Goal: Communication & Community: Answer question/provide support

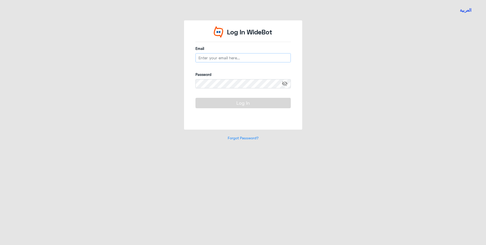
type input "[EMAIL_ADDRESS][DOMAIN_NAME]"
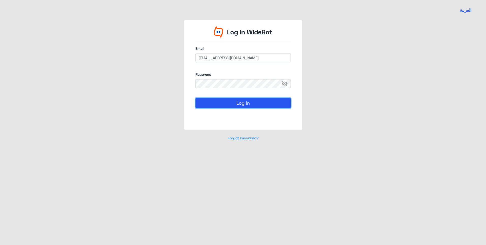
click at [234, 103] on button "Log In" at bounding box center [242, 103] width 95 height 10
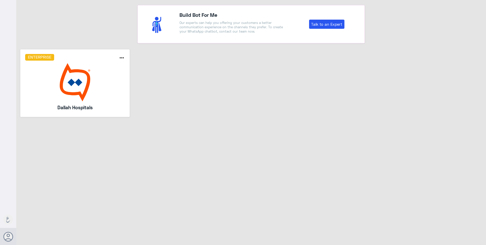
click at [70, 80] on img at bounding box center [75, 82] width 100 height 38
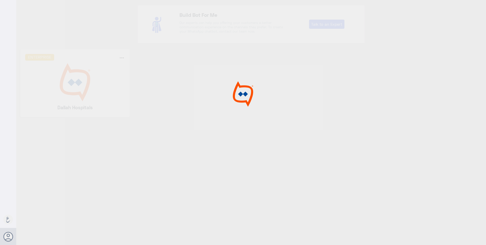
click at [233, 95] on img at bounding box center [243, 93] width 38 height 25
drag, startPoint x: 214, startPoint y: 105, endPoint x: 70, endPoint y: 3, distance: 176.6
click at [200, 93] on div at bounding box center [243, 123] width 486 height 246
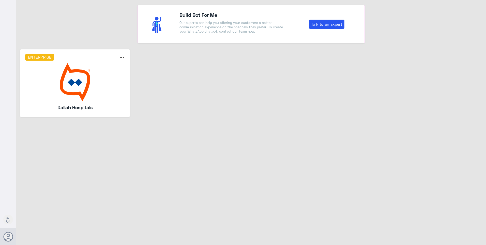
click at [64, 88] on img at bounding box center [75, 82] width 100 height 38
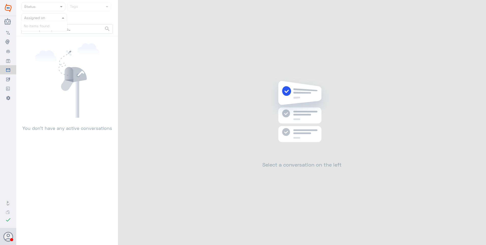
click at [50, 16] on nav "Status Tags Assigned on search No items found" at bounding box center [67, 19] width 102 height 34
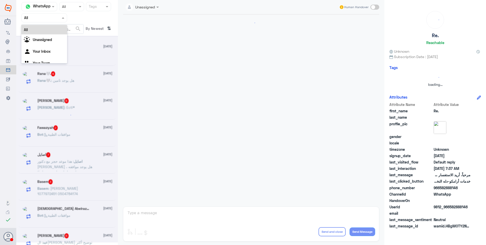
click at [48, 18] on input "text" at bounding box center [38, 18] width 28 height 6
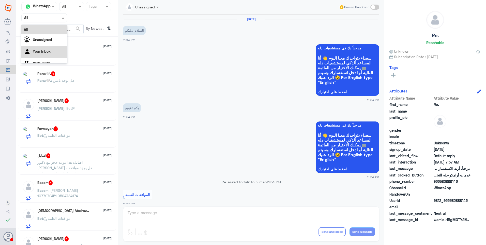
scroll to position [171, 0]
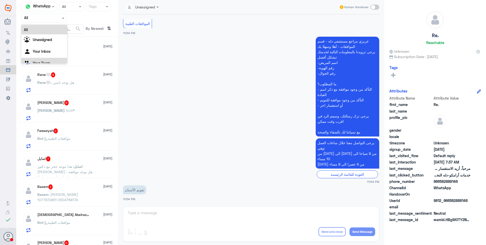
click at [42, 60] on div "Your Team" at bounding box center [44, 64] width 46 height 12
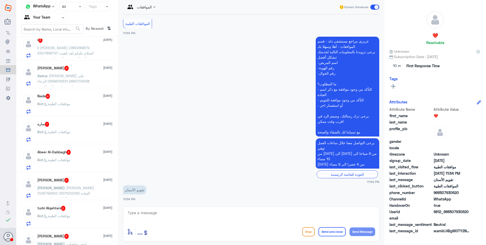
scroll to position [326, 0]
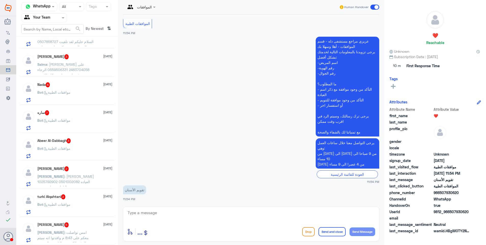
click at [85, 230] on span ": امس تواصلت معكم على 8:43 م وافدتوا انه سيتم الرفع بالكود حق التامين والتحديث …" at bounding box center [62, 245] width 51 height 31
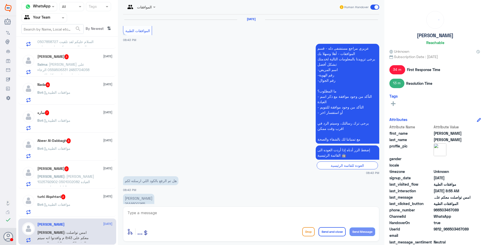
scroll to position [571, 0]
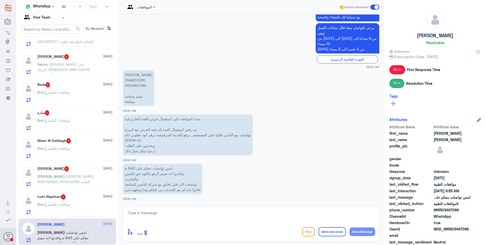
click at [135, 81] on p "حنان عبدالله محمد 2144600265 0503467089 تنويم وعملية موافقة" at bounding box center [138, 88] width 31 height 36
copy p "2144600265"
click at [133, 140] on p "تمت الموافقة على استئصال جزئي للغدة الجاردرقيه تم رفض استئصال الغدة الدرقية الج…" at bounding box center [188, 134] width 130 height 41
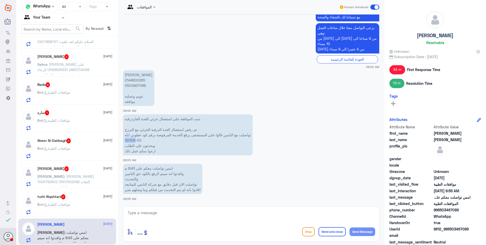
click at [133, 140] on p "تمت الموافقة على استئصال جزئي للغدة الجاردرقيه تم رفض استئصال الغدة الدرقية الج…" at bounding box center [188, 134] width 130 height 41
click at [147, 216] on textarea at bounding box center [251, 215] width 248 height 12
type textarea "j"
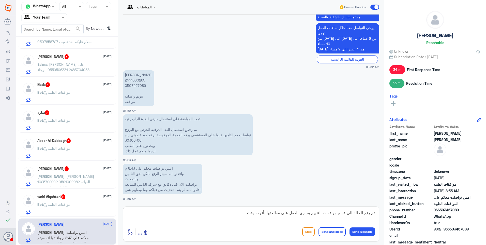
type textarea "تم رفع الحالة الى قسم موافقات التنويم وجاري العمل على معالجتها بأقرب وقت"
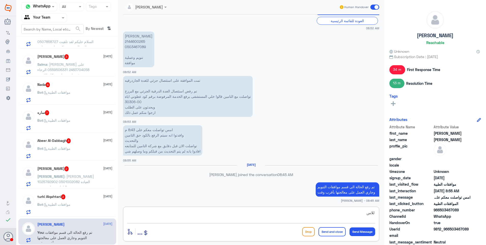
scroll to position [602, 0]
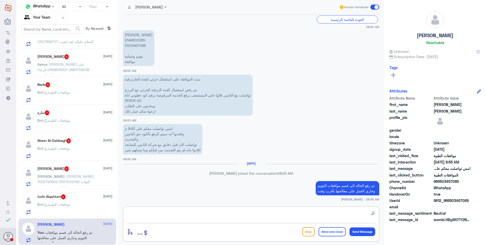
type textarea "ل"
type textarea "لتسريع الاستجابة يرجى التواصل من قبلكم مع منسق الطبيب لتغيير الكود."
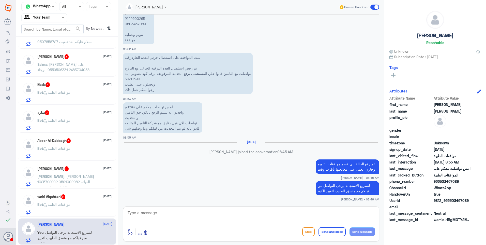
click at [77, 198] on div "turki Alqahtani 2 19 September" at bounding box center [74, 196] width 75 height 5
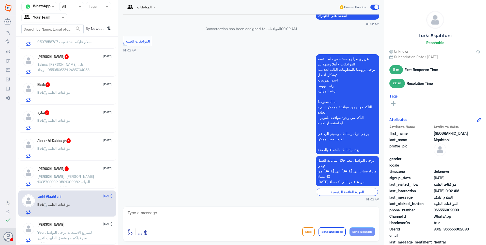
scroll to position [454, 0]
drag, startPoint x: 139, startPoint y: 210, endPoint x: 140, endPoint y: 213, distance: 3.1
click at [140, 212] on textarea at bounding box center [251, 215] width 248 height 12
type textarea ","
type textarea "وعليكم السلام"
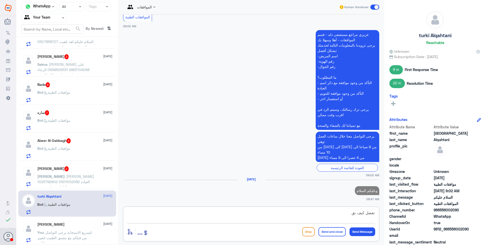
scroll to position [480, 0]
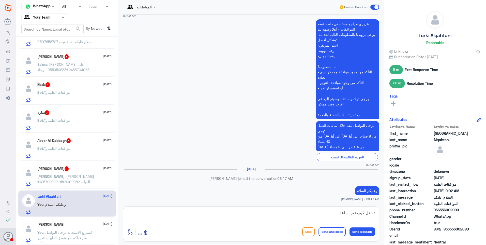
type textarea "تفضل كيف نقر نساعدك؟"
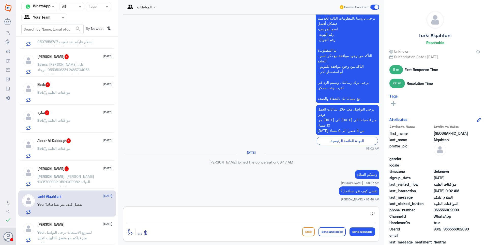
type textarea "ن"
type textarea "كيف نقدر نساعدك؟"
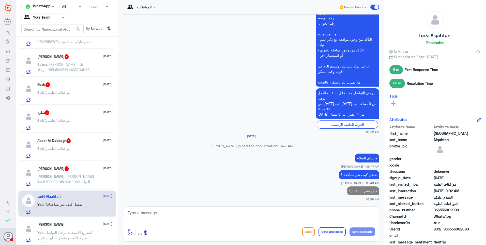
click at [73, 169] on div "Ibrahim K 2 19 September" at bounding box center [74, 168] width 75 height 5
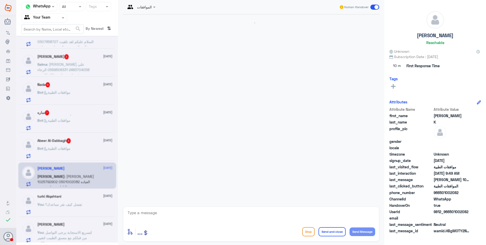
scroll to position [129, 0]
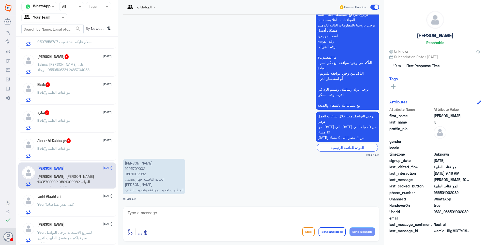
click at [133, 167] on p "ابراهيم خليف الرشيدي 1025792902 0501002082 العياده الباطنيه جهاز هضمي الدكتور ع…" at bounding box center [154, 176] width 62 height 36
copy p "1025792902"
click at [234, 161] on app-msgs-text "ابراهيم خليف الرشيدي 1025792902 0501002082 العياده الباطنيه جهاز هضمي الدكتور ع…" at bounding box center [251, 176] width 256 height 36
click at [131, 168] on p "ابراهيم خليف الرشيدي 1025792902 0501002082 العياده الباطنيه جهاز هضمي الدكتور ع…" at bounding box center [154, 176] width 62 height 36
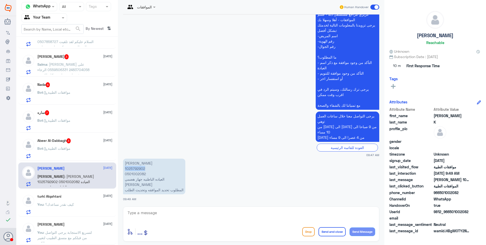
click at [131, 168] on p "ابراهيم خليف الرشيدي 1025792902 0501002082 العياده الباطنيه جهاز هضمي الدكتور ع…" at bounding box center [154, 176] width 62 height 36
copy p "1025792902"
drag, startPoint x: 169, startPoint y: 186, endPoint x: 178, endPoint y: 180, distance: 11.2
click at [169, 186] on p "ابراهيم خليف الرشيدي 1025792902 0501002082 العياده الباطنيه جهاز هضمي الدكتور ع…" at bounding box center [154, 176] width 62 height 36
click at [165, 217] on textarea at bounding box center [251, 215] width 248 height 12
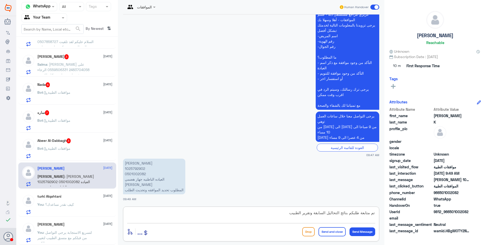
type textarea "تم متابعة طلبكم بنائج التحاليل السابقة وتقرير الطبيب"
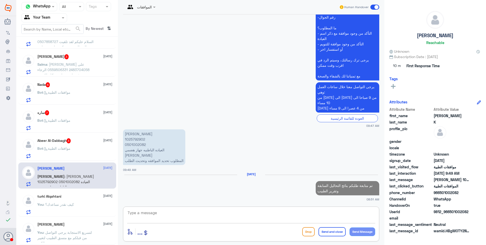
type textarea "ل"
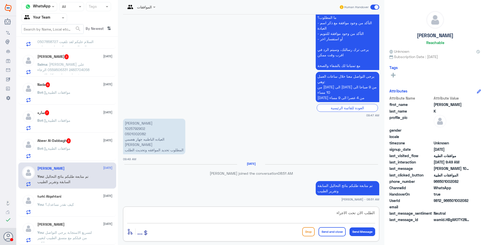
type textarea "الطلب الان تحت الاجراء"
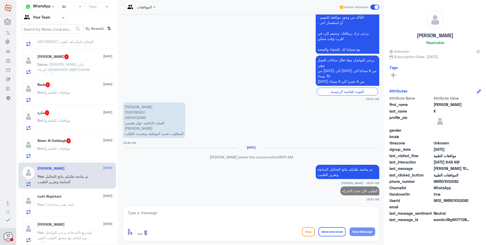
click at [82, 143] on div "Abeer Al-Dabbagh 3 19 September" at bounding box center [74, 140] width 75 height 5
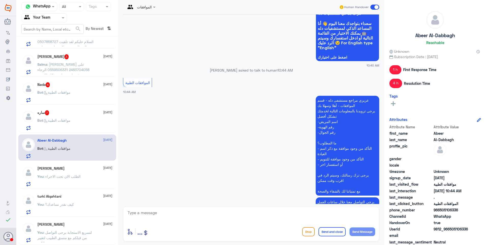
scroll to position [563, 0]
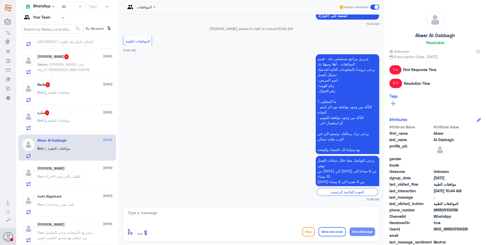
click at [176, 213] on textarea at bounding box center [251, 215] width 248 height 12
type textarea "ت"
type textarea "فضلاً وضح لنا استفسارك وزودنا ببياناتك"
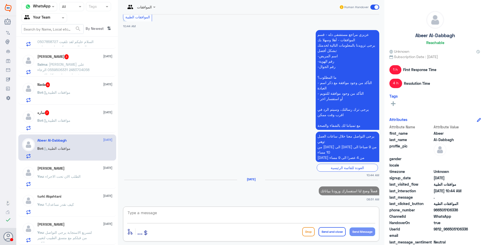
click at [72, 109] on div "ساره 7 19 September Bot : موافقات الطبية" at bounding box center [67, 119] width 98 height 26
click at [78, 121] on div "Bot : موافقات الطبية" at bounding box center [74, 124] width 75 height 11
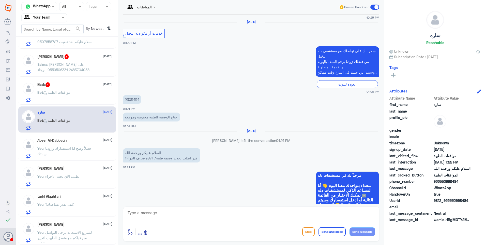
scroll to position [76, 0]
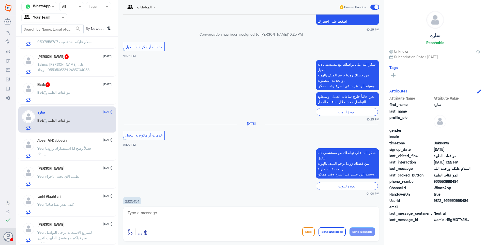
click at [144, 7] on input "text" at bounding box center [135, 7] width 19 height 6
click at [153, 36] on div "عبدالكريم الموسى" at bounding box center [149, 31] width 53 height 13
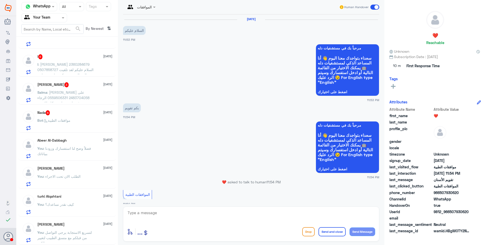
scroll to position [171, 0]
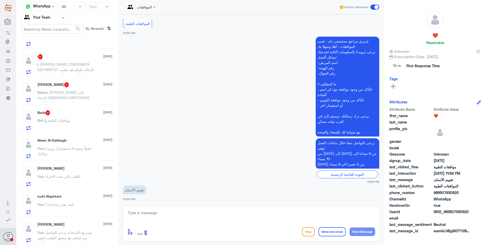
click at [77, 157] on p "You : فضلاً وضح لنا استفسارك وزودنا ببياناتك" at bounding box center [65, 151] width 57 height 13
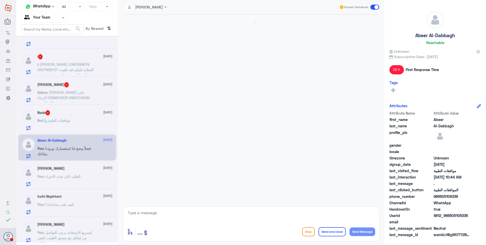
click at [79, 119] on div "Bot : موافقات الطبية" at bounding box center [74, 124] width 75 height 11
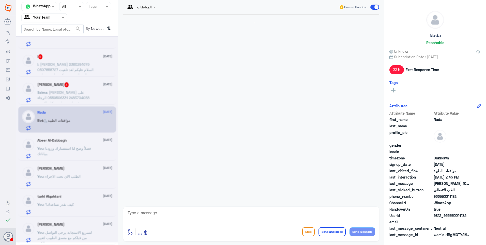
scroll to position [159, 0]
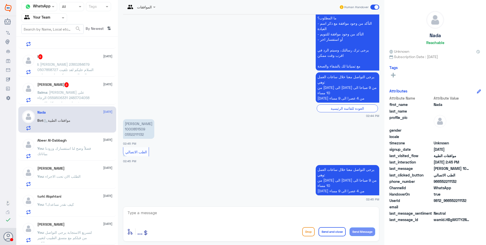
click at [133, 129] on p "ندى محمد 1000851509 0552211132" at bounding box center [138, 129] width 31 height 20
copy p "1000851509"
click at [139, 155] on div "الطب الاتصالي" at bounding box center [135, 151] width 25 height 9
click at [147, 7] on div at bounding box center [140, 7] width 35 height 6
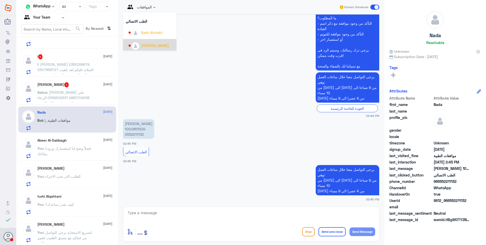
scroll to position [237, 0]
click at [151, 42] on div "Badr Alotaibi" at bounding box center [151, 43] width 21 height 5
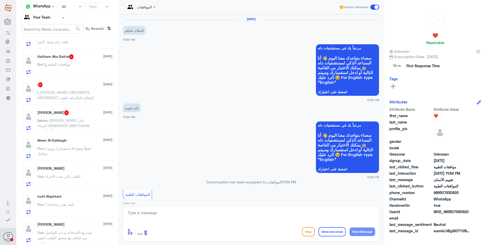
scroll to position [171, 0]
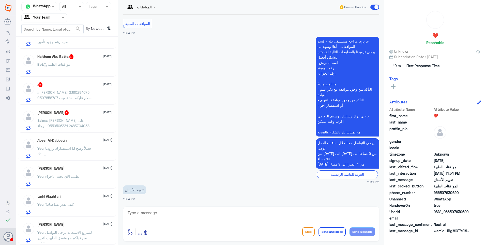
click at [76, 122] on span ": سلمى ابراهيم ابوالرايات على 2483704058 0559506331 الرجاء معرفه هل تم حل مشكله…" at bounding box center [64, 133] width 54 height 31
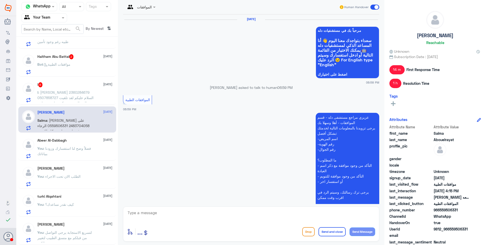
scroll to position [494, 0]
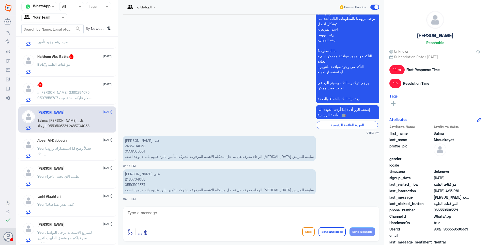
click at [137, 146] on p "سلمى ابراهيم ابوالرايات على 2483704058 0559506331 الرجاء معرفه هل تم حل مشكله ا…" at bounding box center [219, 148] width 193 height 25
copy p "2483704058"
drag, startPoint x: 287, startPoint y: 157, endPoint x: 206, endPoint y: 163, distance: 80.8
click at [206, 163] on div "سلمى ابراهيم ابوالرايات على 2483704058 0559506331 الرجاء معرفه هل تم حل مشكله ا…" at bounding box center [251, 150] width 256 height 33
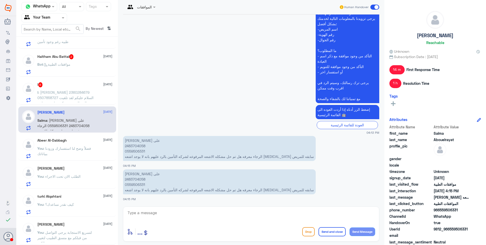
drag, startPoint x: 206, startPoint y: 163, endPoint x: 233, endPoint y: 158, distance: 27.1
click at [233, 158] on p "سلمى ابراهيم ابوالرايات على 2483704058 0559506331 الرجاء معرفه هل تم حل مشكله ا…" at bounding box center [219, 148] width 193 height 25
drag, startPoint x: 240, startPoint y: 157, endPoint x: 176, endPoint y: 156, distance: 64.3
click at [176, 156] on p "سلمى ابراهيم ابوالرايات على 2483704058 0559506331 الرجاء معرفه هل تم حل مشكله ا…" at bounding box center [219, 148] width 193 height 25
drag, startPoint x: 176, startPoint y: 156, endPoint x: 185, endPoint y: 154, distance: 9.4
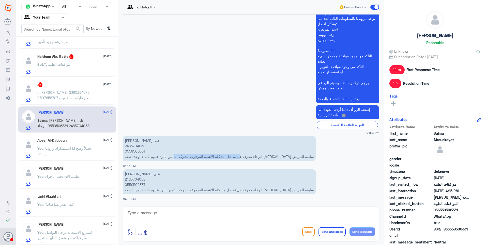
click at [185, 154] on p "سلمى ابراهيم ابوالرايات على 2483704058 0559506331 الرجاء معرفه هل تم حل مشكله ا…" at bounding box center [219, 148] width 193 height 25
drag, startPoint x: 292, startPoint y: 155, endPoint x: 244, endPoint y: 156, distance: 48.6
click at [244, 156] on p "سلمى ابراهيم ابوالرايات على 2483704058 0559506331 الرجاء معرفه هل تم حل مشكله ا…" at bounding box center [219, 148] width 193 height 25
drag, startPoint x: 244, startPoint y: 156, endPoint x: 271, endPoint y: 156, distance: 27.7
click at [271, 156] on p "سلمى ابراهيم ابوالرايات على 2483704058 0559506331 الرجاء معرفه هل تم حل مشكله ا…" at bounding box center [219, 148] width 193 height 25
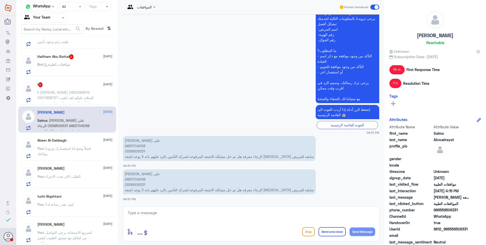
click at [148, 209] on textarea at bounding box center [251, 215] width 248 height 12
type textarea "م"
type textarea "تم متابعة الطلب الان مرة اخرى والتوضيح للتأمين بعدم وجود اي نتائج سابقة مع ارفا…"
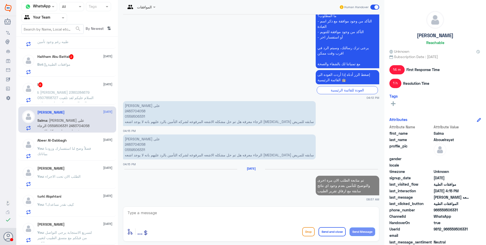
click at [72, 91] on span ": عبدالله سليم المليح 2360284679 0507858727 السلام عليكم لقد تلقيت هذه الرساله …" at bounding box center [65, 121] width 56 height 63
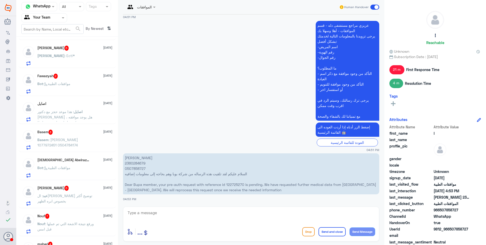
scroll to position [153, 0]
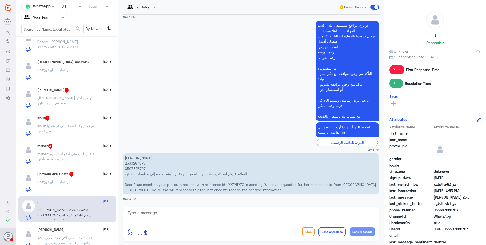
click at [134, 161] on p "عبدالله سليم المليح 2360284679 0507858727 السلام عليكم لقد تلقيت هذه الرساله من…" at bounding box center [251, 173] width 256 height 41
copy p "2360284679"
drag, startPoint x: 240, startPoint y: 172, endPoint x: 179, endPoint y: 173, distance: 61.0
click at [179, 173] on p "عبدالله سليم المليح 2360284679 0507858727 السلام عليكم لقد تلقيت هذه الرساله من…" at bounding box center [251, 173] width 256 height 41
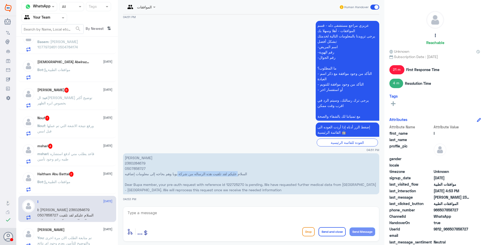
drag, startPoint x: 179, startPoint y: 173, endPoint x: 208, endPoint y: 174, distance: 28.5
click at [201, 173] on p "عبدالله سليم المليح 2360284679 0507858727 السلام عليكم لقد تلقيت هذه الرساله من…" at bounding box center [251, 173] width 256 height 41
click at [223, 174] on p "عبدالله سليم المليح 2360284679 0507858727 السلام عليكم لقد تلقيت هذه الرساله من…" at bounding box center [251, 173] width 256 height 41
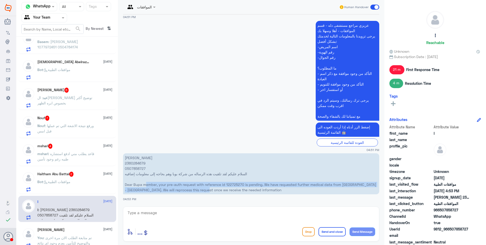
drag, startPoint x: 155, startPoint y: 185, endPoint x: 235, endPoint y: 185, distance: 80.6
click at [235, 185] on p "عبدالله سليم المليح 2360284679 0507858727 السلام عليكم لقد تلقيت هذه الرساله من…" at bounding box center [251, 173] width 256 height 41
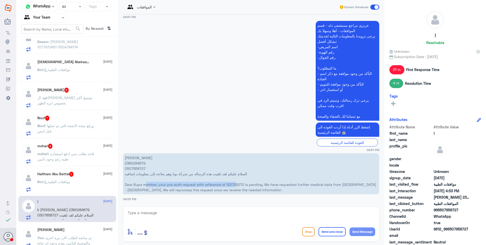
click at [235, 185] on p "عبدالله سليم المليح 2360284679 0507858727 السلام عليكم لقد تلقيت هذه الرساله من…" at bounding box center [251, 173] width 256 height 41
click at [250, 185] on p "عبدالله سليم المليح 2360284679 0507858727 السلام عليكم لقد تلقيت هذه الرساله من…" at bounding box center [251, 173] width 256 height 41
drag, startPoint x: 254, startPoint y: 185, endPoint x: 285, endPoint y: 182, distance: 30.9
click at [282, 183] on p "عبدالله سليم المليح 2360284679 0507858727 السلام عليكم لقد تلقيت هذه الرساله من…" at bounding box center [251, 173] width 256 height 41
drag, startPoint x: 285, startPoint y: 182, endPoint x: 308, endPoint y: 181, distance: 22.4
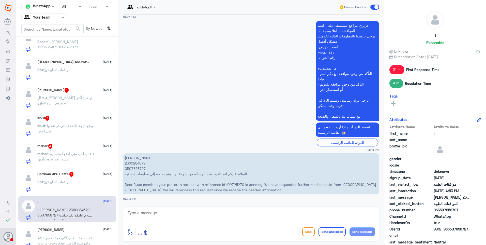
click at [303, 181] on p "عبدالله سليم المليح 2360284679 0507858727 السلام عليكم لقد تلقيت هذه الرساله من…" at bounding box center [251, 173] width 256 height 41
click at [179, 218] on textarea at bounding box center [251, 215] width 248 height 12
type textarea "م"
type textarea "تم رفع الحالة الى قسم موافقات التنويم لمتابعتها باقرب وقت"
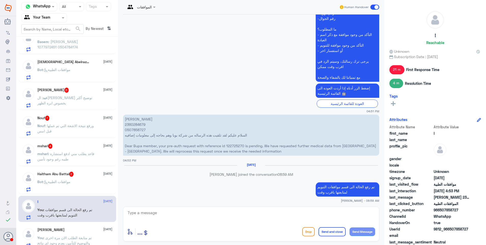
scroll to position [562, 0]
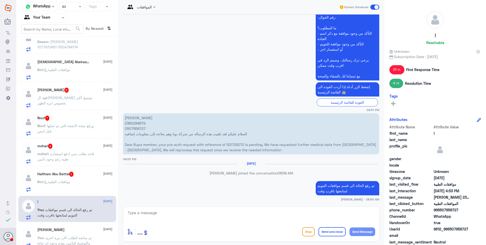
click at [77, 180] on div "Bot : موافقات الطبية" at bounding box center [74, 185] width 75 height 11
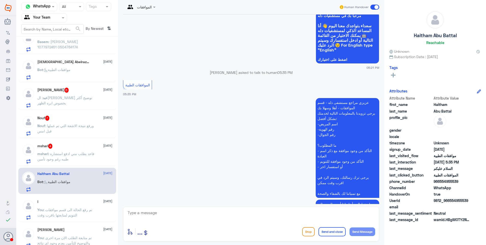
scroll to position [60, 0]
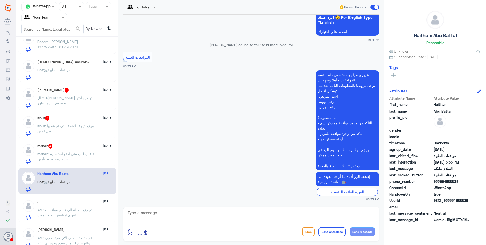
drag, startPoint x: 153, startPoint y: 210, endPoint x: 163, endPoint y: 211, distance: 10.4
click at [159, 211] on textarea at bounding box center [251, 215] width 248 height 12
type textarea "تفضل وضح استفسارك"
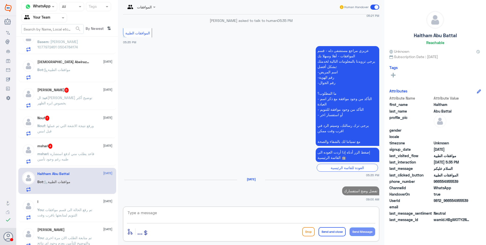
type textarea "ز"
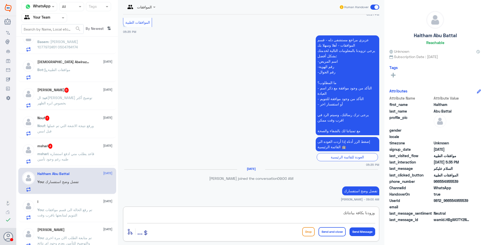
type textarea "وزودنا بكافة بيانتاتك"
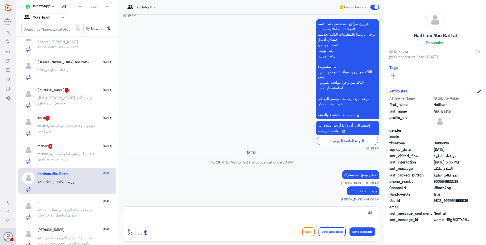
type textarea "بياناتك*"
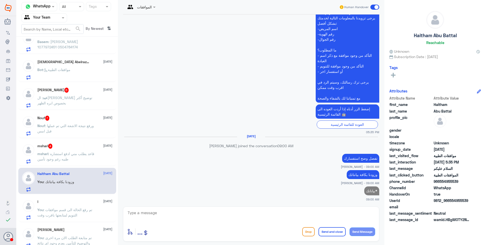
click at [72, 159] on span ": قاعد يطلب مني ادفع استشاره طبيه رغم وجود تأمين" at bounding box center [65, 156] width 57 height 10
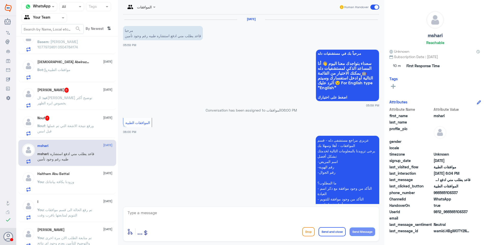
scroll to position [111, 0]
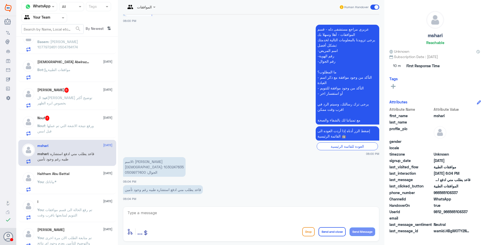
click at [139, 165] on p "الاسم: لولوه محمد الصرامي الهوية: 1030247835 الجوال: 0509977400" at bounding box center [154, 167] width 63 height 20
copy p "1030247835"
drag, startPoint x: 196, startPoint y: 191, endPoint x: 124, endPoint y: 190, distance: 72.4
click at [124, 190] on p "قاعد يطلب مني ادفع استشاره طبيه رغم وجود تأمين" at bounding box center [163, 189] width 80 height 9
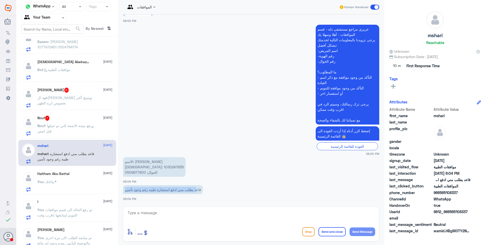
drag, startPoint x: 124, startPoint y: 190, endPoint x: 170, endPoint y: 187, distance: 45.9
click at [146, 189] on p "قاعد يطلب مني ادفع استشاره طبيه رغم وجود تأمين" at bounding box center [163, 189] width 80 height 9
click at [137, 170] on p "الاسم: لولوه محمد الصرامي الهوية: 1030247835 الجوال: 0509977400" at bounding box center [154, 167] width 63 height 20
drag, startPoint x: 137, startPoint y: 170, endPoint x: 136, endPoint y: 167, distance: 2.7
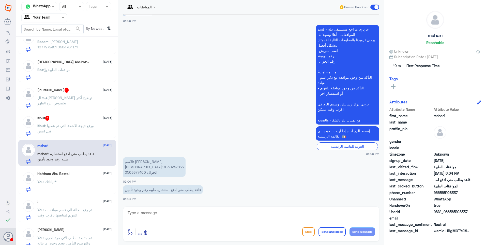
click at [136, 167] on p "الاسم: لولوه محمد الصرامي الهوية: 1030247835 الجوال: 0509977400" at bounding box center [154, 167] width 63 height 20
click at [137, 167] on p "الاسم: لولوه محمد الصرامي الهوية: 1030247835 الجوال: 0509977400" at bounding box center [154, 167] width 63 height 20
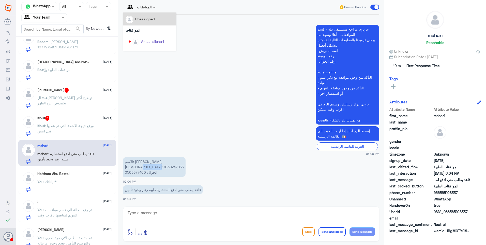
click at [151, 9] on div at bounding box center [140, 7] width 35 height 6
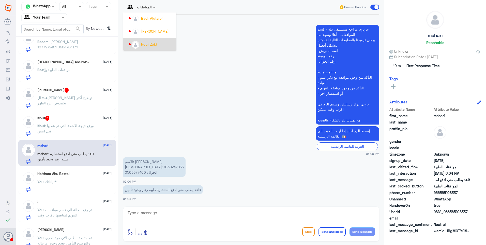
click at [151, 43] on div "Nouf Zaid" at bounding box center [149, 43] width 16 height 5
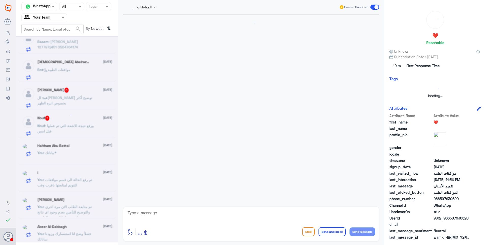
scroll to position [0, 0]
click at [80, 123] on div at bounding box center [67, 139] width 102 height 206
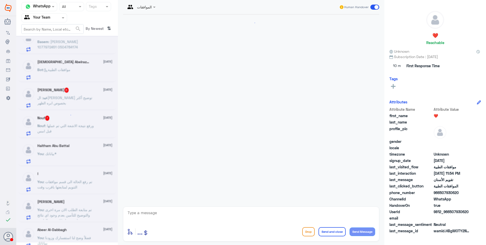
scroll to position [171, 0]
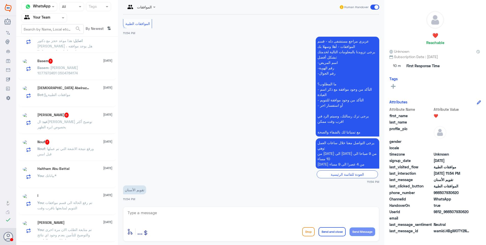
click at [82, 153] on span ": ورفع نتيجة الاشعة التي تم عملها قبل امس" at bounding box center [65, 151] width 56 height 10
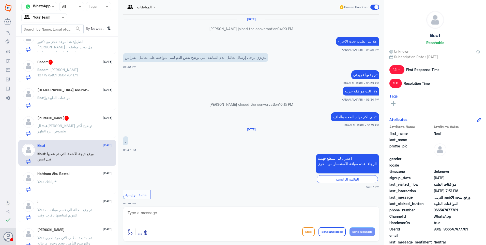
scroll to position [361, 0]
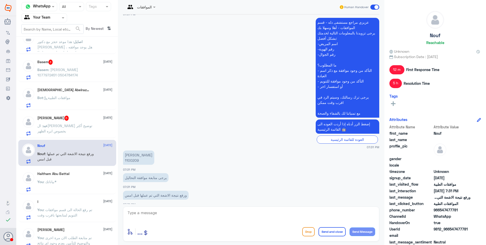
click at [134, 157] on p "نوف الذروي 1100209" at bounding box center [138, 157] width 31 height 14
click at [134, 155] on p "نوف الذروي 1100209" at bounding box center [138, 157] width 31 height 14
copy p "1100209"
drag, startPoint x: 159, startPoint y: 175, endPoint x: 133, endPoint y: 172, distance: 25.7
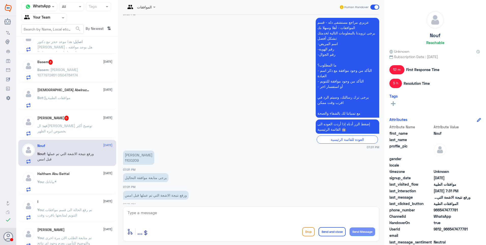
click at [139, 173] on p "يرجى متابعة موافقة التحاليل" at bounding box center [146, 177] width 46 height 9
drag, startPoint x: 133, startPoint y: 172, endPoint x: 144, endPoint y: 171, distance: 10.7
click at [141, 173] on p "يرجى متابعة موافقة التحاليل" at bounding box center [146, 177] width 46 height 9
click at [178, 177] on div "يرجى متابعة موافقة التحاليل 07:31 PM" at bounding box center [251, 180] width 256 height 17
drag, startPoint x: 152, startPoint y: 205, endPoint x: 174, endPoint y: 211, distance: 22.5
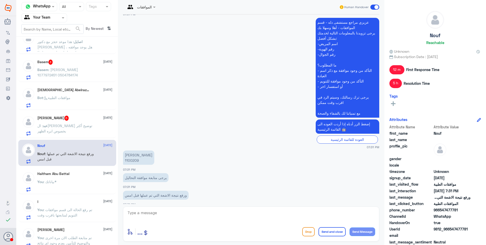
click at [162, 210] on div "الموافقات Human Handover 16 Apr 2025 HANAN ALHARBI joined the conversation 04:2…" at bounding box center [251, 123] width 266 height 246
drag, startPoint x: 190, startPoint y: 212, endPoint x: 201, endPoint y: 213, distance: 10.8
click at [193, 213] on textarea at bounding box center [251, 215] width 248 height 12
click at [225, 213] on textarea at bounding box center [251, 215] width 248 height 12
type textarea "ت"
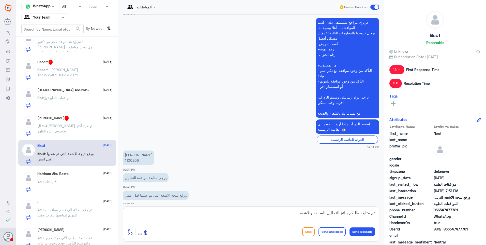
type textarea "تم متابعة طلبكم بنائج التحاليل السابقة والاشعة"
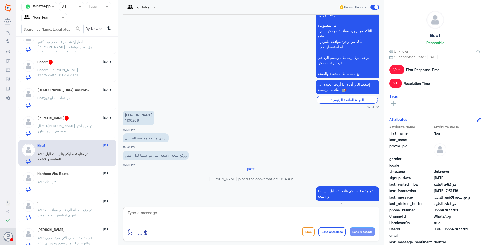
scroll to position [390, 0]
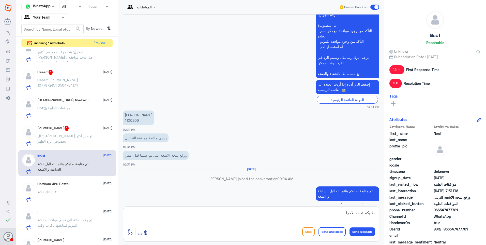
type textarea "طلبكم تحت الاجراء"
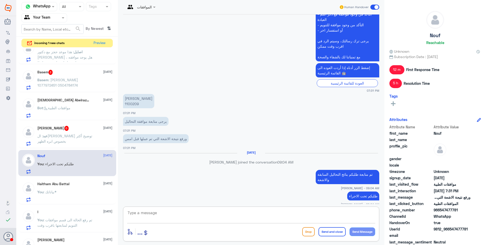
click at [81, 132] on div "عبد الوهاب البقمي 6 19 September عبد : التامين طالبين توضيح أكثر بخصوص ابره الظ…" at bounding box center [74, 136] width 75 height 20
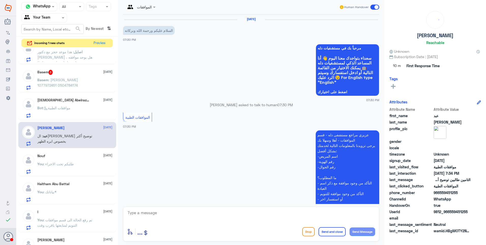
scroll to position [130, 0]
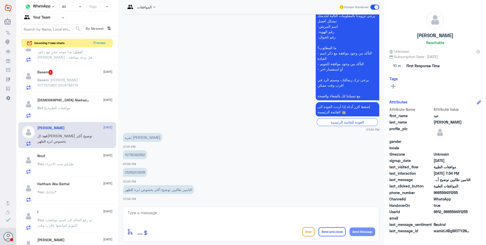
click at [133, 154] on p "1078092952" at bounding box center [135, 154] width 24 height 9
copy p "1078092952"
drag, startPoint x: 133, startPoint y: 154, endPoint x: 181, endPoint y: 148, distance: 47.6
click at [236, 160] on div "1078092952 07:33 PM" at bounding box center [251, 157] width 256 height 17
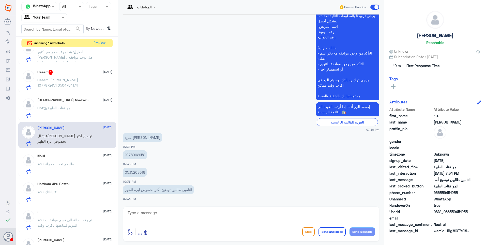
click at [134, 154] on p "1078092952" at bounding box center [135, 154] width 24 height 9
copy p "1078092952"
drag, startPoint x: 142, startPoint y: 134, endPoint x: 143, endPoint y: 137, distance: 2.8
click at [143, 136] on p "ثمره درهوم البقمي" at bounding box center [142, 137] width 39 height 9
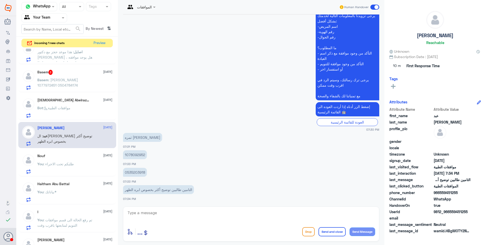
drag, startPoint x: 144, startPoint y: 138, endPoint x: 119, endPoint y: 137, distance: 24.7
click at [119, 137] on div "الموافقات Human Handover 19 Sep 2025 السلام عليكم ورحمة الله وبركاته 07:30 PM م…" at bounding box center [251, 123] width 266 height 246
drag, startPoint x: 119, startPoint y: 137, endPoint x: 159, endPoint y: 155, distance: 43.4
click at [159, 155] on app-msgs-text "1078092952" at bounding box center [251, 154] width 256 height 9
drag, startPoint x: 187, startPoint y: 188, endPoint x: 137, endPoint y: 190, distance: 50.4
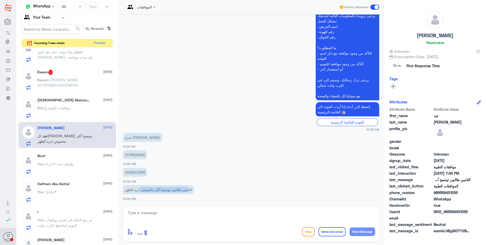
click at [137, 190] on p "التامين طالبين توضيح أكثر بخصوص ابره الظهر" at bounding box center [158, 189] width 71 height 9
drag, startPoint x: 137, startPoint y: 190, endPoint x: 164, endPoint y: 189, distance: 27.5
click at [164, 189] on p "التامين طالبين توضيح أكثر بخصوص ابره الظهر" at bounding box center [158, 189] width 71 height 9
drag, startPoint x: 160, startPoint y: 210, endPoint x: 162, endPoint y: 216, distance: 6.3
click at [160, 213] on textarea at bounding box center [251, 215] width 248 height 12
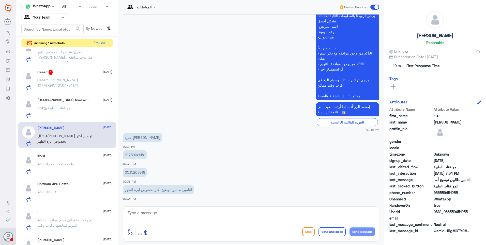
click at [162, 216] on textarea at bounding box center [251, 215] width 248 height 12
type textarea "تمت الموافقة عليها"
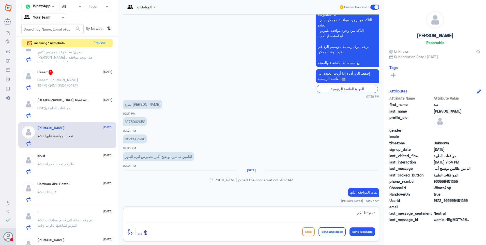
scroll to position [155, 0]
type textarea "تمنياتنا لكم دوام الصحة."
click at [335, 233] on button "Send and close" at bounding box center [332, 231] width 27 height 9
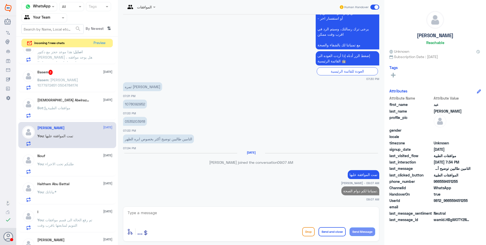
scroll to position [170, 0]
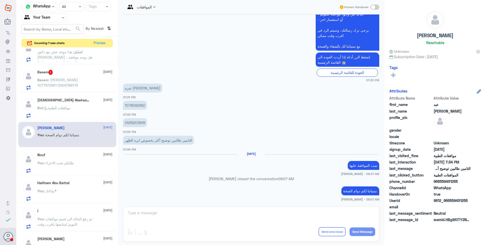
click at [67, 97] on div "Islam Abelrazik 1 19 September Bot : موافقات الطبية" at bounding box center [67, 107] width 98 height 26
click at [87, 113] on div "Bot : موافقات الطبية" at bounding box center [74, 111] width 75 height 11
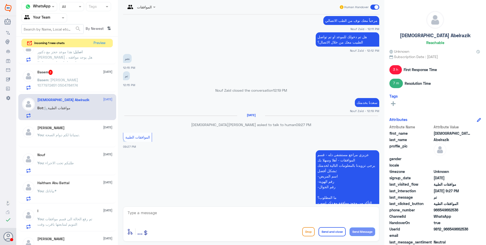
scroll to position [315, 0]
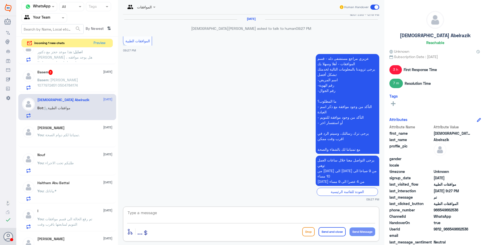
drag, startPoint x: 181, startPoint y: 216, endPoint x: 187, endPoint y: 217, distance: 5.6
click at [183, 216] on textarea at bounding box center [251, 215] width 248 height 12
type textarea "ض"
type textarea "فضلاَ زودنا ببياناتك ووضح لنا استفسارك"
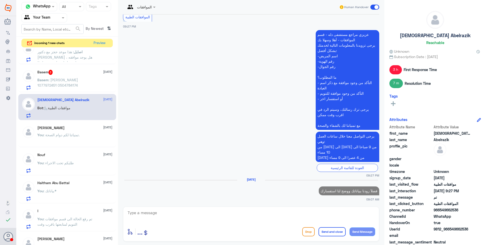
click at [70, 73] on div "Basem 3 19 September" at bounding box center [74, 72] width 75 height 5
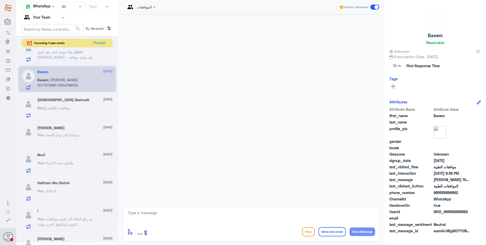
scroll to position [474, 0]
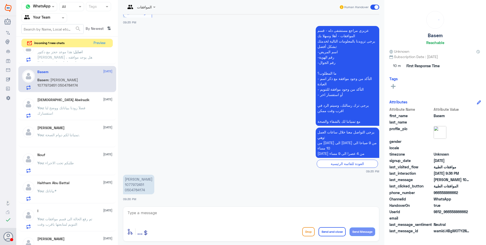
click at [137, 187] on p "[PERSON_NAME] 1077972451 0504784174" at bounding box center [138, 184] width 31 height 20
click at [136, 184] on p "[PERSON_NAME] 1077972451 0504784174" at bounding box center [138, 184] width 31 height 20
click at [135, 184] on p "[PERSON_NAME] 1077972451 0504784174" at bounding box center [138, 184] width 31 height 20
drag, startPoint x: 150, startPoint y: 216, endPoint x: 161, endPoint y: 218, distance: 11.3
click at [157, 218] on textarea at bounding box center [251, 215] width 248 height 12
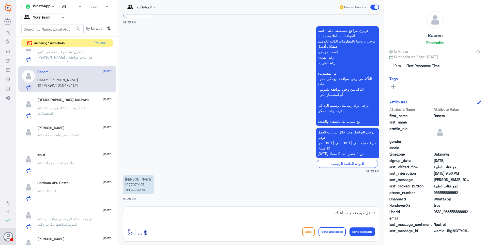
type textarea "تفضل كيف نقدر نساعدك؟"
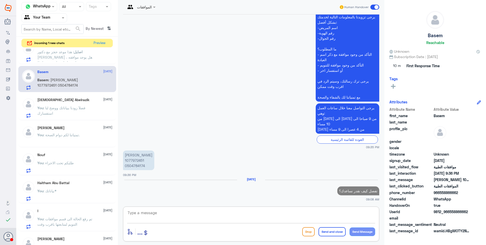
click at [60, 76] on div "Basem 19 September Basem : عهود فهد السعدون 1077972451 0504784174" at bounding box center [74, 80] width 75 height 20
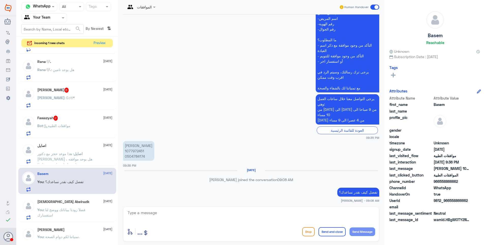
scroll to position [499, 0]
click at [75, 158] on span ": هذا موعد حجز مع دكتور محمود عيادة الاسنان ، هل يوجد موافقه طبيه عليها عشان نح…" at bounding box center [64, 158] width 55 height 15
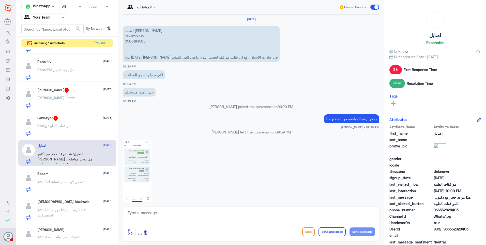
scroll to position [441, 0]
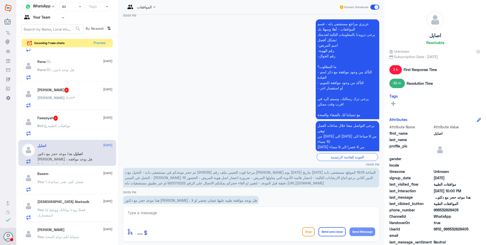
click at [311, 170] on span "مرحبا قوت العتيبي ملف رقم (913055) تم حجز موعدكم في مستشفى دلـه - النخيل مع د.م…" at bounding box center [250, 177] width 251 height 15
drag, startPoint x: 159, startPoint y: 213, endPoint x: 160, endPoint y: 216, distance: 3.7
click at [159, 213] on textarea at bounding box center [251, 215] width 248 height 12
type textarea "l"
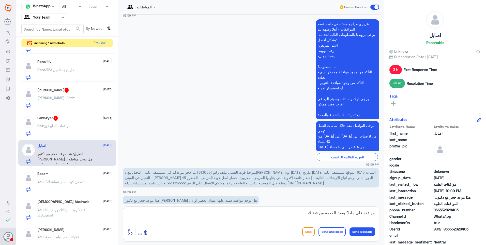
type textarea "موافقة على ماذا؟ وضح الخدمة من فضلك"
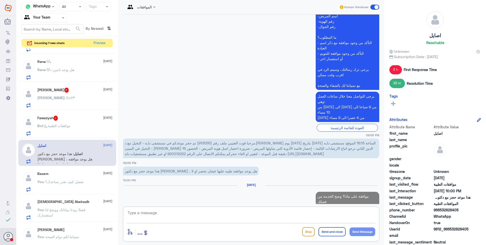
click at [70, 129] on p "Bot : موافقات الطبية" at bounding box center [53, 129] width 33 height 13
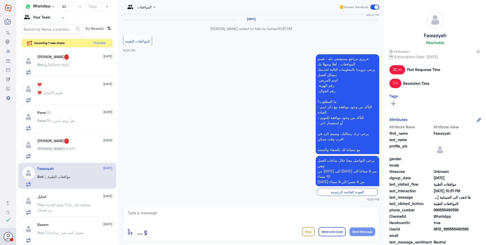
drag, startPoint x: 154, startPoint y: 211, endPoint x: 156, endPoint y: 212, distance: 2.7
click at [156, 212] on textarea at bounding box center [251, 215] width 248 height 12
type textarea "فضلاً زودنا ببياناتك ووضح استفسارك"
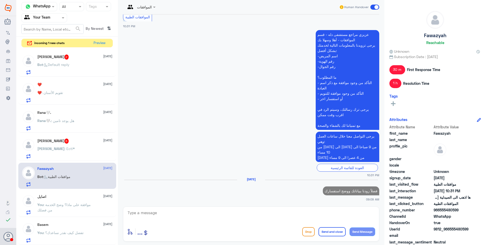
click at [60, 149] on div "Ali : Ecti*" at bounding box center [74, 152] width 75 height 11
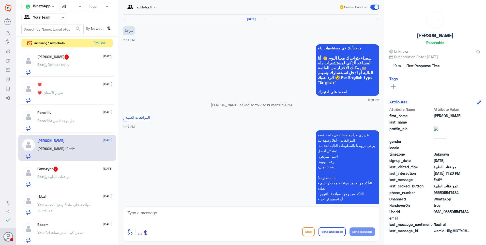
scroll to position [146, 0]
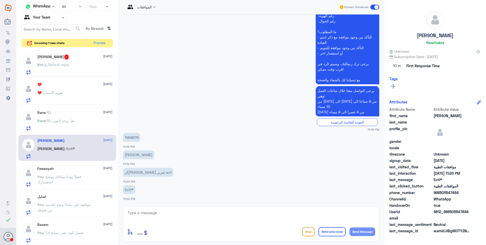
click at [132, 137] on p "1994978" at bounding box center [131, 137] width 17 height 9
click at [152, 212] on textarea at bounding box center [251, 215] width 248 height 12
type textarea "على طلب التنويم؟"
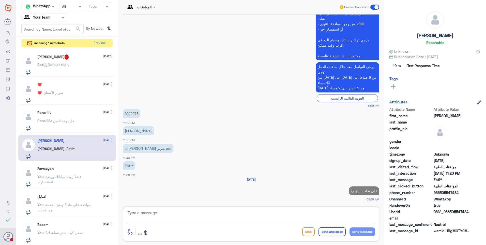
click at [72, 120] on span ": هل يوجد تامين" at bounding box center [62, 120] width 23 height 4
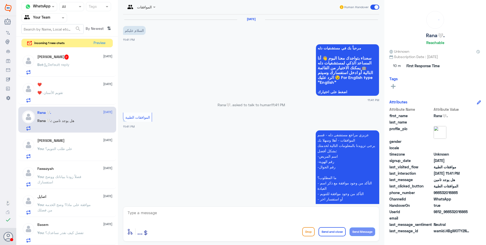
scroll to position [111, 0]
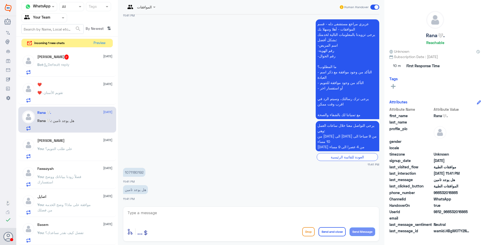
click at [139, 171] on p "1071180192" at bounding box center [134, 172] width 22 height 9
click at [165, 244] on div "الموافقات Human Handover 19 Sep 2025 السلام عليكم 11:41 PM مرحباً بك في مستشفيا…" at bounding box center [251, 123] width 266 height 246
click at [74, 95] on div "❤️ : تقويم الأسنان" at bounding box center [74, 96] width 75 height 11
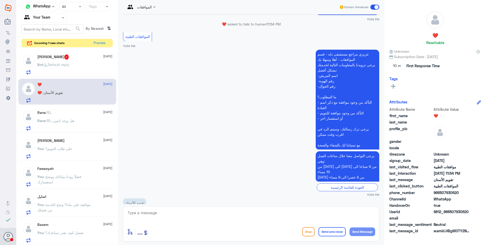
scroll to position [171, 0]
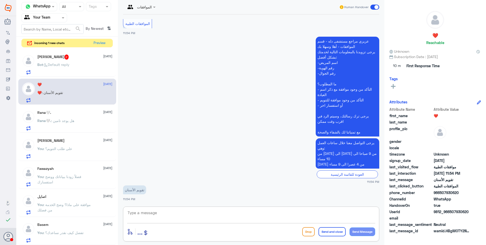
click at [171, 213] on textarea at bounding box center [251, 215] width 248 height 12
type textarea "g"
click at [304, 215] on textarea "للاستفسار عن اسعار خدمات الاسنان" at bounding box center [251, 215] width 248 height 12
type textarea "للاستفسار عن اسعار خدمات الاسنان يرجى التواصل هاتفيًا مع خدمة العملاء على نفس ه…"
click at [332, 234] on button "Send and close" at bounding box center [332, 231] width 27 height 9
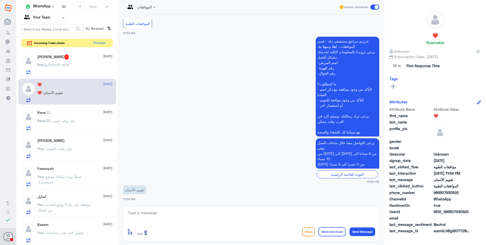
scroll to position [205, 0]
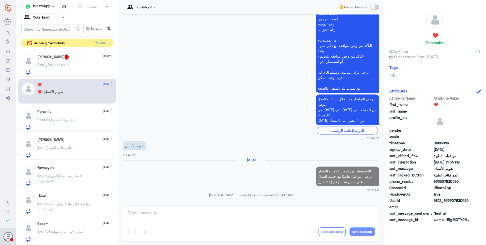
click at [69, 63] on span ": Default reply" at bounding box center [56, 64] width 26 height 4
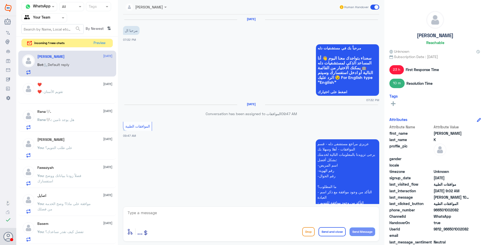
scroll to position [402, 0]
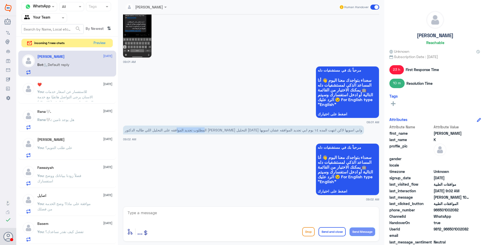
drag, startPoint x: 359, startPoint y: 131, endPoint x: 291, endPoint y: 128, distance: 68.2
click at [297, 129] on p "المطلوب تجديد الموافقه على التحليل اللي طالبه الدكتور ليني ماسويت التحليل من ١٤…" at bounding box center [243, 129] width 241 height 9
drag, startPoint x: 291, startPoint y: 128, endPoint x: 308, endPoint y: 128, distance: 16.3
click at [308, 128] on p "المطلوب تجديد الموافقه على التحليل اللي طالبه الدكتور ليني ماسويت التحليل من ١٤…" at bounding box center [243, 129] width 241 height 9
click at [291, 129] on p "المطلوب تجديد الموافقه على التحليل اللي طالبه الدكتور ليني ماسويت التحليل من ١٤…" at bounding box center [243, 129] width 241 height 9
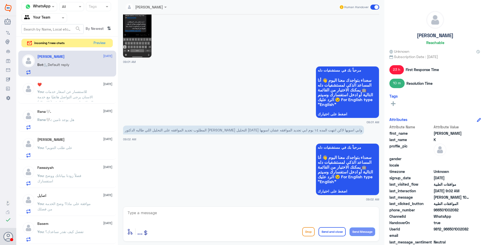
click at [329, 132] on p "المطلوب تجديد الموافقه على التحليل اللي طالبه الدكتور ليني ماسويت التحليل من ١٤…" at bounding box center [243, 129] width 241 height 9
drag, startPoint x: 348, startPoint y: 129, endPoint x: 293, endPoint y: 133, distance: 55.1
click at [293, 133] on p "المطلوب تجديد الموافقه على التحليل اللي طالبه الدكتور ليني ماسويت التحليل من ١٤…" at bounding box center [243, 129] width 241 height 9
drag, startPoint x: 293, startPoint y: 133, endPoint x: 302, endPoint y: 131, distance: 9.7
click at [302, 131] on p "المطلوب تجديد الموافقه على التحليل اللي طالبه الدكتور ليني ماسويت التحليل من ١٤…" at bounding box center [243, 129] width 241 height 9
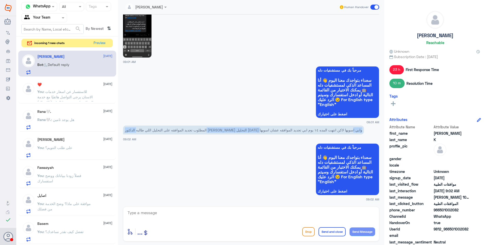
drag, startPoint x: 291, startPoint y: 130, endPoint x: 223, endPoint y: 132, distance: 67.7
click at [223, 132] on p "المطلوب تجديد الموافقه على التحليل اللي طالبه الدكتور ليني ماسويت التحليل من ١٤…" at bounding box center [243, 129] width 241 height 9
drag, startPoint x: 223, startPoint y: 132, endPoint x: 238, endPoint y: 131, distance: 15.1
click at [238, 131] on p "المطلوب تجديد الموافقه على التحليل اللي طالبه الدكتور ليني ماسويت التحليل من ١٤…" at bounding box center [243, 129] width 241 height 9
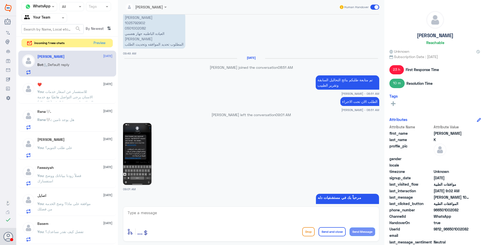
scroll to position [224, 0]
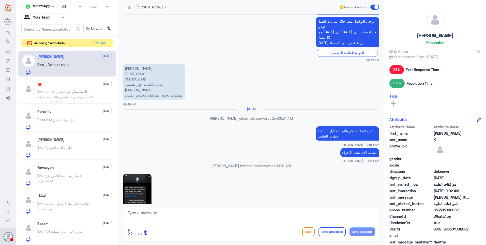
click at [136, 71] on p "ابراهيم خليف الرشيدي 1025792902 0501002082 العياده الباطنيه جهاز هضمي الدكتور ع…" at bounding box center [154, 82] width 62 height 36
click at [136, 74] on p "ابراهيم خليف الرشيدي 1025792902 0501002082 العياده الباطنيه جهاز هضمي الدكتور ع…" at bounding box center [154, 82] width 62 height 36
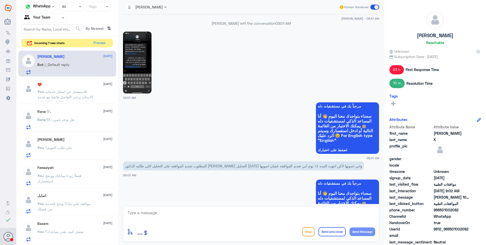
scroll to position [402, 0]
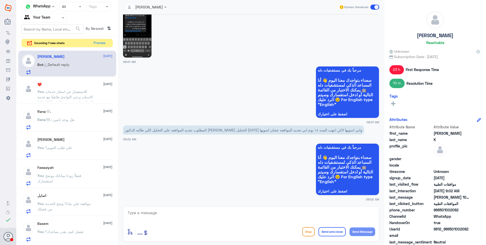
drag, startPoint x: 327, startPoint y: 126, endPoint x: 317, endPoint y: 126, distance: 9.4
click at [325, 126] on p "المطلوب تجديد الموافقه على التحليل اللي طالبه الدكتور ليني ماسويت التحليل من ١٤…" at bounding box center [243, 129] width 241 height 9
click at [94, 41] on button "Preview" at bounding box center [100, 43] width 16 height 8
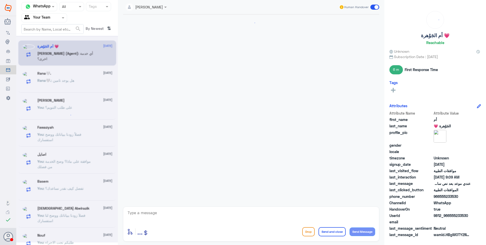
scroll to position [208, 0]
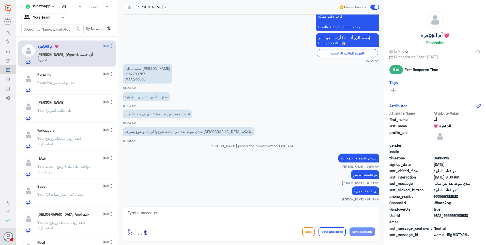
drag, startPoint x: 366, startPoint y: 160, endPoint x: 345, endPoint y: 159, distance: 20.9
click at [346, 159] on p "السلام عليكم و رحمة الله" at bounding box center [358, 157] width 41 height 9
drag, startPoint x: 345, startPoint y: 159, endPoint x: 372, endPoint y: 172, distance: 29.8
click at [373, 170] on div "تم تحديث التأمين Abdullah Alnouwasir - 09:11 AM" at bounding box center [251, 176] width 256 height 16
click at [371, 173] on p "تم تحديث التأمين" at bounding box center [365, 174] width 28 height 9
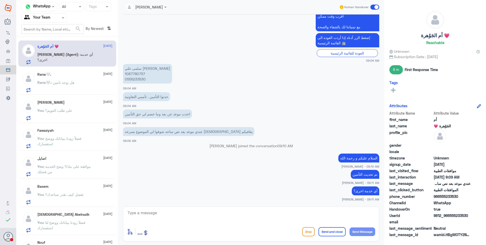
click at [336, 134] on app-msgs-text "عندي موعد بعد نص ساعه شوفوا لي الموضوع بسرعه الله يعافيكم" at bounding box center [251, 131] width 256 height 9
drag, startPoint x: 174, startPoint y: 116, endPoint x: 141, endPoint y: 114, distance: 32.8
click at [144, 114] on p "اخذت موعد عن بعد وما خصم لي حق التأمين" at bounding box center [157, 113] width 69 height 9
click at [141, 115] on p "اخذت موعد عن بعد وما خصم لي حق التأمين" at bounding box center [157, 113] width 69 height 9
drag, startPoint x: 189, startPoint y: 132, endPoint x: 172, endPoint y: 129, distance: 16.8
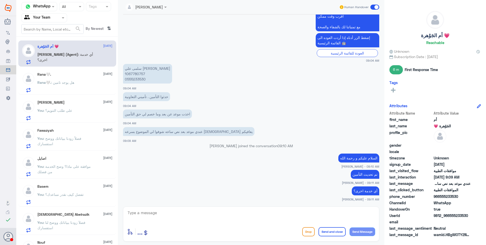
click at [177, 130] on p "عندي موعد بعد نص ساعه شوفوا لي الموضوع بسرعه الله يعافيكم" at bounding box center [188, 131] width 131 height 9
click at [83, 81] on div "Rana🤍. : هل يوجد تامين" at bounding box center [74, 86] width 75 height 11
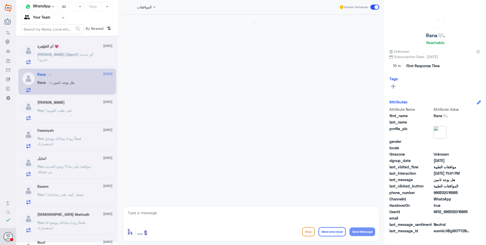
scroll to position [111, 0]
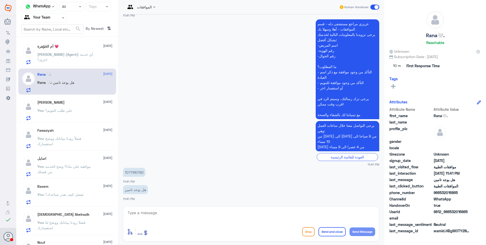
click at [132, 169] on p "1071180192" at bounding box center [134, 172] width 22 height 9
click at [143, 214] on textarea at bounding box center [251, 215] width 248 height 12
type textarea "ع"
type textarea "نعم يوجد تأمين التعاونية مسجل على هذه الهوية لكن لا يوجد رقم ملف"
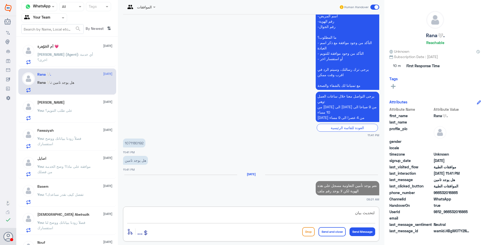
scroll to position [141, 0]
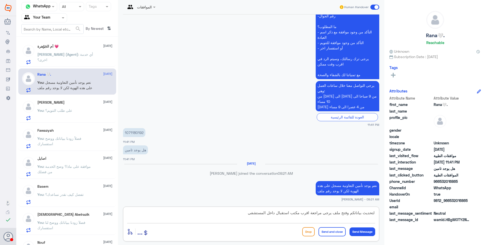
type textarea "لتحديث بياناتكم وفتح ملف يرجى مراجعة اقرب مكتب استقبال داخل المستشفى"
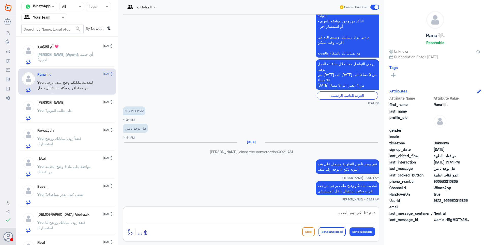
click at [350, 212] on textarea "تمنياتنا لكم دوم الصحة." at bounding box center [251, 215] width 248 height 12
click at [351, 212] on textarea "تمنياتنا لكم دوم الصحة." at bounding box center [251, 215] width 248 height 12
click at [353, 212] on textarea "تمنياتنا لكم دوم الصحة." at bounding box center [251, 215] width 248 height 12
type textarea "تمنياتنا لكم دوام الصحة."
drag, startPoint x: 333, startPoint y: 233, endPoint x: 342, endPoint y: 224, distance: 12.9
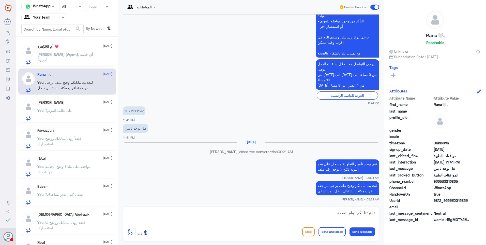
click at [334, 233] on button "Send and close" at bounding box center [332, 231] width 27 height 9
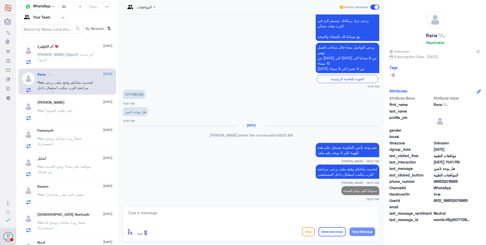
scroll to position [178, 0]
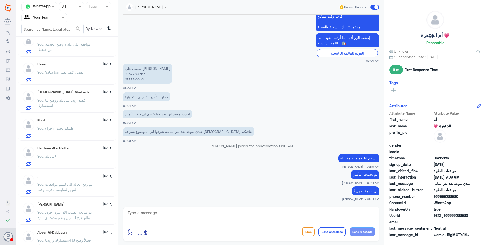
scroll to position [102, 0]
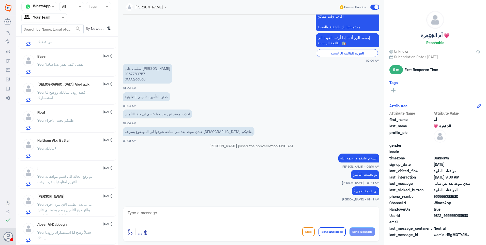
click at [79, 227] on div "Abeer Al-Dabbagh 19 September You : فضلاً وضح لنا استفسارك وزودنا ببياناتك" at bounding box center [74, 232] width 75 height 20
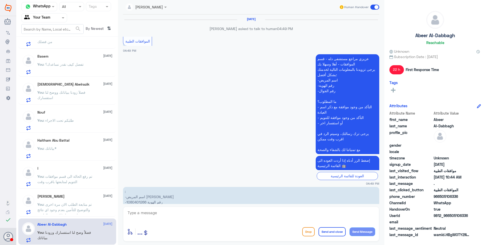
scroll to position [539, 0]
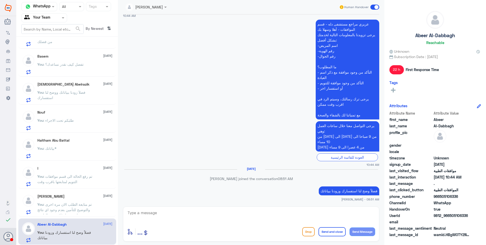
click at [196, 214] on textarea at bounding box center [251, 215] width 248 height 12
drag, startPoint x: 333, startPoint y: 213, endPoint x: 400, endPoint y: 210, distance: 67.1
click at [400, 210] on div "Channel WhatsApp Status × All Tags Agent Filter Your Team search By Newest ⇅ أم…" at bounding box center [251, 123] width 470 height 246
type textarea "تمنياتنا لكم دوام الصحة."
click at [331, 230] on button "Send and close" at bounding box center [332, 231] width 27 height 9
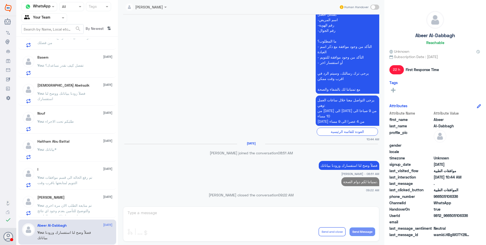
scroll to position [101, 0]
click at [75, 203] on span ": تم متابعة الطلب الان مرة اخرى والتوضيح للتأمين بعدم وجود اي نتائج سابقة مع ار…" at bounding box center [64, 210] width 54 height 15
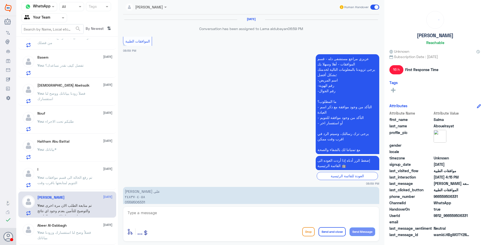
scroll to position [481, 0]
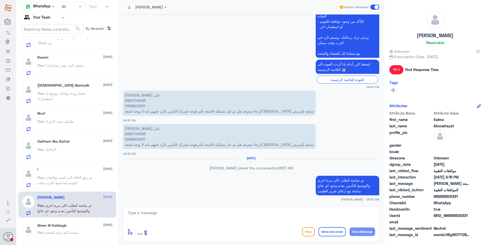
click at [134, 134] on p "سلمى ابراهيم ابوالرايات على 2483704058 0559506331 الرجاء معرفه هل تم حل مشكله ا…" at bounding box center [219, 136] width 193 height 25
copy p "2483704058"
drag, startPoint x: 169, startPoint y: 216, endPoint x: 178, endPoint y: 211, distance: 10.3
click at [169, 216] on textarea at bounding box center [251, 215] width 248 height 12
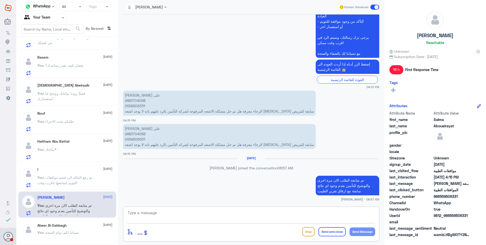
paste textarea "تمنياتنا لكم دوام الصحة."
type textarea "تمنياتنا لكم دوام الصحة."
click at [330, 232] on button "Send and close" at bounding box center [332, 231] width 27 height 9
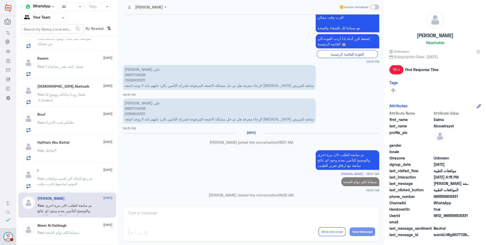
scroll to position [100, 0]
click at [68, 177] on span ": تم رفع الحالة الى قسم موافقات التنويم لمتابعتها باقرب وقت" at bounding box center [64, 181] width 55 height 10
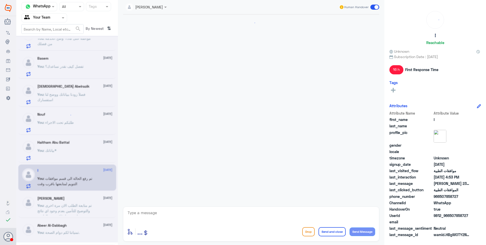
scroll to position [539, 0]
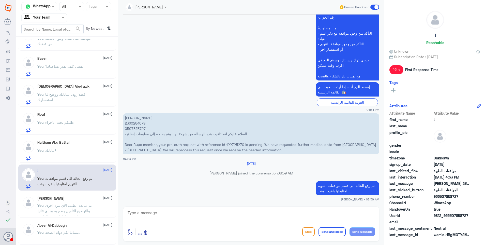
click at [136, 122] on p "عبدالله سليم المليح 2360284679 0507858727 السلام عليكم لقد تلقيت هذه الرساله من…" at bounding box center [251, 133] width 256 height 41
copy p "2360284679"
drag, startPoint x: 171, startPoint y: 217, endPoint x: 175, endPoint y: 217, distance: 3.6
click at [173, 217] on textarea at bounding box center [251, 215] width 248 height 12
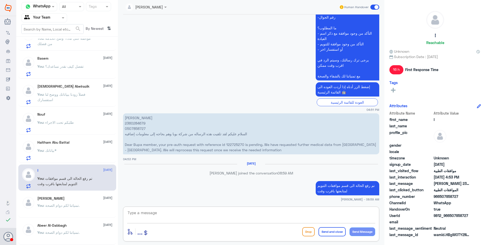
paste textarea "تمنياتنا لكم دوام الصحة."
type textarea "تمنياتنا لكم دوام الصحة."
click at [329, 231] on button "Send and close" at bounding box center [332, 231] width 27 height 9
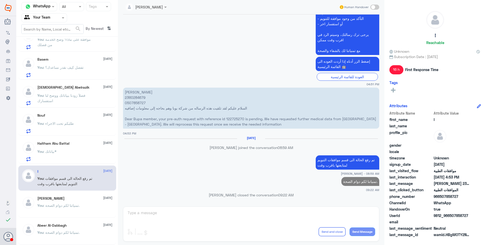
scroll to position [99, 0]
click at [78, 156] on div "You : بياناتك*" at bounding box center [74, 155] width 75 height 11
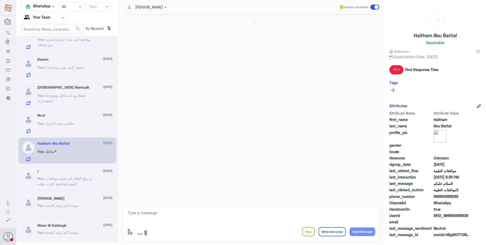
scroll to position [127, 0]
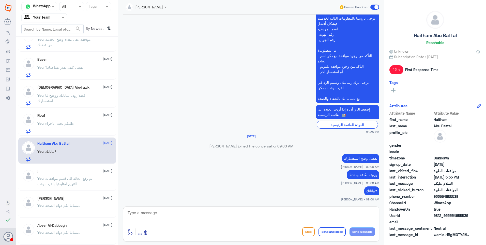
drag, startPoint x: 194, startPoint y: 216, endPoint x: 258, endPoint y: 206, distance: 64.3
click at [196, 216] on textarea at bounding box center [251, 215] width 248 height 12
paste textarea "تمنياتنا لكم دوام الصحة."
type textarea "تمنياتنا لكم دوام الصحة."
click at [327, 231] on button "Send and close" at bounding box center [332, 231] width 27 height 9
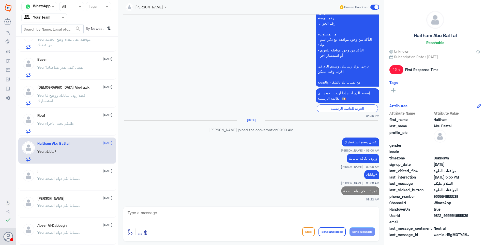
scroll to position [98, 0]
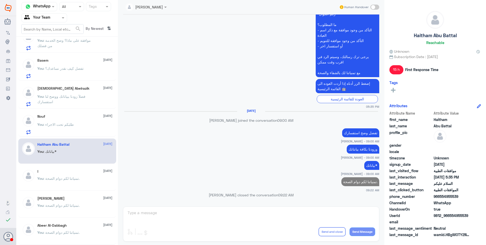
click at [69, 120] on div "Nouf 19 September You : طلبكم تحت الاجراء" at bounding box center [74, 124] width 75 height 20
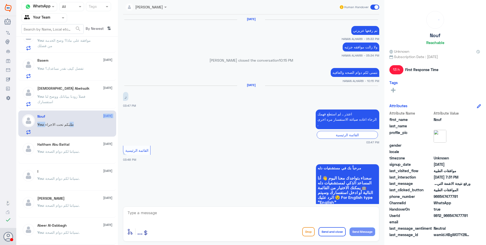
scroll to position [373, 0]
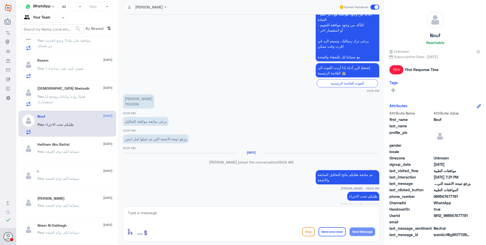
click at [251, 153] on div "[DATE]" at bounding box center [251, 155] width 254 height 4
click at [132, 97] on p "نوف الذروي 1100209" at bounding box center [138, 101] width 31 height 14
copy p "1100209"
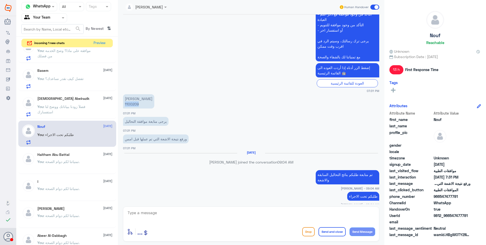
scroll to position [102, 0]
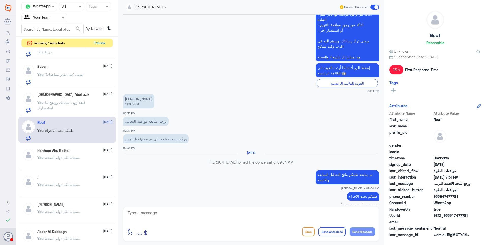
click at [59, 93] on h5 "Islam Abelrazik" at bounding box center [63, 94] width 52 height 4
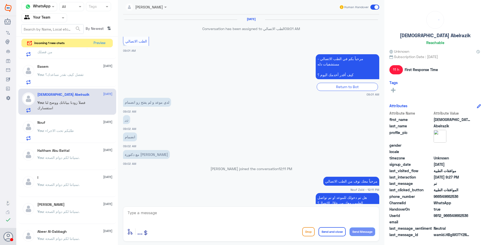
scroll to position [291, 0]
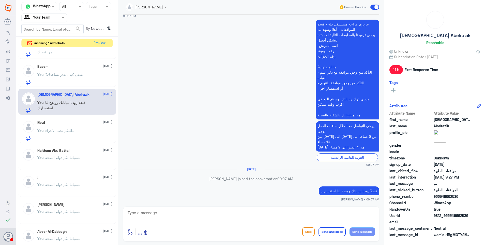
drag, startPoint x: 136, startPoint y: 216, endPoint x: 147, endPoint y: 216, distance: 10.9
click at [143, 216] on textarea at bounding box center [251, 215] width 248 height 12
paste textarea "تمنياتنا لكم دوام الصحة."
type textarea "تمنياتنا لكم دوام الصحة."
click at [335, 230] on button "Send and close" at bounding box center [332, 231] width 27 height 9
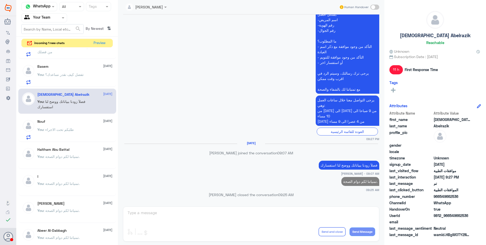
scroll to position [51, 0]
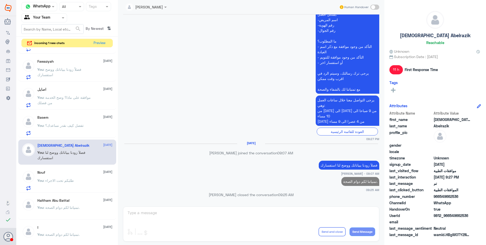
click at [54, 126] on span ": تفضل كيف نقدر نساعدك؟" at bounding box center [63, 125] width 40 height 4
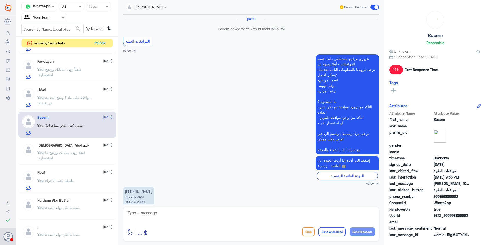
scroll to position [450, 0]
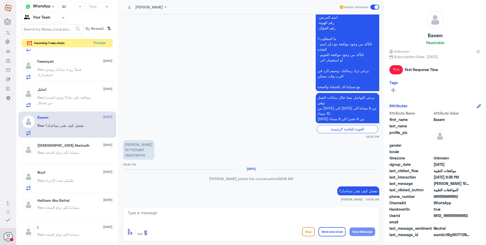
click at [148, 214] on textarea at bounding box center [251, 215] width 248 height 12
paste textarea "تمنياتنا لكم دوام الصحة."
type textarea "تمنياتنا لكم دوام الصحة."
click at [338, 232] on button "Send and close" at bounding box center [332, 231] width 27 height 9
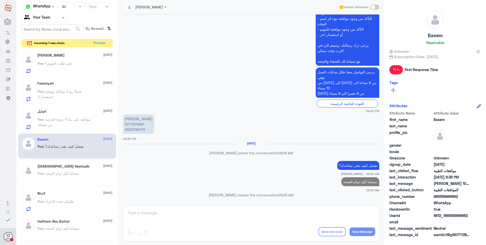
scroll to position [0, 0]
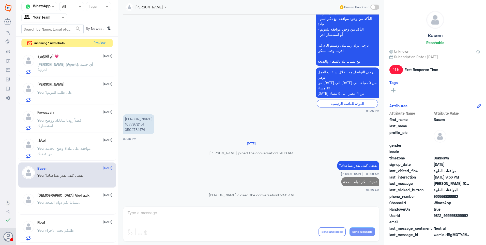
click at [68, 143] on div "اصايل 19 September You : موافقة على ماذا؟ وضح الخدمة من فضلك" at bounding box center [74, 148] width 75 height 20
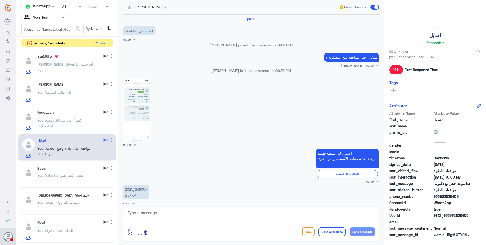
scroll to position [419, 0]
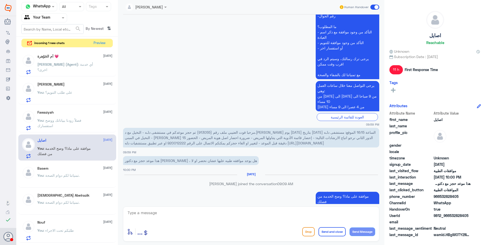
click at [237, 212] on textarea at bounding box center [251, 215] width 248 height 12
paste textarea "تمنياتنا لكم دوام الصحة."
type textarea "تمنياتنا لكم دوام الصحة."
click at [327, 234] on button "Send and close" at bounding box center [332, 231] width 27 height 9
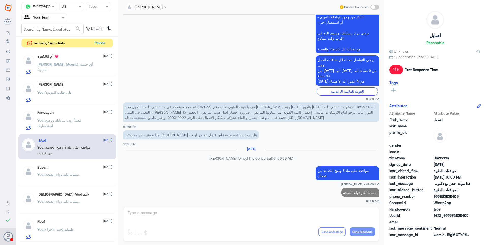
click at [76, 117] on p "You : فضلاً زودنا ببياناتك ووضح استفسارك" at bounding box center [65, 123] width 57 height 13
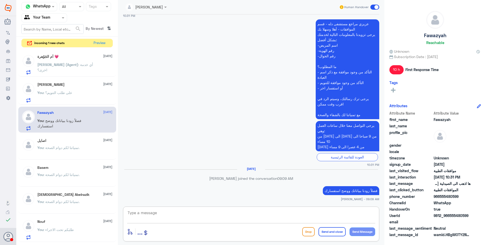
drag, startPoint x: 141, startPoint y: 209, endPoint x: 189, endPoint y: 203, distance: 47.7
click at [143, 211] on textarea at bounding box center [251, 215] width 248 height 12
paste textarea "تمنياتنا لكم دوام الصحة."
type textarea "تمنياتنا لكم دوام الصحة."
drag, startPoint x: 333, startPoint y: 232, endPoint x: 365, endPoint y: 138, distance: 98.7
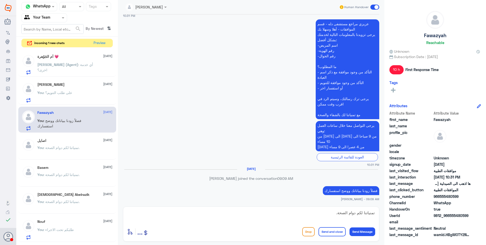
click at [333, 232] on button "Send and close" at bounding box center [332, 231] width 27 height 9
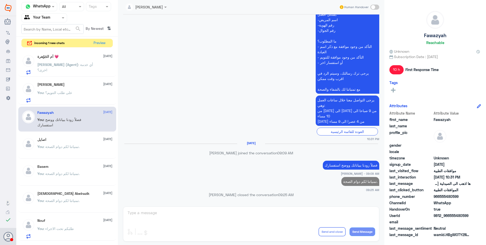
scroll to position [440, 0]
click at [76, 90] on div "Ali 19 September You : على طلب التنويم؟" at bounding box center [74, 92] width 75 height 20
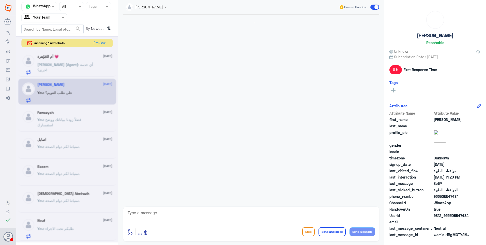
scroll to position [180, 0]
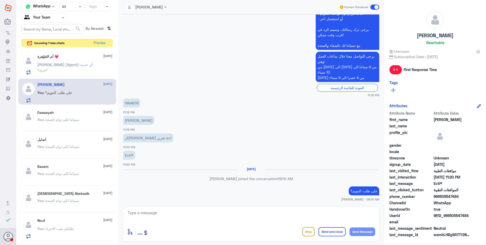
click at [65, 72] on p "Abdullah (Agent) : أي خدمة اخرى؟" at bounding box center [65, 68] width 57 height 13
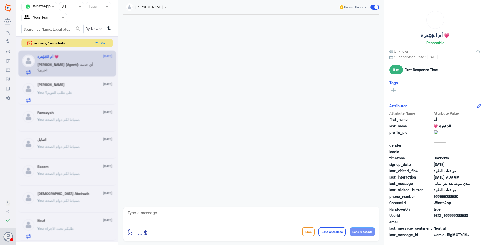
scroll to position [208, 0]
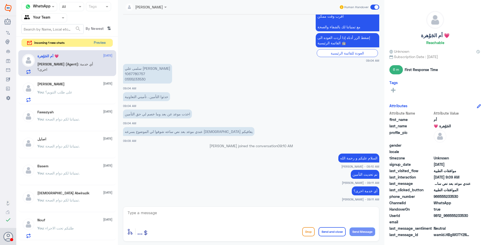
click at [99, 41] on button "Preview" at bounding box center [100, 43] width 16 height 8
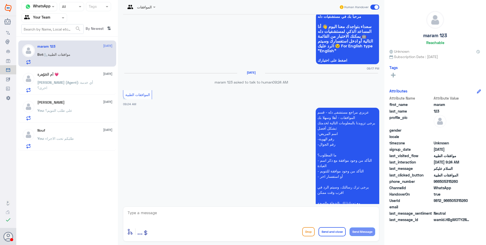
scroll to position [69, 0]
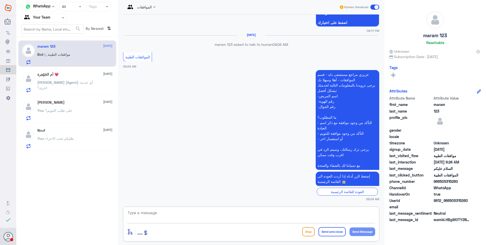
drag, startPoint x: 147, startPoint y: 215, endPoint x: 161, endPoint y: 216, distance: 13.8
click at [148, 215] on textarea at bounding box center [251, 215] width 248 height 12
type textarea "تفضل زودنا ببياناتك ووضح لنا استفسارك"
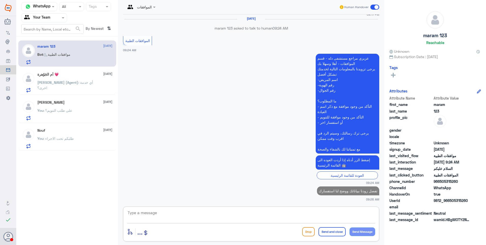
click at [54, 80] on span "Abdullah (Agent)" at bounding box center [57, 82] width 41 height 4
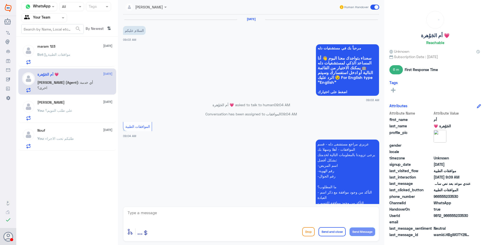
scroll to position [208, 0]
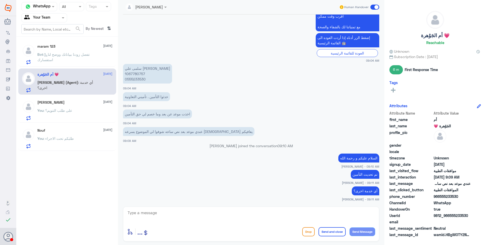
click at [62, 53] on span ": تفضل زودنا ببياناتك ووضح لنا استفسارك" at bounding box center [63, 57] width 52 height 10
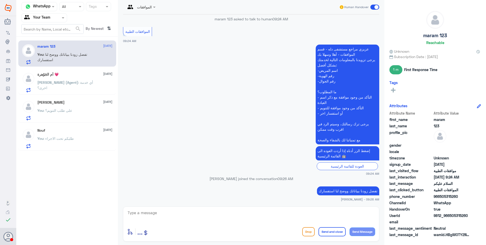
click at [83, 80] on p "Abdullah (Agent) : أي خدمة اخرى؟" at bounding box center [65, 86] width 57 height 13
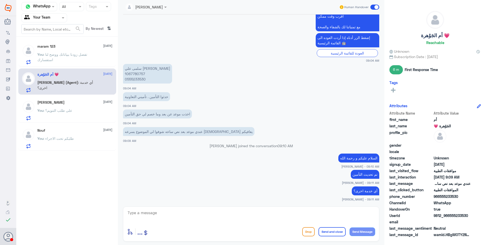
click at [58, 105] on div "Ali 19 September You : على طلب التنويم؟" at bounding box center [74, 110] width 75 height 20
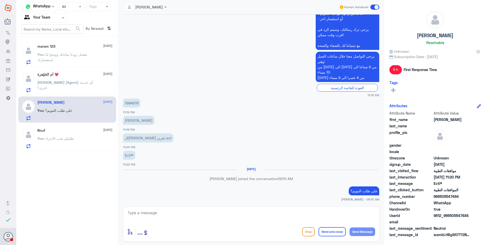
click at [76, 132] on div "Nouf 19 September You : طلبكم تحت الاجراء" at bounding box center [74, 138] width 75 height 20
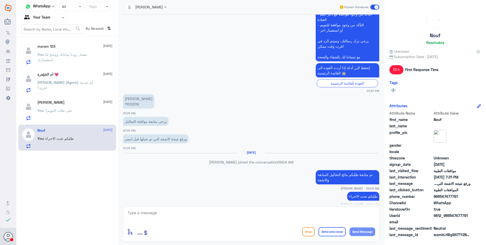
click at [83, 109] on div "You : على طلب التنويم؟" at bounding box center [74, 114] width 75 height 11
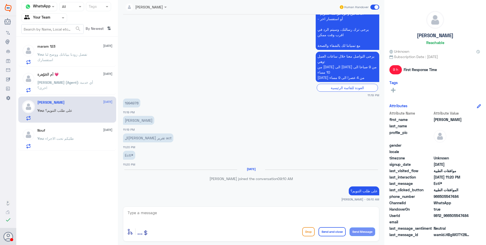
drag, startPoint x: 149, startPoint y: 206, endPoint x: 155, endPoint y: 208, distance: 6.5
click at [149, 206] on div "Ahlam Alshehri Human Handover 19 Sep 2025 مرحبا 11:18 PM مرحباً بك في مستشفيات …" at bounding box center [251, 123] width 266 height 246
click at [156, 209] on textarea at bounding box center [251, 215] width 248 height 12
click at [79, 51] on div "maram 123 20 September You : تفضل زودنا ببياناتك ووضح لنا استفسارك" at bounding box center [74, 54] width 75 height 20
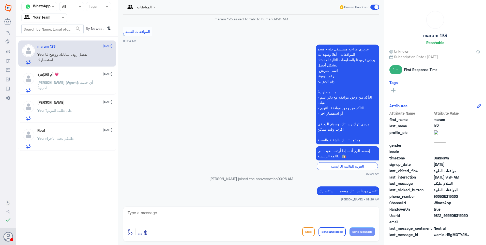
click at [56, 119] on p "You : على طلب التنويم؟" at bounding box center [54, 114] width 35 height 13
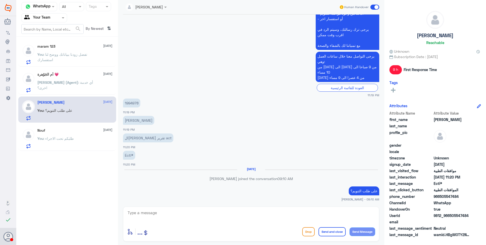
click at [60, 47] on div "maram 123 20 September" at bounding box center [74, 46] width 75 height 4
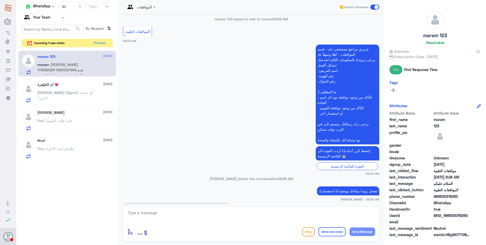
scroll to position [139, 0]
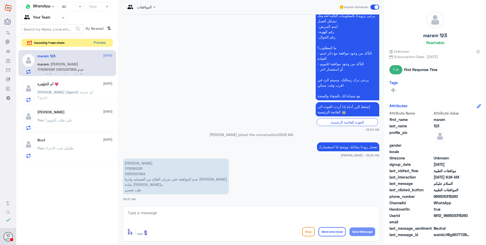
click at [100, 41] on button "Preview" at bounding box center [100, 43] width 16 height 8
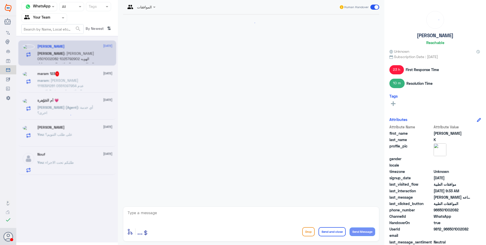
scroll to position [597, 0]
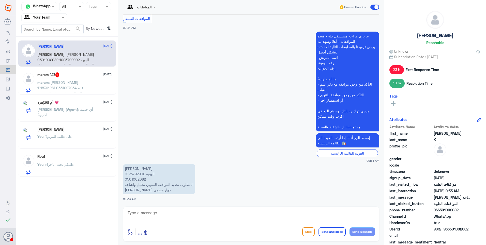
click at [71, 77] on div "maram 123 1 20 September" at bounding box center [74, 74] width 75 height 5
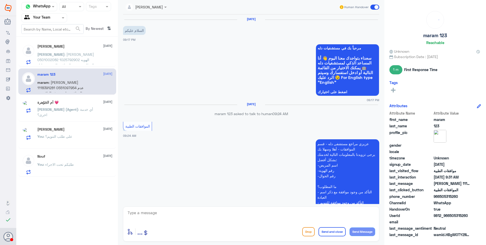
scroll to position [139, 0]
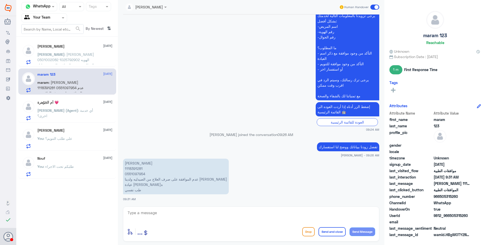
click at [131, 170] on p "ريان محمد المطلق 1118391281 0551097954 عدم الموافقة على صرف العلاج من الصيدليه …" at bounding box center [176, 176] width 106 height 36
click at [132, 168] on p "ريان محمد المطلق 1118391281 0551097954 عدم الموافقة على صرف العلاج من الصيدليه …" at bounding box center [176, 176] width 106 height 36
copy p "1118391281"
drag, startPoint x: 203, startPoint y: 179, endPoint x: 141, endPoint y: 179, distance: 62.0
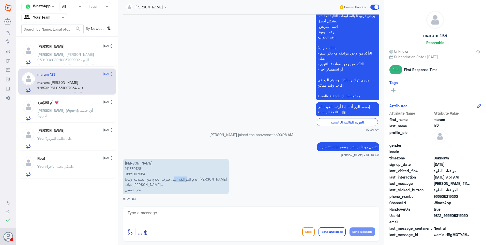
click at [142, 179] on p "ريان محمد المطلق 1118391281 0551097954 عدم الموافقة على صرف العلاج من الصيدليه …" at bounding box center [176, 176] width 106 height 36
drag, startPoint x: 141, startPoint y: 179, endPoint x: 148, endPoint y: 180, distance: 7.2
click at [148, 180] on p "ريان محمد المطلق 1118391281 0551097954 عدم الموافقة على صرف العلاج من الصيدليه …" at bounding box center [176, 176] width 106 height 36
drag, startPoint x: 153, startPoint y: 212, endPoint x: 171, endPoint y: 214, distance: 18.3
click at [161, 213] on textarea at bounding box center [251, 215] width 248 height 12
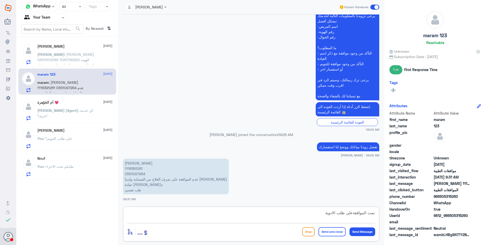
type textarea "تمت الموافقةعلى طلب الادوية"
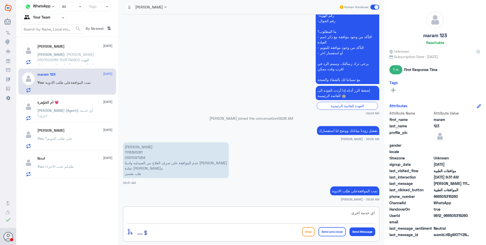
type textarea "اي خدمة اخرى؟"
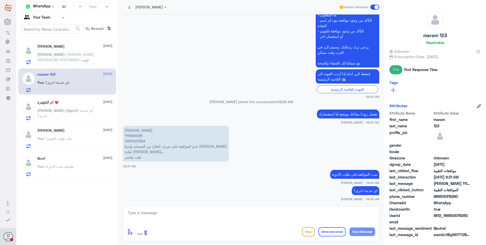
drag, startPoint x: 178, startPoint y: 223, endPoint x: 172, endPoint y: 213, distance: 12.1
click at [178, 223] on div "enter flow name ... Drop Send and close Send Message" at bounding box center [251, 223] width 256 height 35
click at [172, 213] on textarea at bounding box center [251, 215] width 248 height 12
type textarea "h"
paste textarea "122589763"
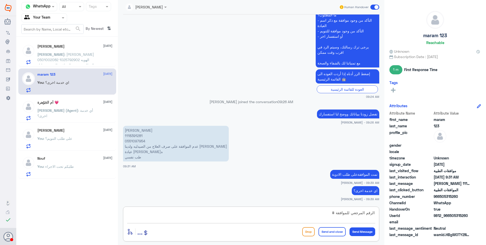
type textarea "الرقم المرجعي للموافقة # 122589763"
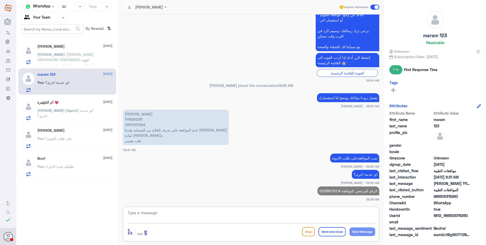
click at [88, 47] on div "Ibrahim K 20 September" at bounding box center [74, 46] width 75 height 4
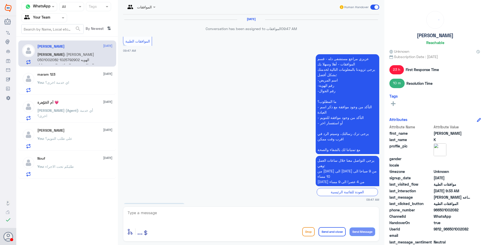
scroll to position [597, 0]
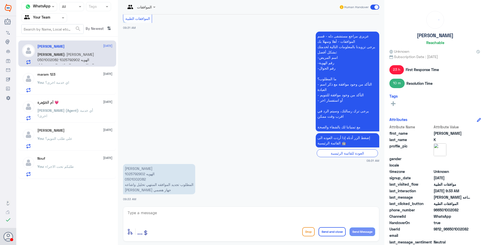
click at [138, 173] on p "ابراهيم خليف الرشيدي الهويه 1025792902 0501002082 المطلوب تجديد الموافقه المنته…" at bounding box center [159, 179] width 72 height 30
copy p "1025792902"
drag, startPoint x: 179, startPoint y: 187, endPoint x: 122, endPoint y: 187, distance: 57.2
click at [122, 187] on div "19 Sep 2025 Conversation has been assigned to الموافقات 09:47 AM الموافقات الطب…" at bounding box center [250, 108] width 261 height 189
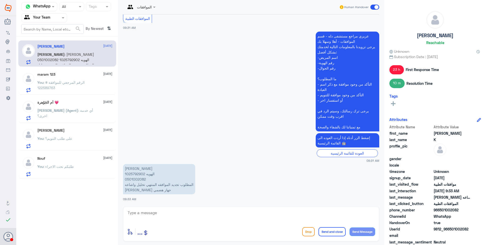
drag, startPoint x: 122, startPoint y: 187, endPoint x: 162, endPoint y: 184, distance: 40.6
click at [162, 184] on p "ابراهيم خليف الرشيدي الهويه 1025792902 0501002082 المطلوب تجديد الموافقه المنته…" at bounding box center [159, 179] width 72 height 30
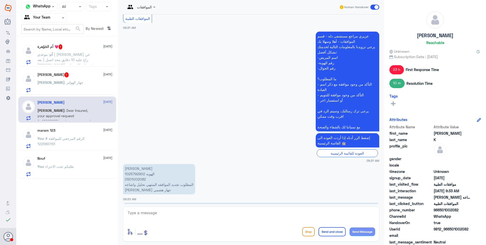
scroll to position [620, 0]
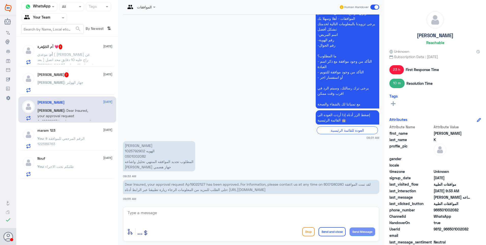
click at [82, 56] on span ": موعدي ( مرعد عن بعد ) راح عليه 10 دقايق محد اتصل علي . في خانه الانضمام ما في…" at bounding box center [65, 62] width 56 height 20
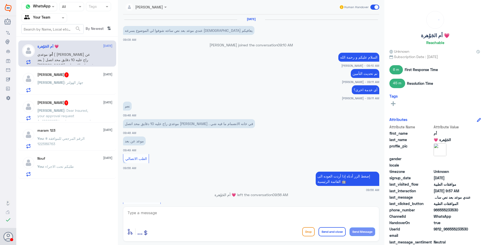
scroll to position [204, 0]
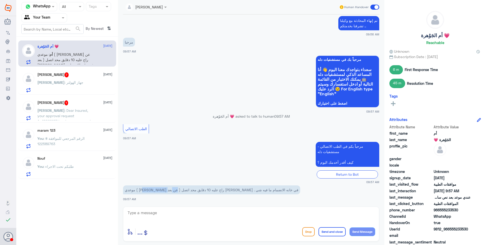
drag, startPoint x: 208, startPoint y: 188, endPoint x: 200, endPoint y: 188, distance: 8.1
click at [202, 188] on p "موعدي ( مرعد عن بعد ) راح عليه 10 دقايق محد اتصل علي . في خانه الانضمام ما فيه …" at bounding box center [211, 189] width 177 height 9
drag, startPoint x: 200, startPoint y: 188, endPoint x: 211, endPoint y: 189, distance: 11.0
click at [208, 188] on p "موعدي ( مرعد عن بعد ) راح عليه 10 دقايق محد اتصل علي . في خانه الانضمام ما فيه …" at bounding box center [211, 189] width 177 height 9
click at [204, 192] on p "موعدي ( مرعد عن بعد ) راح عليه 10 دقايق محد اتصل علي . في خانه الانضمام ما فيه …" at bounding box center [211, 189] width 177 height 9
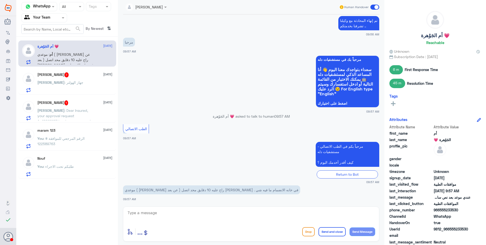
click at [186, 190] on p "موعدي ( مرعد عن بعد ) راح عليه 10 دقايق محد اتصل علي . في خانه الانضمام ما فيه …" at bounding box center [211, 189] width 177 height 9
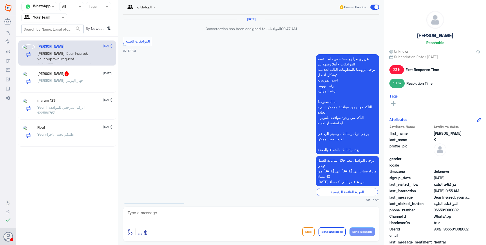
scroll to position [620, 0]
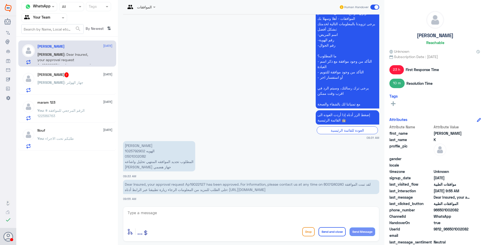
click at [84, 86] on div "Ali : جهاز الهولتر" at bounding box center [74, 86] width 75 height 11
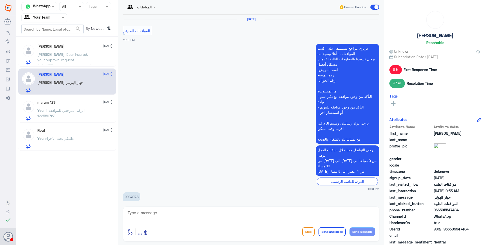
scroll to position [426, 0]
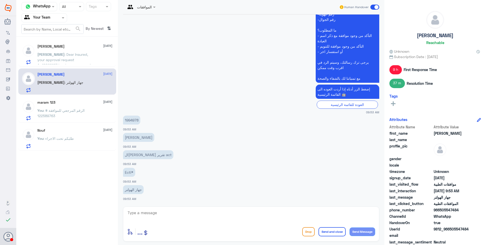
click at [138, 118] on p "1994978" at bounding box center [131, 119] width 17 height 9
click at [136, 119] on p "1994978" at bounding box center [131, 119] width 17 height 9
copy p "1994978"
drag, startPoint x: 154, startPoint y: 210, endPoint x: 160, endPoint y: 213, distance: 6.5
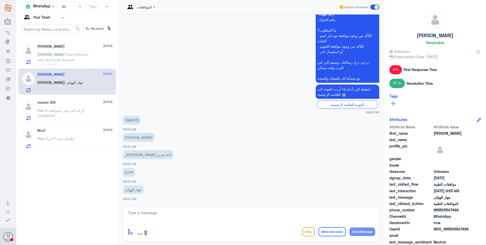
click at [157, 212] on textarea at bounding box center [251, 215] width 248 height 12
type textarea "تم متابعة طلبكم بتقرير تخطيط القلب"
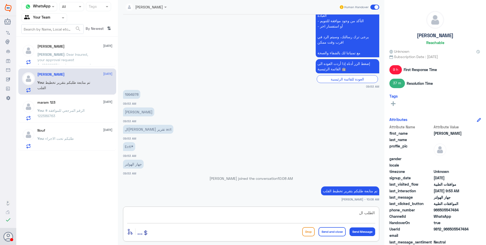
scroll to position [441, 0]
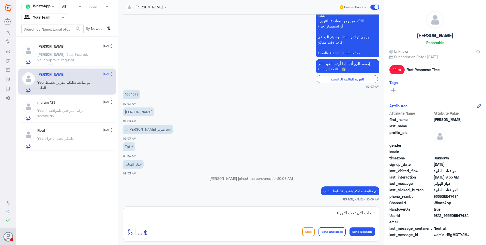
type textarea "الطلب الان تحت الاجراء"
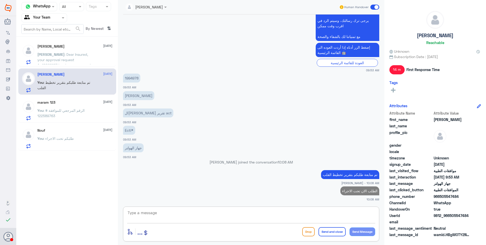
click at [95, 56] on div "Ibrahim : Dear Insured, your approval request Ap19022127 has been approved. For…" at bounding box center [74, 58] width 75 height 11
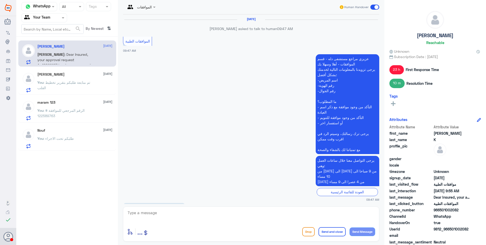
scroll to position [620, 0]
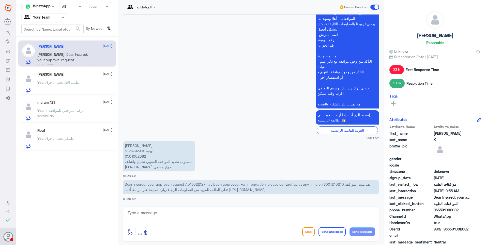
click at [136, 149] on p "ابراهيم خليف الرشيدي الهويه 1025792902 0501002082 المطلوب تجديد الموافقه المنته…" at bounding box center [159, 156] width 72 height 30
copy p "1025792902"
drag, startPoint x: 186, startPoint y: 184, endPoint x: 206, endPoint y: 185, distance: 20.1
click at [206, 185] on span "Dear Insured, your approval request Ap19022127 has been approved. For informati…" at bounding box center [248, 187] width 246 height 10
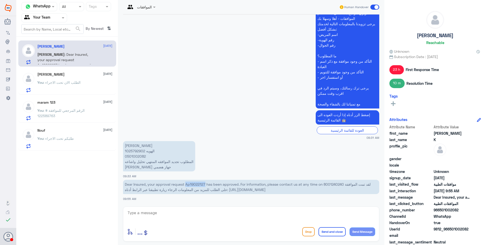
copy span "Ap19022127"
click at [150, 215] on textarea at bounding box center [251, 215] width 248 height 12
type textarea "صحيح تمت الموافقة عليها وتحديثها لى تاريخ 4/10"
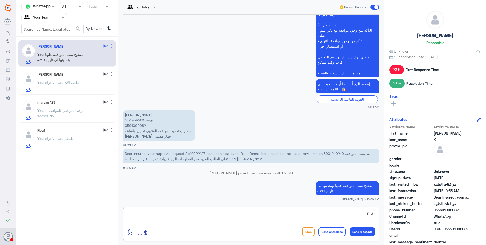
scroll to position [640, 0]
type textarea "اي خدمة خرى؟"
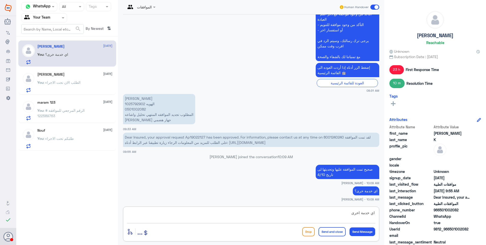
type textarea "اي خدمة اخرى؟"
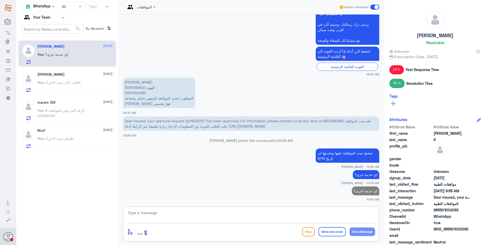
click at [77, 85] on div "You : الطلب الان تحت الاجراء" at bounding box center [74, 86] width 75 height 11
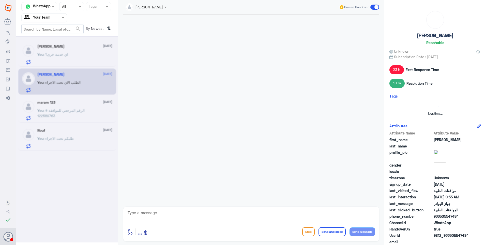
drag, startPoint x: 76, startPoint y: 77, endPoint x: 89, endPoint y: 51, distance: 28.8
click at [73, 51] on div at bounding box center [67, 139] width 102 height 206
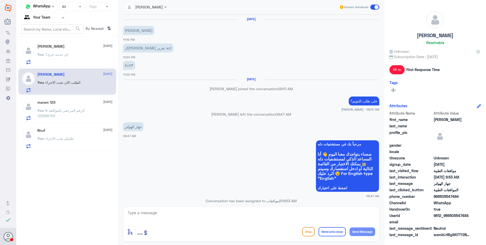
scroll to position [285, 0]
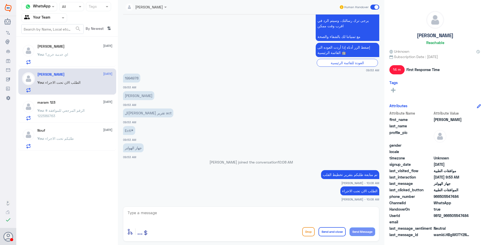
click at [72, 51] on div "Ibrahim K 20 September You : اي خدمة خرى؟" at bounding box center [74, 54] width 75 height 20
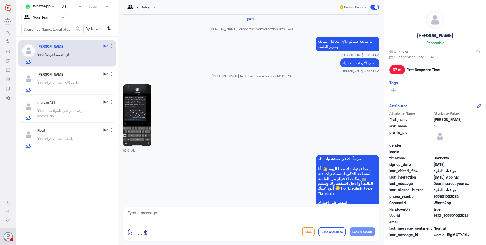
scroll to position [455, 0]
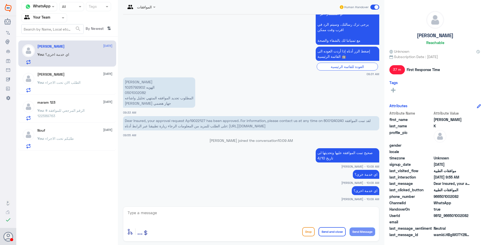
click at [59, 86] on p "You : الطلب الان تحت الاجراء" at bounding box center [58, 86] width 43 height 13
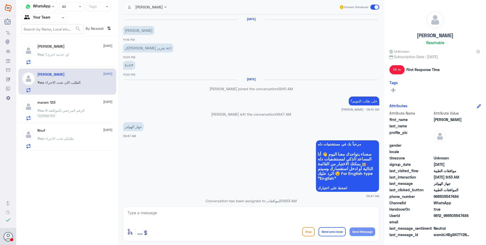
scroll to position [285, 0]
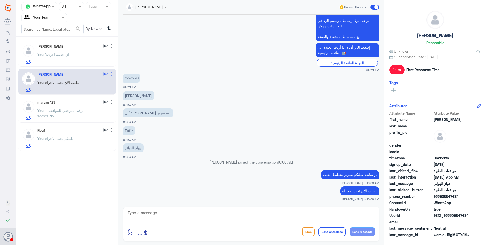
click at [78, 137] on div "You : طلبكم تحت الاجراء" at bounding box center [74, 142] width 75 height 11
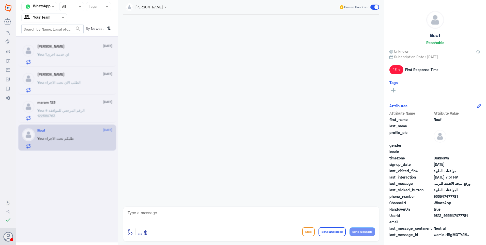
scroll to position [373, 0]
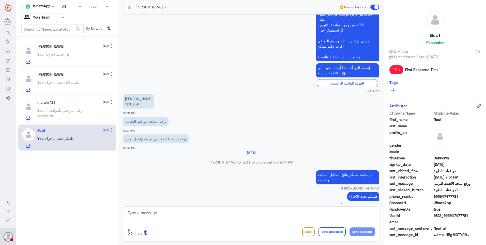
click at [160, 211] on textarea at bounding box center [251, 215] width 248 height 12
type textarea "ل"
type textarea "تمت الموافقة جزئيًا بعد المتابعة"
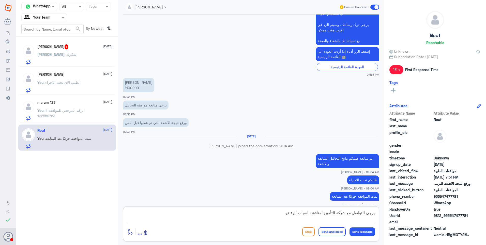
type textarea "يرجى التواصل مع شركة التأمين لمناقشة اسباب الرفض."
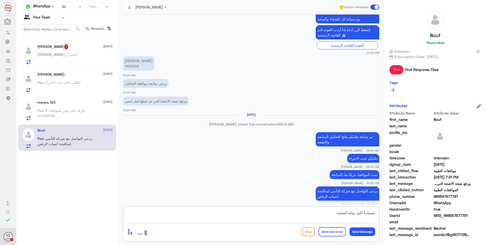
type textarea "تمنياتنا لكم دوام الصحة."
click at [329, 234] on button "Send and close" at bounding box center [332, 231] width 27 height 9
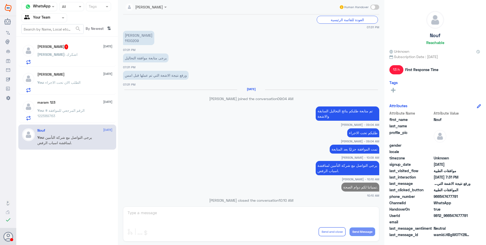
click at [68, 105] on div "maram 123 20 September You : الرقم المرجعي للموافقة # 122589763" at bounding box center [74, 110] width 75 height 20
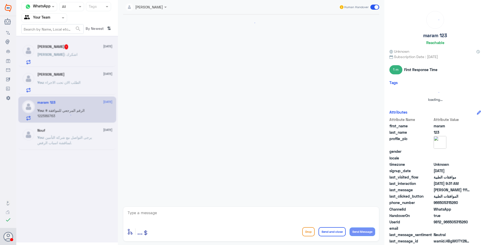
scroll to position [188, 0]
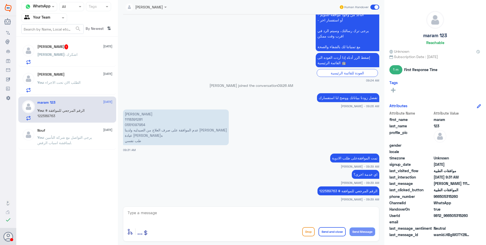
click at [362, 155] on p "تمت الموافقةعلى طلب الادوية" at bounding box center [354, 157] width 49 height 9
click at [351, 159] on p "تمت الموافقةعلى طلب الادوية" at bounding box center [354, 157] width 49 height 9
click at [339, 159] on p "تمت الموافقةعلى طلب الادوية" at bounding box center [354, 157] width 49 height 9
click at [210, 214] on textarea at bounding box center [251, 215] width 248 height 12
type textarea "نشكر تواصلك مع مستشفيات دلة."
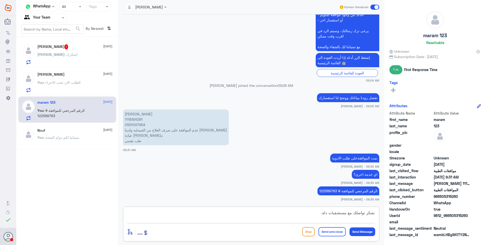
click at [340, 232] on button "Send and close" at bounding box center [332, 231] width 27 height 9
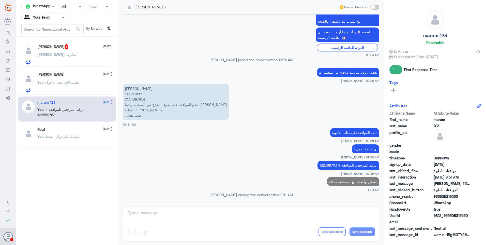
scroll to position [203, 0]
click at [65, 75] on div "Ali 20 September" at bounding box center [74, 74] width 75 height 4
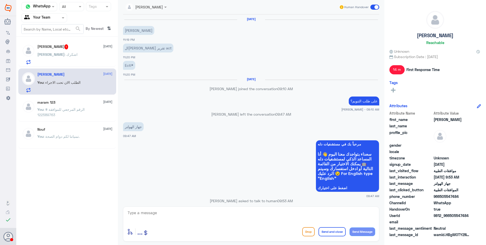
scroll to position [285, 0]
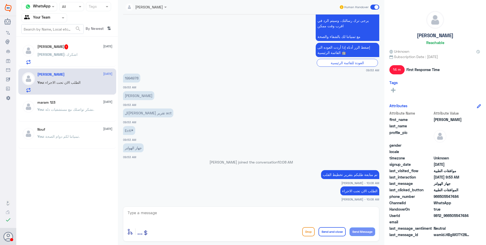
click at [79, 49] on div "Ibrahim K 1 20 September" at bounding box center [74, 46] width 75 height 5
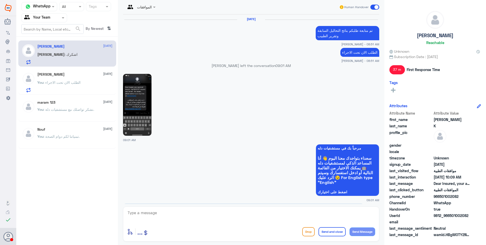
scroll to position [462, 0]
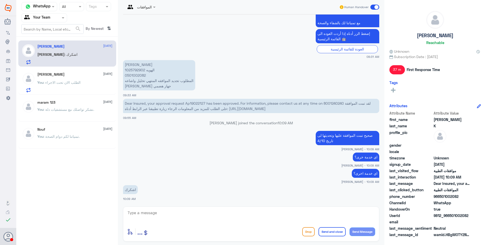
drag, startPoint x: 160, startPoint y: 207, endPoint x: 168, endPoint y: 209, distance: 8.2
click at [165, 209] on div "enter flow name ... Drop Send and close Send Message" at bounding box center [251, 223] width 256 height 35
click at [174, 213] on textarea at bounding box center [251, 215] width 248 height 12
type textarea "العفو .. واجبنا"
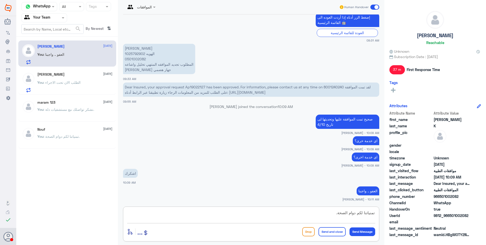
type textarea "تمنياتنا لكم دوام الصحة."
click at [335, 235] on button "Send and close" at bounding box center [332, 231] width 27 height 9
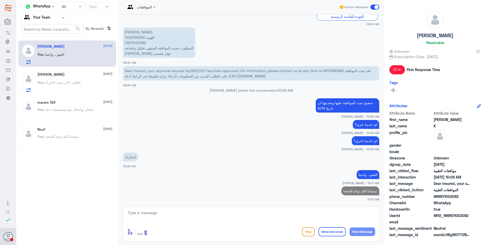
click at [335, 235] on button "Send and close" at bounding box center [332, 231] width 27 height 9
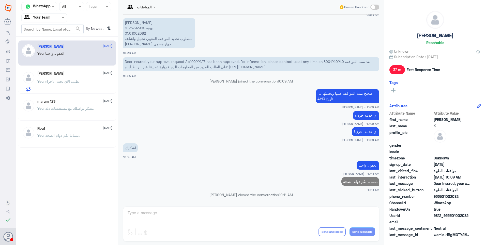
click at [74, 75] on div "Ali 20 September You : الطلب الان تحت الاجراء" at bounding box center [74, 81] width 75 height 20
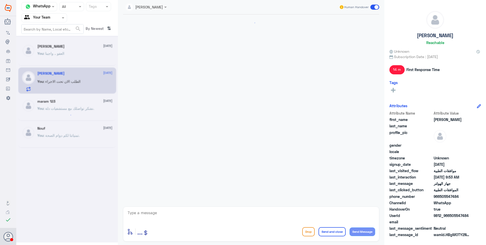
scroll to position [285, 0]
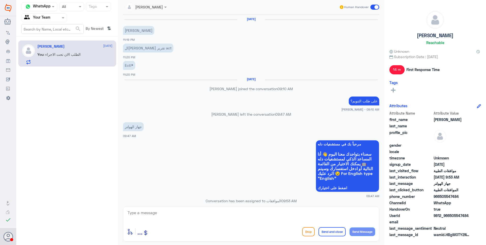
scroll to position [285, 0]
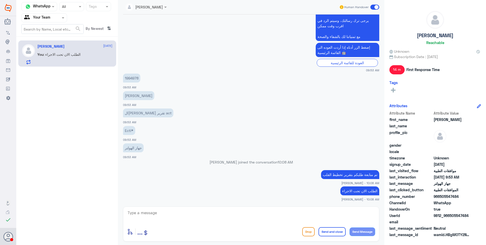
click at [130, 77] on p "1994978" at bounding box center [131, 77] width 17 height 9
copy p "1994978"
click at [173, 211] on textarea at bounding box center [251, 215] width 248 height 12
type textarea "J"
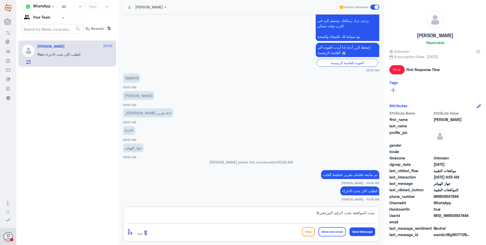
paste textarea "122739444"
type textarea "تمت الموافقة تحت الرقم المرجعي# 122739444"
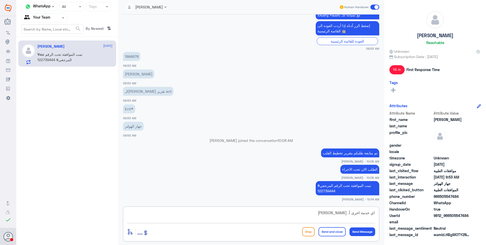
type textarea "اي خدمة اخرى أ. [PERSON_NAME]؟"
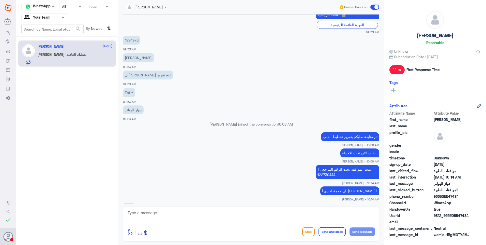
scroll to position [357, 0]
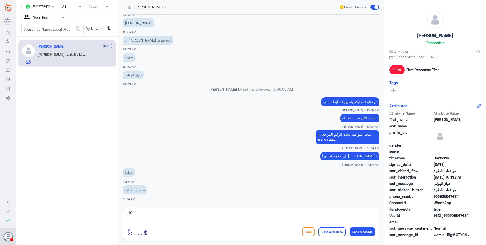
type textarea "H"
type textarea "[DEMOGRAPHIC_DATA] يعافيك"
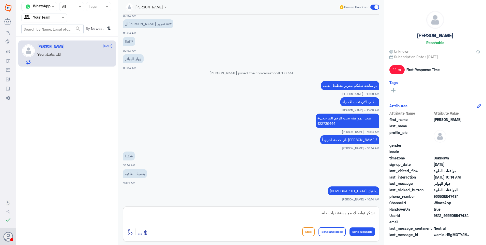
type textarea "نشكر تواصلك مع مستشفيات دلة."
click at [330, 230] on button "Send and close" at bounding box center [332, 231] width 27 height 9
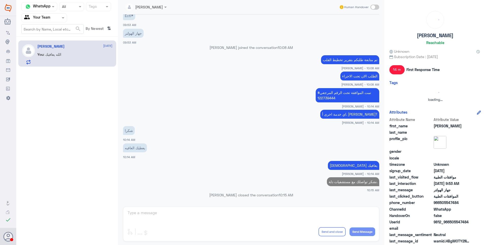
scroll to position [389, 0]
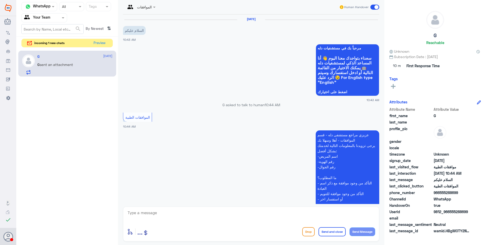
scroll to position [212, 0]
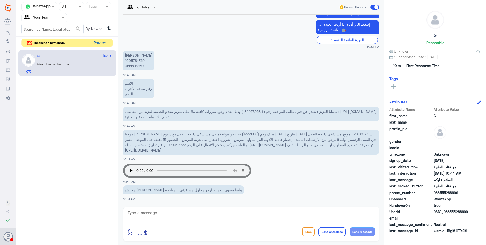
click at [99, 43] on button "Preview" at bounding box center [100, 43] width 16 height 8
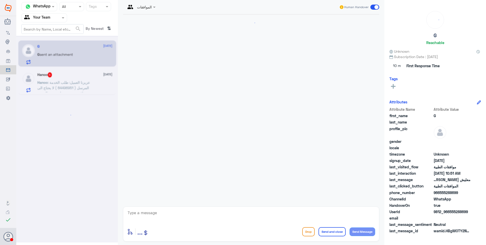
scroll to position [212, 0]
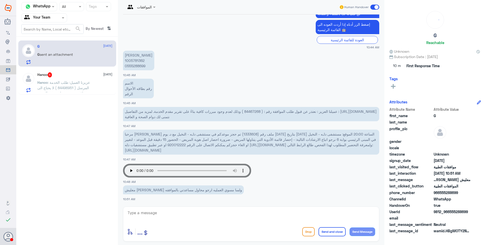
click at [138, 60] on p "غانم عبدالله الغانم 1005781362 0555288699" at bounding box center [138, 61] width 31 height 20
copy p "1005781362"
drag, startPoint x: 138, startPoint y: 60, endPoint x: 192, endPoint y: 66, distance: 55.0
click at [186, 66] on app-msgs-text "غانم عبدالله الغانم 1005781362 0555288699" at bounding box center [251, 61] width 256 height 20
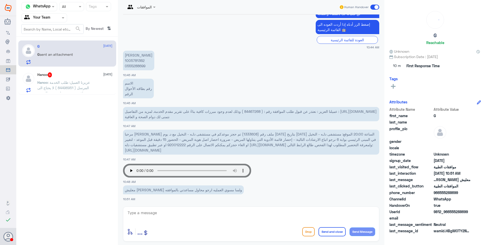
click at [252, 111] on span "عميلنا العزيز : نعتذر عن قبول طلب الموافقة رقم : ( 84467268 ) وذلك لعدم وجود مب…" at bounding box center [251, 114] width 252 height 10
copy span "84467268"
drag, startPoint x: 161, startPoint y: 209, endPoint x: 166, endPoint y: 212, distance: 5.8
click at [162, 209] on textarea at bounding box center [251, 215] width 248 height 12
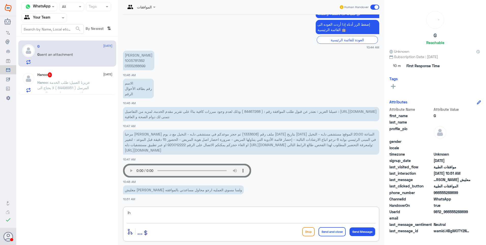
type textarea "l"
type textarea "ما تشوف شر"
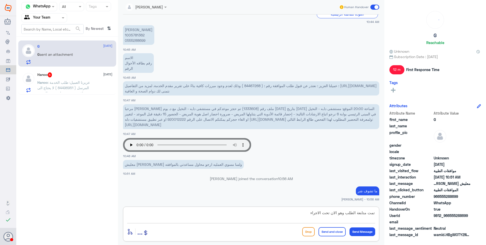
type textarea "تمت متابعة الطلب وهو الان تحت الاجراء"
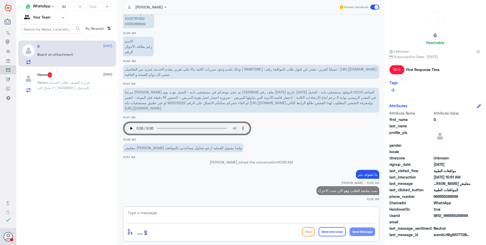
drag, startPoint x: 213, startPoint y: 214, endPoint x: 216, endPoint y: 210, distance: 5.0
click at [214, 214] on textarea at bounding box center [251, 215] width 248 height 12
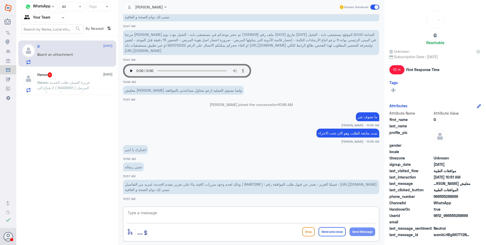
click at [167, 215] on textarea at bounding box center [251, 215] width 248 height 12
type textarea "h"
type textarea "سيتم التواصل مع المناديب الان لافادتنا بالتحديث الاخير من اللجنة"
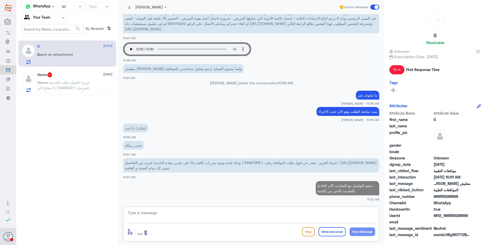
click at [77, 71] on div "Hanoo 5 20 September Hanoo : عزيزنا العميل: طلب الخدمة المرسل ( 84496951 ) لا ي…" at bounding box center [67, 81] width 98 height 26
click at [62, 89] on span ": عزيزنا العميل: طلب الخدمة المرسل ( 84496951 ) لا يحتاج الى موافقة مسبقة، على …" at bounding box center [63, 95] width 53 height 31
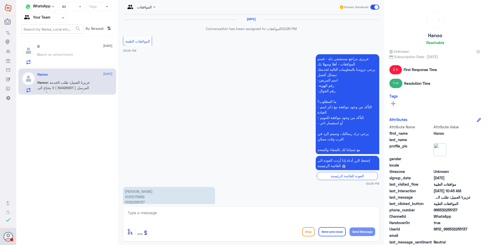
scroll to position [431, 0]
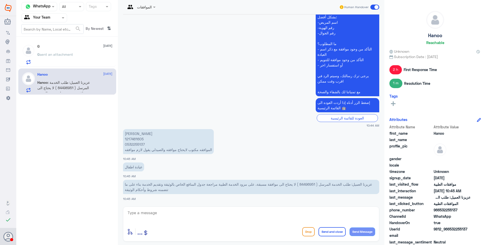
click at [133, 138] on p "سما أحمد البارقي 1217461605 0532255137 الموافقه مكتوب لايحتاج موافقه والصيدلي ي…" at bounding box center [168, 141] width 91 height 25
copy p "1217461605"
drag, startPoint x: 133, startPoint y: 138, endPoint x: 234, endPoint y: 109, distance: 104.9
click at [234, 109] on app-msgs-text "إضغط الزر أدناه إذا أردت العوده الى القائمة الرئيسية 🤖" at bounding box center [251, 105] width 256 height 15
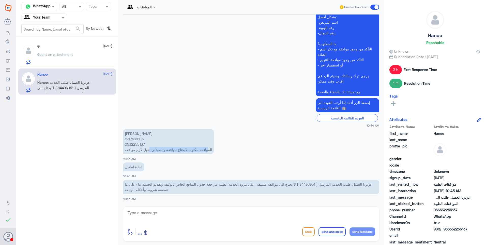
drag, startPoint x: 214, startPoint y: 149, endPoint x: 147, endPoint y: 149, distance: 66.9
click at [147, 149] on p "سما أحمد البارقي 1217461605 0532255137 الموافقه مكتوب لايحتاج موافقه والصيدلي ي…" at bounding box center [168, 141] width 91 height 25
drag, startPoint x: 147, startPoint y: 149, endPoint x: 171, endPoint y: 150, distance: 24.2
click at [171, 150] on p "سما أحمد البارقي 1217461605 0532255137 الموافقه مكتوب لايحتاج موافقه والصيدلي ي…" at bounding box center [168, 141] width 91 height 25
drag, startPoint x: 159, startPoint y: 215, endPoint x: 169, endPoint y: 216, distance: 10.0
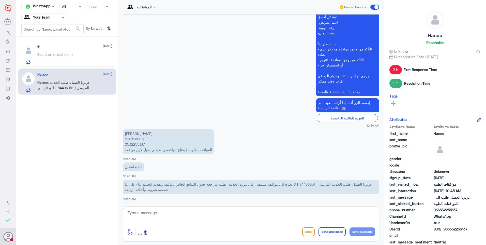
click at [161, 216] on textarea at bounding box center [251, 215] width 248 height 12
type textarea "ت"
type textarea "نعتذر منك هذه الردود الالية لا يعتمدها النظام"
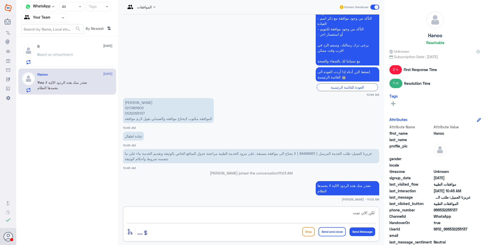
scroll to position [451, 0]
type textarea "لكن الان تمت الموافقة الصريحة"
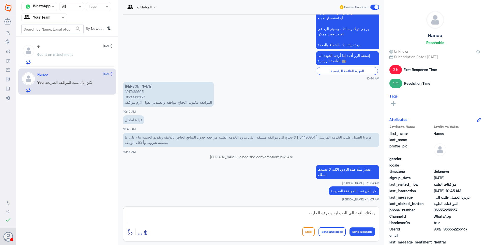
type textarea "يمكنك التوج الى الصيدلية وصرف الحليب"
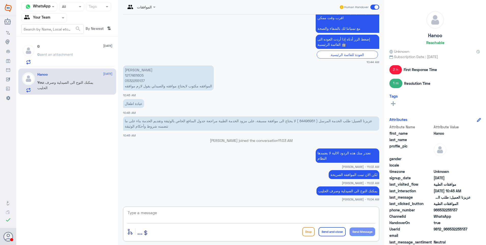
drag, startPoint x: 160, startPoint y: 215, endPoint x: 169, endPoint y: 214, distance: 9.0
click at [165, 214] on textarea at bounding box center [251, 215] width 248 height 12
type textarea "h"
type textarea "ا"
type textarea "نشكر تواصلك مع مستشفيات دلة."
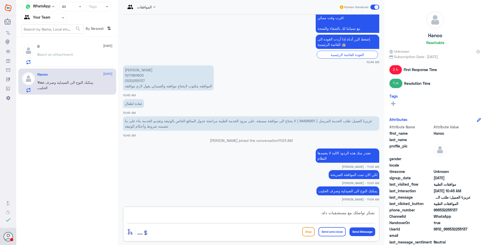
click at [329, 235] on button "Send and close" at bounding box center [332, 231] width 27 height 9
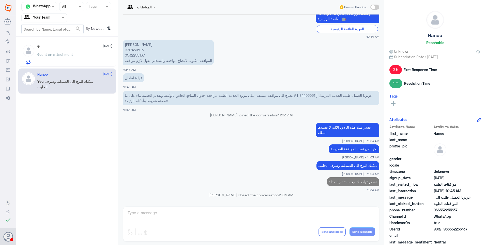
click at [75, 57] on div "G sent an attachment" at bounding box center [74, 58] width 75 height 11
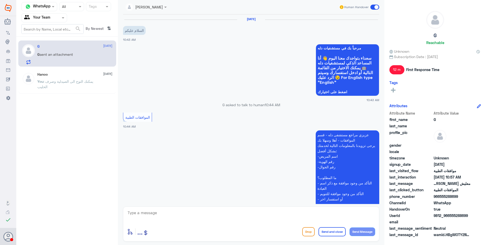
scroll to position [333, 0]
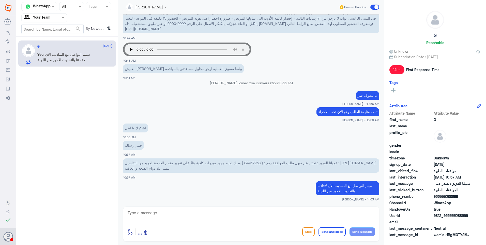
drag, startPoint x: 90, startPoint y: 61, endPoint x: 51, endPoint y: 59, distance: 39.0
click at [60, 59] on p "You : سيتم التواصل مع المناديب الان لافادتنا بالتحديث الاخير من اللجنة" at bounding box center [65, 58] width 57 height 13
click at [79, 91] on div "Channel WhatsApp Status × All Tags Agent Filter Your Team search By Newest ⇅ G …" at bounding box center [67, 123] width 102 height 246
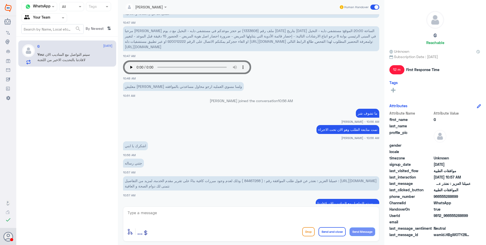
scroll to position [307, 0]
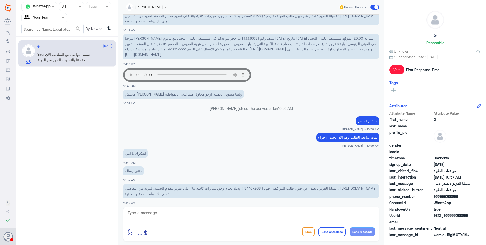
click at [328, 39] on span "مرحبا [PERSON_NAME] ملف رقم (1333608) تم حجز موعدكم في مستشفى دلـه - النخيل مع …" at bounding box center [250, 46] width 251 height 20
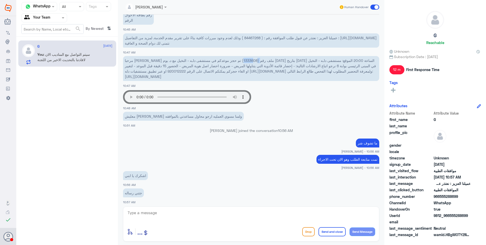
scroll to position [256, 0]
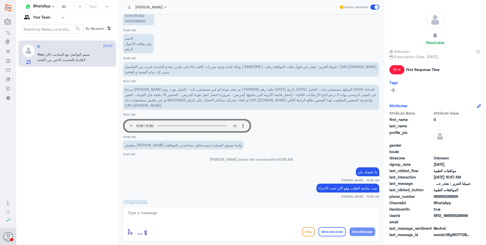
click at [253, 66] on span "عميلنا العزيز : نعتذر عن قبول طلب الموافقة رقم : ( 84467268 ) وذلك لعدم وجود مب…" at bounding box center [251, 69] width 252 height 10
copy span "84467268"
click at [248, 65] on span "عميلنا العزيز : نعتذر عن قبول طلب الموافقة رقم : ( 84467268 ) وذلك لعدم وجود مب…" at bounding box center [251, 69] width 252 height 10
drag, startPoint x: 245, startPoint y: 66, endPoint x: 260, endPoint y: 66, distance: 15.0
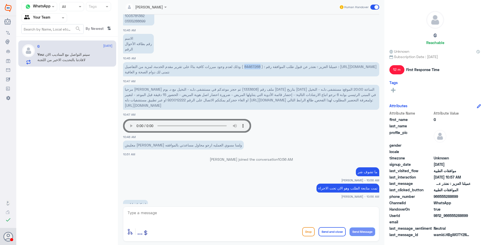
click at [260, 66] on span "عميلنا العزيز : نعتذر عن قبول طلب الموافقة رقم : ( 84467268 ) وذلك لعدم وجود مب…" at bounding box center [251, 69] width 252 height 10
copy span "84467268"
click at [254, 62] on p "عميلنا العزيز : نعتذر عن قبول طلب الموافقة رقم : ( 84467268 ) وذلك لعدم وجود مب…" at bounding box center [251, 69] width 256 height 14
click at [256, 66] on span "عميلنا العزيز : نعتذر عن قبول طلب الموافقة رقم : ( 84467268 ) وذلك لعدم وجود مب…" at bounding box center [251, 69] width 252 height 10
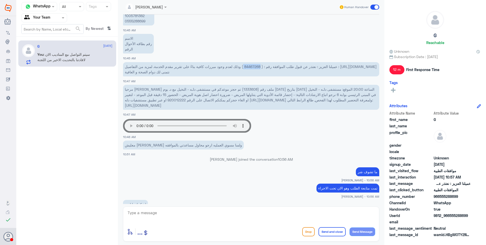
copy span "84467268"
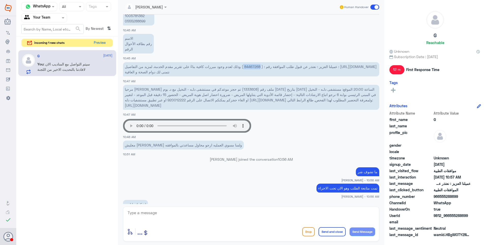
click at [97, 44] on button "Preview" at bounding box center [100, 43] width 16 height 8
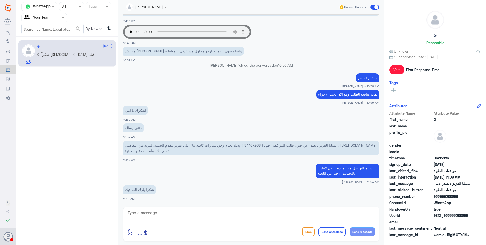
scroll to position [299, 0]
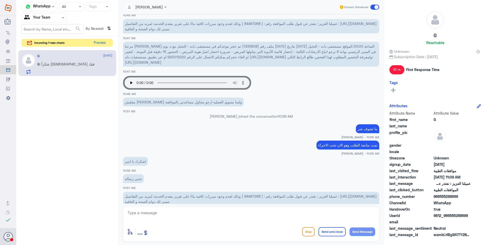
click at [94, 42] on button "Preview" at bounding box center [100, 43] width 16 height 8
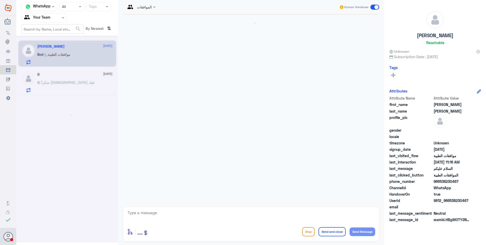
scroll to position [60, 0]
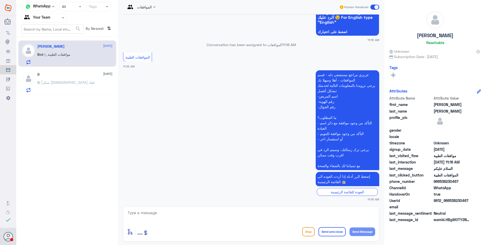
click at [77, 82] on div "G : شكرآ بارك الله فيك" at bounding box center [74, 86] width 75 height 11
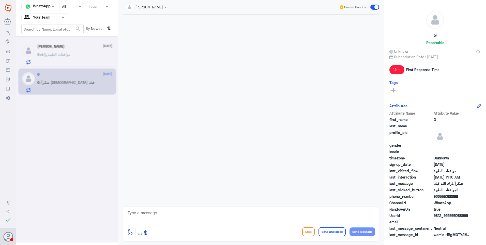
scroll to position [350, 0]
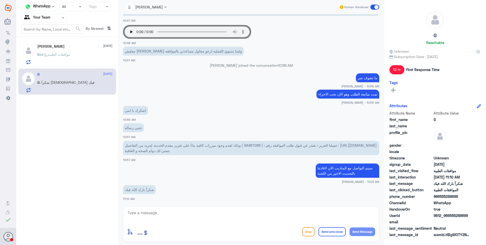
click at [68, 53] on span ": موافقات الطبية" at bounding box center [56, 54] width 27 height 4
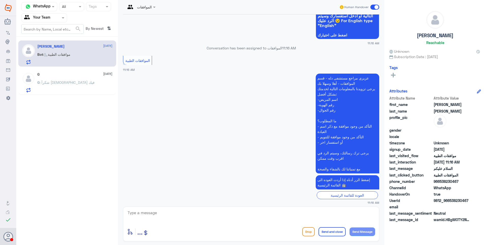
scroll to position [60, 0]
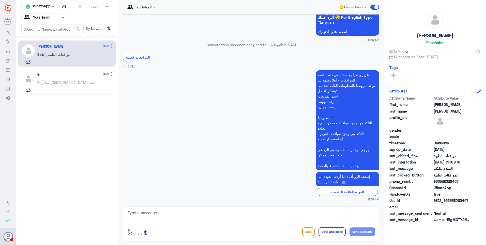
click at [69, 81] on span ": شكرآ [DEMOGRAPHIC_DATA] فيك" at bounding box center [67, 82] width 55 height 4
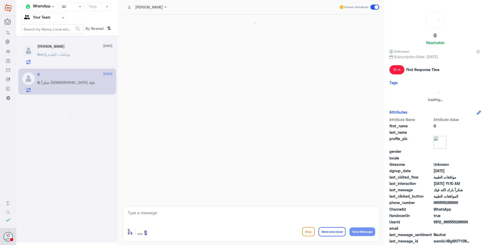
click at [81, 54] on div at bounding box center [67, 139] width 102 height 206
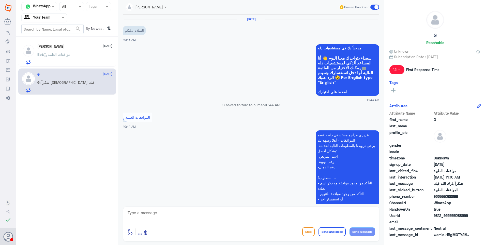
scroll to position [350, 0]
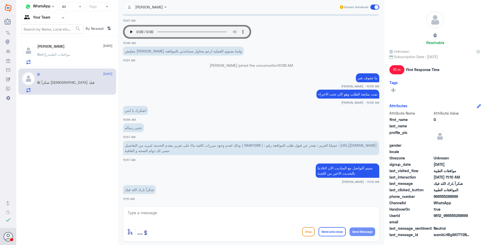
click at [88, 64] on div "Bot : موافقات الطبية" at bounding box center [74, 58] width 75 height 11
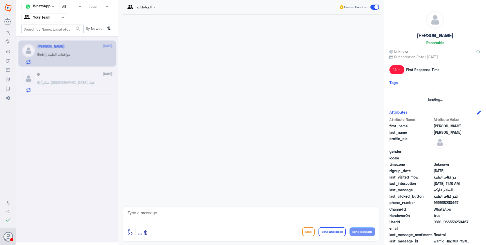
scroll to position [60, 0]
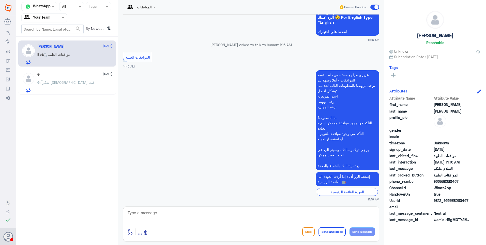
drag, startPoint x: 164, startPoint y: 221, endPoint x: 184, endPoint y: 217, distance: 20.2
click at [170, 220] on textarea at bounding box center [251, 215] width 248 height 12
type textarea "وعليكم السلام"
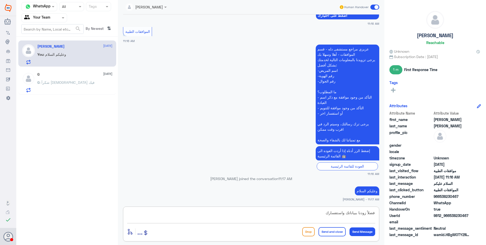
type textarea "فضلاً زودنا ببياناتك واستفسارك"
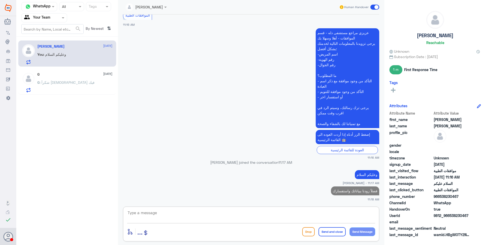
click at [68, 79] on div "G 20 September G : شكرآ بارك الله فيك" at bounding box center [74, 82] width 75 height 20
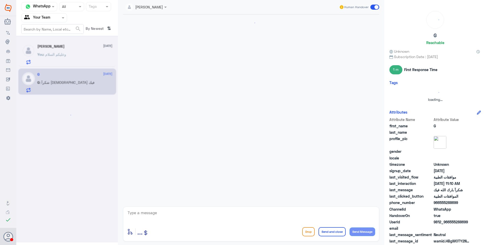
click at [78, 58] on div at bounding box center [67, 139] width 102 height 206
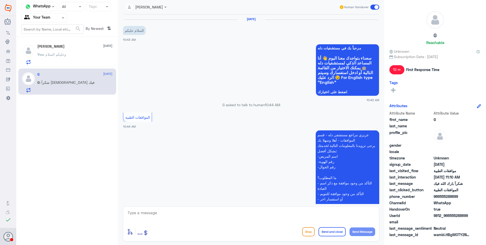
scroll to position [350, 0]
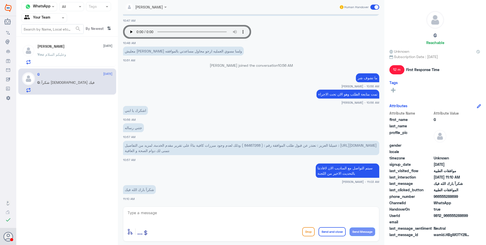
click at [73, 50] on div "محمد الزامل 20 September You : وعليكم السلام" at bounding box center [74, 54] width 75 height 20
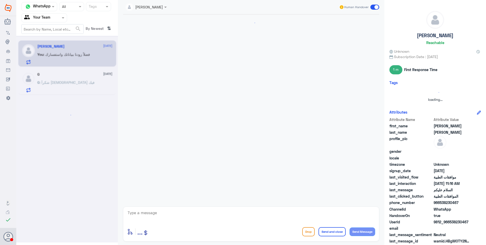
scroll to position [102, 0]
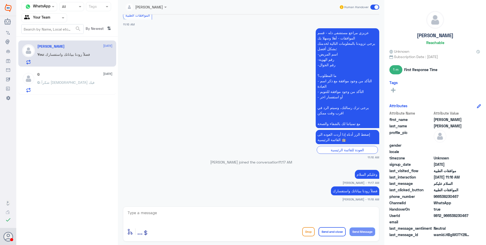
click at [64, 83] on span ": شكرآ بارك الله فيك" at bounding box center [67, 82] width 55 height 4
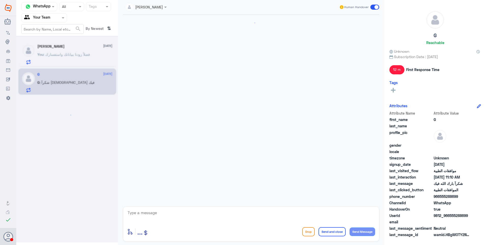
scroll to position [350, 0]
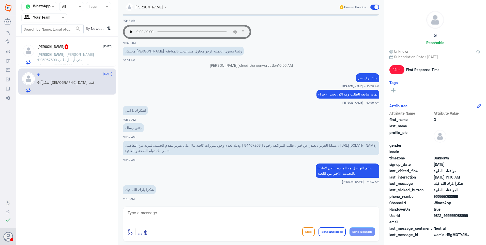
click at [74, 57] on p "محمد : محمد الزامل 1123267609 متى أُرسل طلب الموافقة هذا 84497234 الساعة كم" at bounding box center [65, 58] width 57 height 13
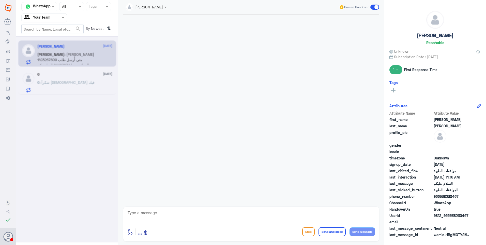
scroll to position [141, 0]
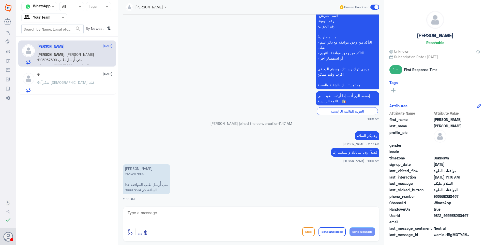
click at [134, 172] on p "محمد الزامل 1123267609 متى أُرسل طلب الموافقة هذا 84497234 الساعة كم" at bounding box center [146, 179] width 47 height 30
copy p "1123267609"
click at [128, 188] on p "محمد الزامل 1123267609 متى أُرسل طلب الموافقة هذا 84497234 الساعة كم" at bounding box center [146, 179] width 47 height 30
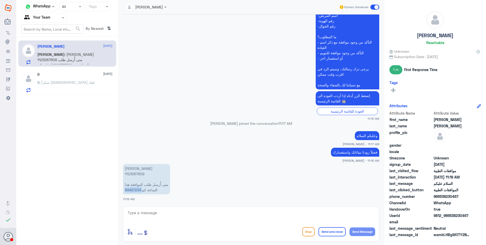
copy p "84497234"
drag, startPoint x: 162, startPoint y: 215, endPoint x: 210, endPoint y: 207, distance: 49.4
click at [178, 213] on textarea at bounding box center [251, 215] width 248 height 12
type textarea "h"
type textarea "الساعة 10:35 صباحًا اليوم"
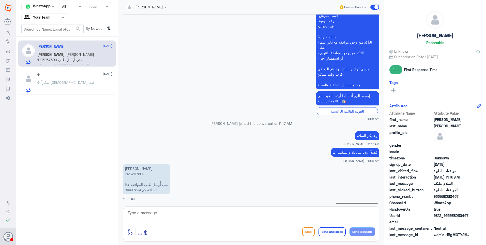
scroll to position [157, 0]
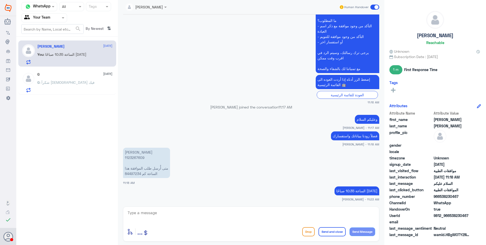
click at [181, 159] on app-msgs-text "محمد الزامل 1123267609 متى أُرسل طلب الموافقة هذا 84497234 الساعة كم" at bounding box center [251, 162] width 256 height 31
drag, startPoint x: 170, startPoint y: 176, endPoint x: 148, endPoint y: 135, distance: 46.5
click at [165, 171] on p "محمد الزامل 1123267609 متى أُرسل طلب الموافقة هذا 84497234 الساعة كم" at bounding box center [146, 162] width 47 height 30
click at [55, 97] on div "Channel WhatsApp Status × All Tags Agent Filter Your Team search By Newest ⇅ مح…" at bounding box center [67, 123] width 102 height 246
click at [67, 81] on span ": شكرآ بارك الله فيك" at bounding box center [67, 82] width 55 height 4
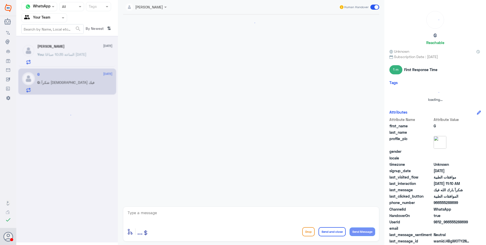
click at [76, 57] on div at bounding box center [67, 139] width 102 height 206
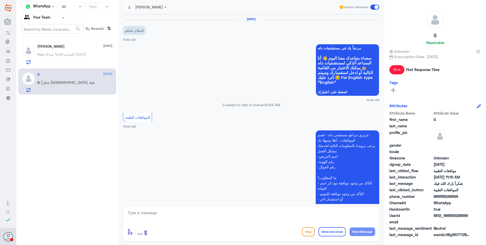
scroll to position [350, 0]
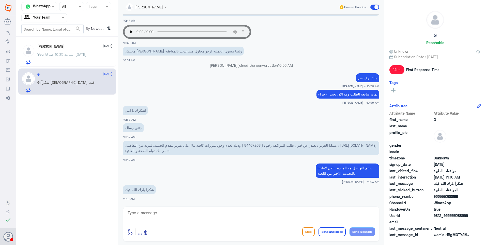
click at [75, 53] on span ": الساعة 10:35 صباحًا اليوم" at bounding box center [64, 54] width 43 height 4
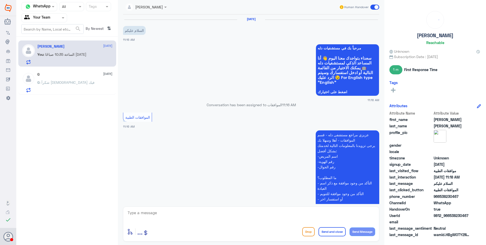
scroll to position [157, 0]
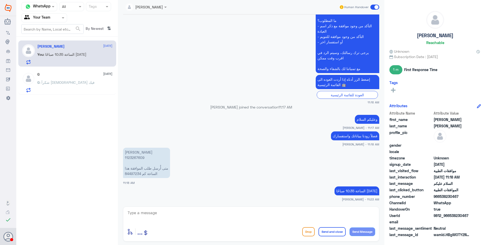
click at [63, 85] on p "G : شكرآ [DEMOGRAPHIC_DATA] فيك" at bounding box center [65, 86] width 57 height 13
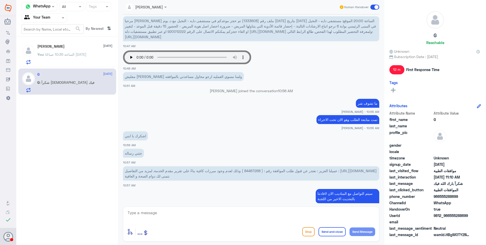
scroll to position [249, 0]
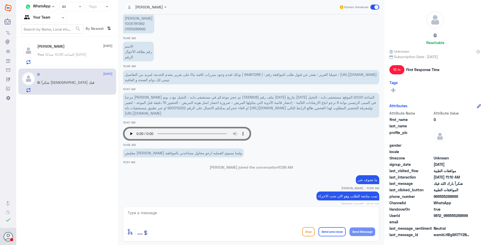
click at [253, 73] on span "عميلنا العزيز : نعتذر عن قبول طلب الموافقة رقم : ( 84467268 ) وذلك لعدم وجود مب…" at bounding box center [251, 77] width 252 height 10
drag, startPoint x: 253, startPoint y: 73, endPoint x: 246, endPoint y: 74, distance: 6.7
click at [246, 74] on span "عميلنا العزيز : نعتذر عن قبول طلب الموافقة رقم : ( 84467268 ) وذلك لعدم وجود مب…" at bounding box center [251, 77] width 252 height 10
drag, startPoint x: 245, startPoint y: 74, endPoint x: 260, endPoint y: 75, distance: 15.0
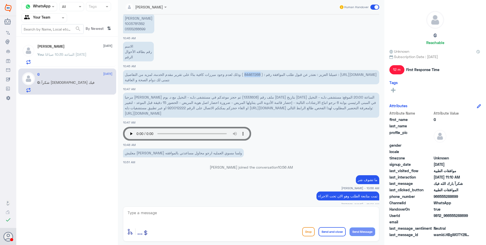
click at [260, 75] on span "عميلنا العزيز : نعتذر عن قبول طلب الموافقة رقم : ( 84467268 ) وذلك لعدم وجود مب…" at bounding box center [251, 77] width 252 height 10
copy span "84467268"
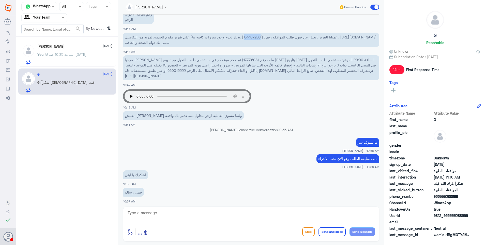
scroll to position [350, 0]
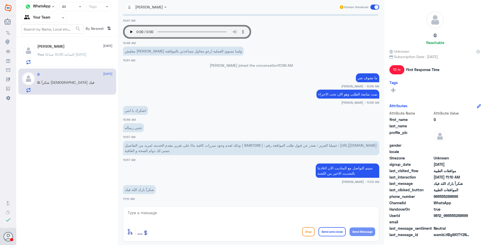
drag, startPoint x: 72, startPoint y: 57, endPoint x: 144, endPoint y: 33, distance: 76.2
click at [72, 57] on p "You : الساعة 10:35 صباحًا [DATE]" at bounding box center [61, 58] width 49 height 13
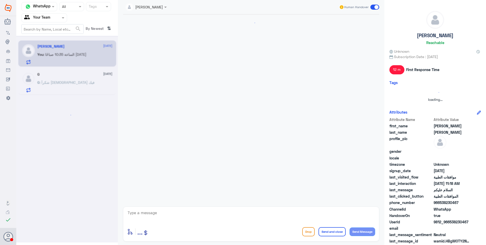
scroll to position [157, 0]
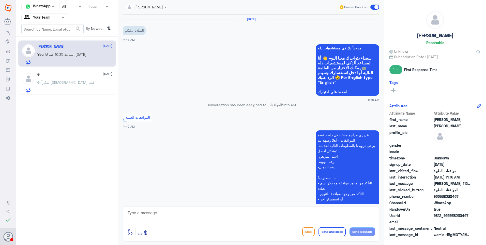
scroll to position [157, 0]
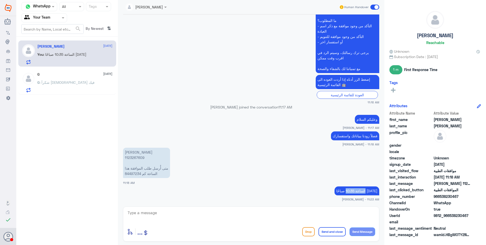
drag, startPoint x: 345, startPoint y: 191, endPoint x: 334, endPoint y: 191, distance: 10.9
click at [334, 191] on app-msgs-text "الساعة 10:35 صباحًا [DATE]" at bounding box center [251, 190] width 256 height 9
drag, startPoint x: 334, startPoint y: 191, endPoint x: 362, endPoint y: 186, distance: 28.8
click at [354, 189] on p "الساعة 10:35 صباحًا اليوم" at bounding box center [357, 190] width 45 height 9
click at [289, 108] on span "11:17 AM" at bounding box center [285, 107] width 14 height 4
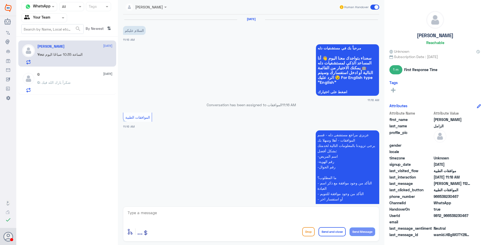
scroll to position [157, 0]
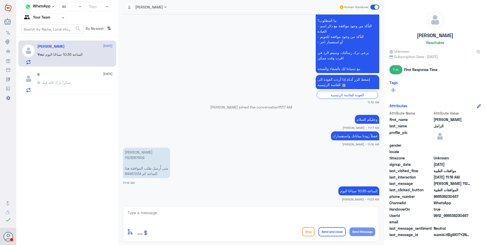
click at [74, 88] on div "G : شكرآ [DEMOGRAPHIC_DATA] فيك" at bounding box center [74, 86] width 75 height 11
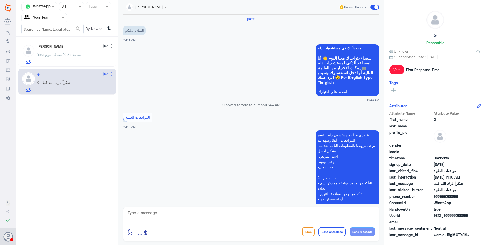
scroll to position [350, 0]
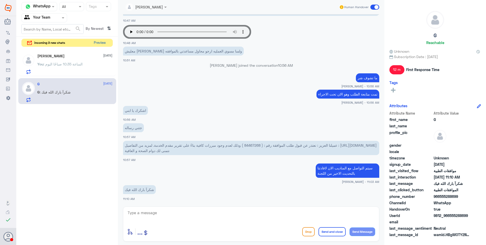
click at [92, 43] on div "incoming 3 new chats Preview" at bounding box center [67, 43] width 92 height 8
click at [100, 43] on button "Preview" at bounding box center [100, 43] width 16 height 8
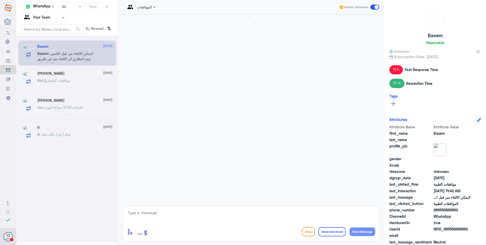
scroll to position [446, 0]
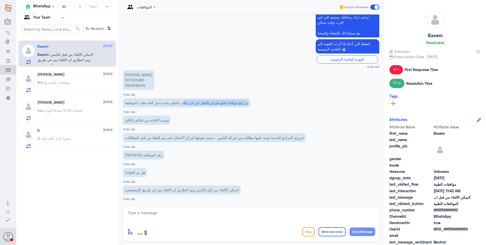
drag, startPoint x: 248, startPoint y: 102, endPoint x: 183, endPoint y: 97, distance: 65.5
click at [183, 97] on div "[DATE] الموافقات الطبية 09:35 PM عزيزي مراجع مستشفى دله - قسم الموافقات - أهلا …" at bounding box center [250, 108] width 261 height 189
drag, startPoint x: 183, startPoint y: 97, endPoint x: 191, endPoint y: 100, distance: 9.2
click at [190, 100] on p "تم رفع موافقة لخلع ضرس العقل من غير طلب الخلع وعليه نامل الغاء طلب الموافقة" at bounding box center [186, 102] width 127 height 9
click at [138, 82] on p "[PERSON_NAME] 1077972451 0504784174" at bounding box center [138, 80] width 31 height 20
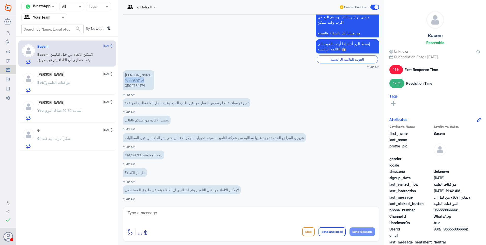
click at [137, 82] on p "[PERSON_NAME] 1077972451 0504784174" at bounding box center [138, 80] width 31 height 20
copy p "1077972451"
drag, startPoint x: 204, startPoint y: 104, endPoint x: 164, endPoint y: 102, distance: 40.5
click at [164, 102] on p "تم رفع موافقة لخلع ضرس العقل من غير طلب الخلع وعليه نامل الغاء طلب الموافقة" at bounding box center [186, 102] width 127 height 9
drag, startPoint x: 164, startPoint y: 102, endPoint x: 175, endPoint y: 103, distance: 11.3
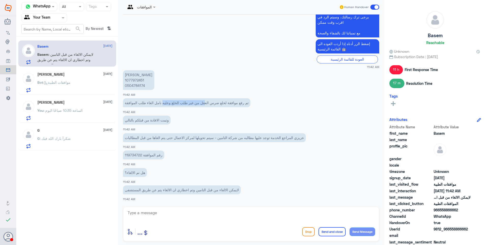
click at [175, 103] on p "تم رفع موافقة لخلع ضرس العقل من غير طلب الخلع وعليه نامل الغاء طلب الموافقة" at bounding box center [186, 102] width 127 height 9
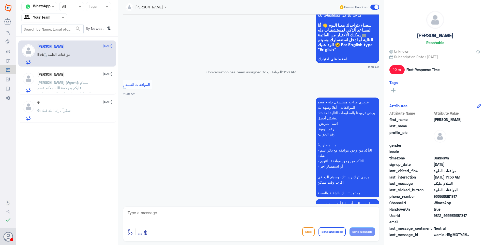
scroll to position [354, 0]
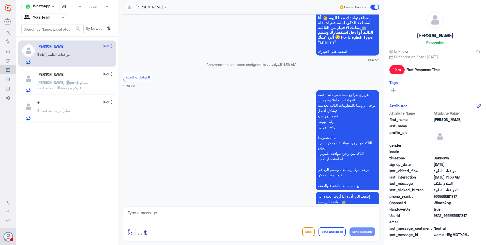
click at [63, 80] on p "[PERSON_NAME] (Agent) : السلام عليكم و رحمة الله معكم قسم الموافقات الطبية كيف …" at bounding box center [65, 86] width 57 height 13
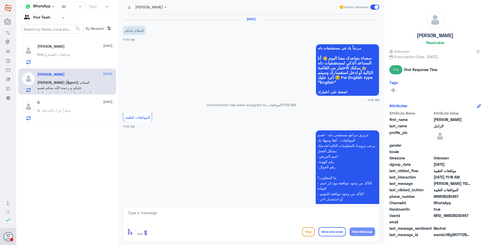
scroll to position [157, 0]
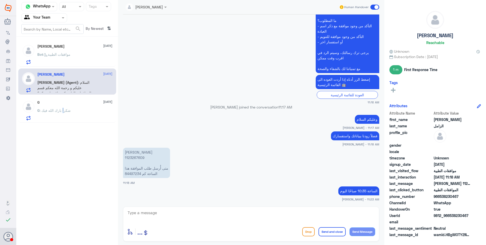
click at [62, 108] on span ": شكرآ بارك الله فيك" at bounding box center [55, 110] width 31 height 4
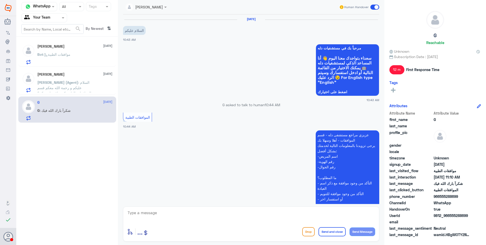
scroll to position [350, 0]
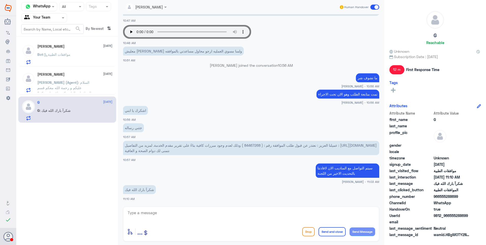
drag, startPoint x: 62, startPoint y: 108, endPoint x: 73, endPoint y: 49, distance: 60.3
click at [73, 49] on div "[PERSON_NAME] [DATE] Bot : موافقات الطبية" at bounding box center [74, 54] width 75 height 20
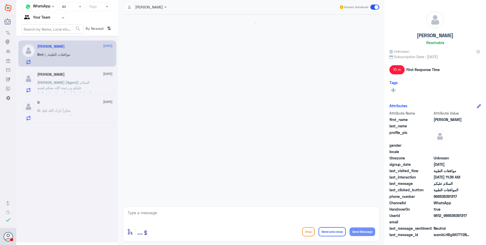
scroll to position [405, 0]
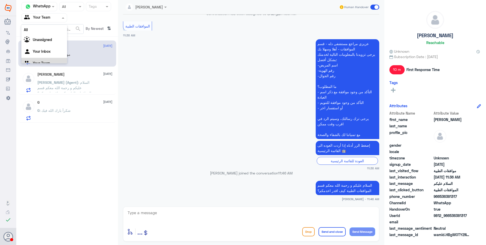
click at [40, 17] on input "text" at bounding box center [38, 18] width 28 height 6
click at [47, 40] on b "Unassigned" at bounding box center [42, 39] width 19 height 4
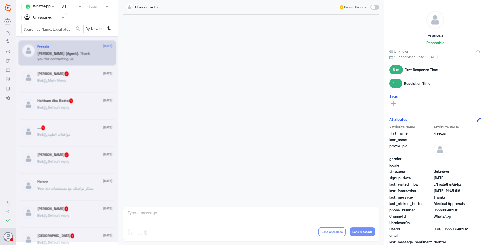
scroll to position [372, 0]
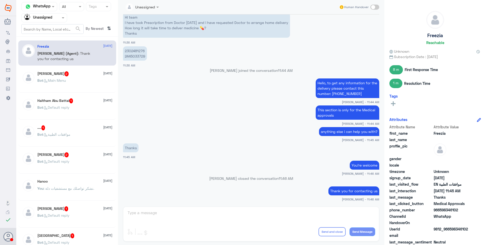
click at [71, 78] on div "[PERSON_NAME] 2 [DATE] Bot : Main Menu" at bounding box center [74, 80] width 75 height 19
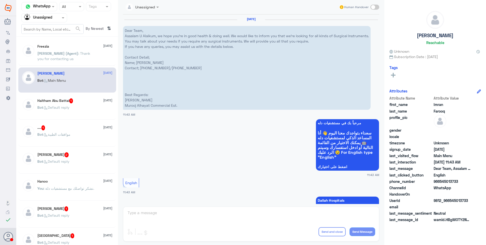
scroll to position [53, 0]
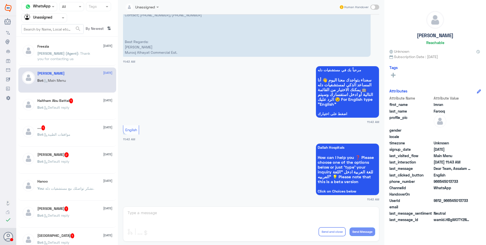
click at [69, 98] on h5 "Haitham Abu Battal 1" at bounding box center [55, 100] width 36 height 5
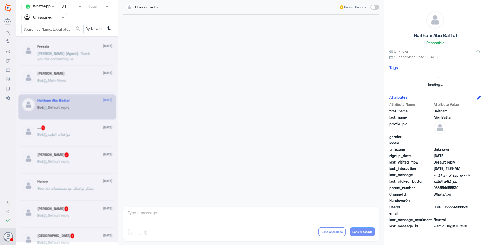
scroll to position [240, 0]
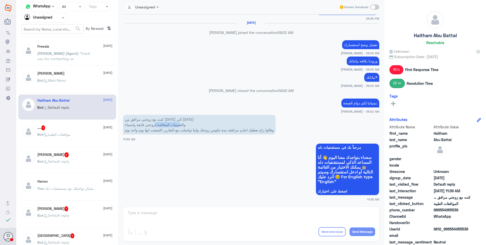
drag, startPoint x: 181, startPoint y: 125, endPoint x: 156, endPoint y: 125, distance: 25.2
click at [156, 125] on p "كنت مع زوجتي مرافق من [DATE] الى [DATE] والطيبيبات المعالجة لزوجتي فايقة واسماء…" at bounding box center [199, 125] width 153 height 20
drag, startPoint x: 156, startPoint y: 125, endPoint x: 158, endPoint y: 126, distance: 2.6
click at [158, 126] on p "كنت مع زوجتي مرافق من [DATE] الى [DATE] والطيبيبات المعالجة لزوجتي فايقة واسماء…" at bounding box center [199, 125] width 153 height 20
drag, startPoint x: 156, startPoint y: 129, endPoint x: 139, endPoint y: 127, distance: 17.5
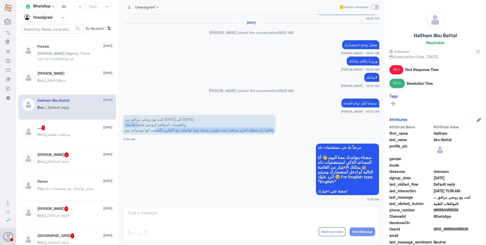
click at [139, 127] on p "كنت مع زوجتي مرافق من [DATE] الى [DATE] والطيبيبات المعالجة لزوجتي فايقة واسماء…" at bounding box center [199, 125] width 153 height 20
click at [140, 128] on p "كنت مع زوجتي مرافق من [DATE] الى [DATE] والطيبيبات المعالجة لزوجتي فايقة واسماء…" at bounding box center [199, 125] width 153 height 20
click at [75, 127] on div ".... 1 [DATE]" at bounding box center [74, 127] width 75 height 5
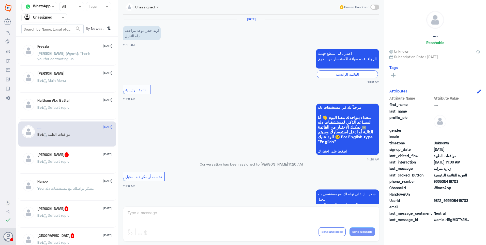
scroll to position [372, 0]
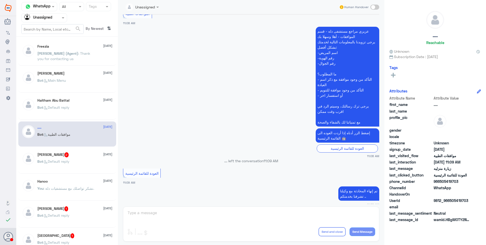
click at [61, 109] on span ": Default reply" at bounding box center [56, 107] width 26 height 4
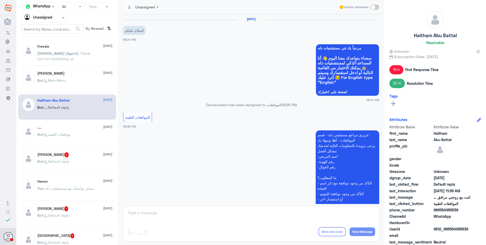
scroll to position [240, 0]
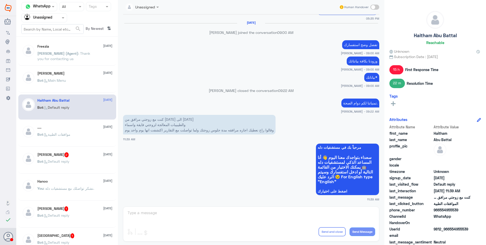
click at [61, 154] on h5 "Shahad Altammami 2" at bounding box center [53, 154] width 32 height 5
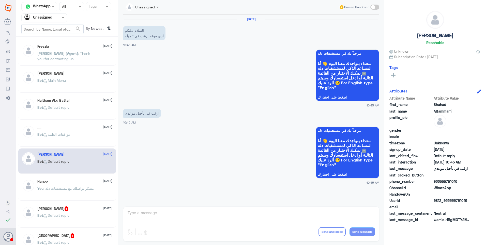
click at [64, 186] on p "You : نشكر تواصلك مع مستشفيات دلة." at bounding box center [65, 191] width 57 height 13
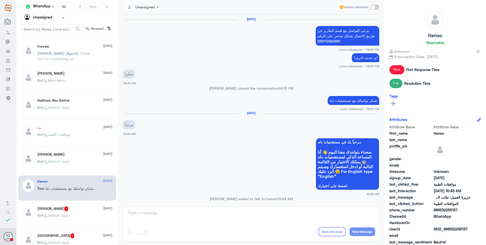
scroll to position [316, 0]
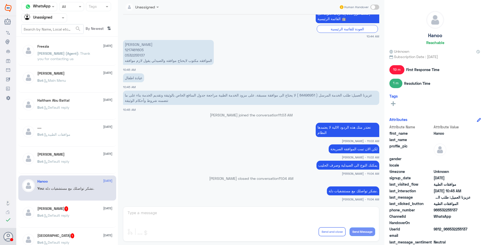
click at [47, 19] on input "text" at bounding box center [38, 18] width 28 height 6
click at [45, 60] on div "Your Team" at bounding box center [44, 57] width 46 height 12
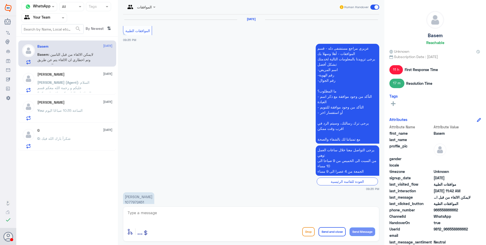
scroll to position [446, 0]
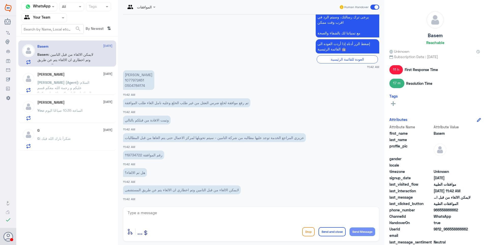
click at [135, 82] on p "[PERSON_NAME] 1077972451 0504784174" at bounding box center [138, 80] width 31 height 20
click at [133, 81] on p "[PERSON_NAME] 1077972451 0504784174" at bounding box center [138, 80] width 31 height 20
copy p "1077972451"
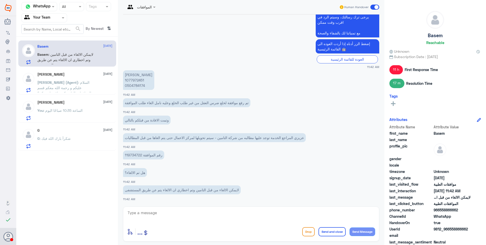
click at [135, 154] on p "رقم الموافقة 119734722" at bounding box center [143, 154] width 41 height 9
copy p "119734722"
drag, startPoint x: 234, startPoint y: 190, endPoint x: 173, endPoint y: 187, distance: 60.6
click at [173, 187] on p "لايمكن الالغاء من قبل التامين وتم اخطاري ان الالغاء يتم عن طريق المستشفى" at bounding box center [182, 189] width 118 height 9
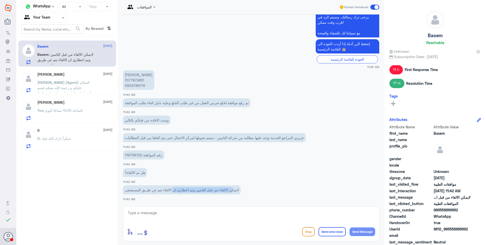
drag, startPoint x: 173, startPoint y: 187, endPoint x: 201, endPoint y: 191, distance: 28.6
click at [201, 191] on p "لايمكن الالغاء من قبل التامين وتم اخطاري ان الالغاء يتم عن طريق المستشفى" at bounding box center [182, 189] width 118 height 9
click at [152, 215] on textarea at bounding box center [251, 215] width 248 height 12
type textarea "s"
type textarea "سيتم الان التحدث مع اللجنة الطبية الخاصة ببوبا لالغاءها"
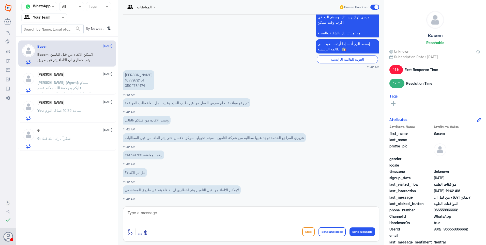
scroll to position [468, 0]
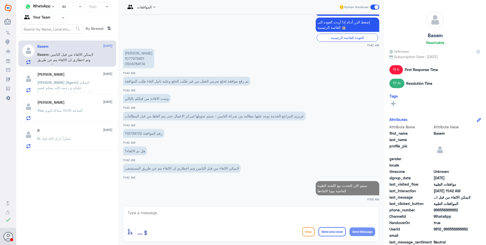
drag, startPoint x: 74, startPoint y: 81, endPoint x: 209, endPoint y: 37, distance: 142.4
click at [74, 81] on span ": السلام عليكم و رحمة الله معكم قسم الموافقات الطبية كيف اقدر اخدمكم؟" at bounding box center [64, 87] width 54 height 15
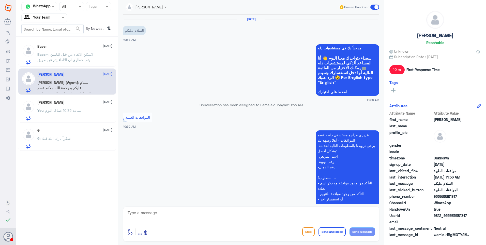
scroll to position [405, 0]
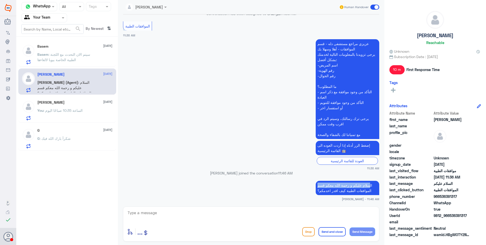
drag, startPoint x: 369, startPoint y: 185, endPoint x: 311, endPoint y: 187, distance: 57.8
click at [312, 187] on app-msgs-text "السلام عليكم و رحمة الله معكم قسم الموافقات الطبية كيف اقدر اخدمكم؟" at bounding box center [251, 187] width 256 height 15
drag, startPoint x: 311, startPoint y: 187, endPoint x: 350, endPoint y: 191, distance: 38.5
click at [344, 191] on p "السلام عليكم و رحمة الله معكم قسم الموافقات الطبية كيف اقدر اخدمكم؟" at bounding box center [348, 187] width 64 height 14
click at [353, 192] on p "السلام عليكم و رحمة الله معكم قسم الموافقات الطبية كيف اقدر اخدمكم؟" at bounding box center [348, 187] width 64 height 14
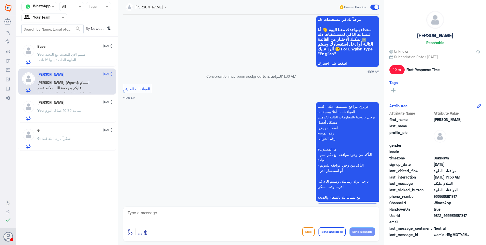
scroll to position [379, 0]
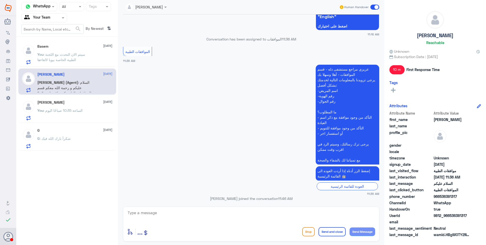
click at [81, 108] on div "[PERSON_NAME] [DATE] You : الساعة 10:35 صباحًا [DATE]" at bounding box center [74, 110] width 75 height 20
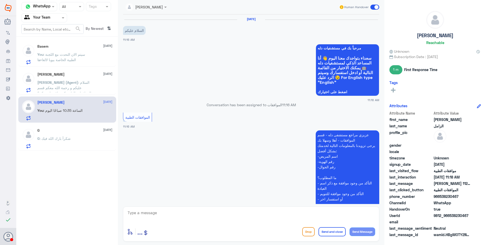
scroll to position [157, 0]
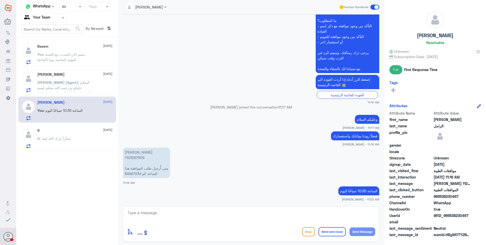
click at [71, 53] on span ": سيتم الان التحدث مع اللجنة الطبية الخاصة ببوبا لالغاءها" at bounding box center [61, 57] width 48 height 10
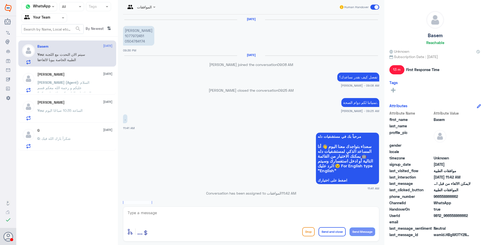
scroll to position [311, 0]
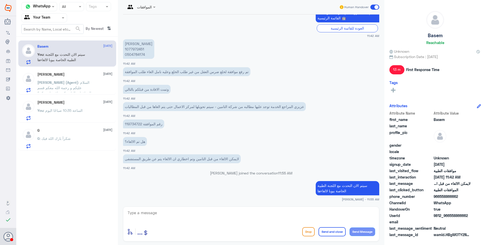
click at [82, 116] on p "You : الساعة 10:35 صباحًا [DATE]" at bounding box center [59, 114] width 45 height 13
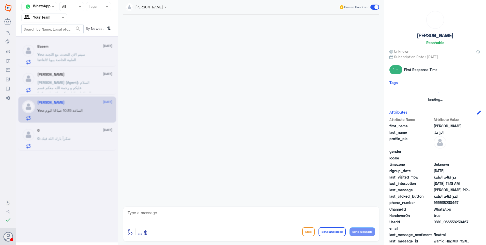
scroll to position [157, 0]
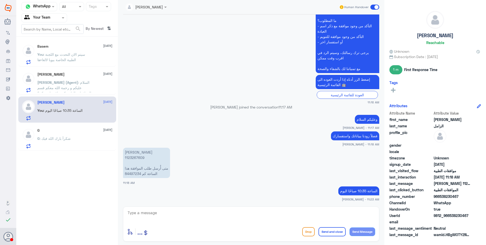
click at [59, 138] on span ": شكرآ بارك الله فيك" at bounding box center [55, 138] width 31 height 4
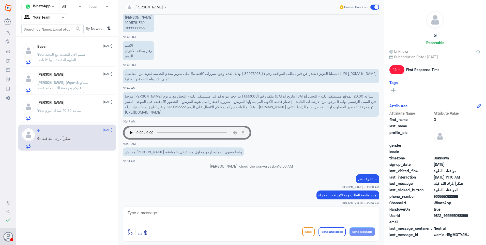
scroll to position [249, 0]
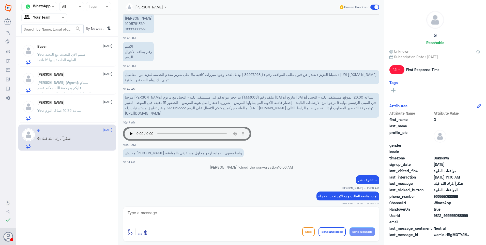
click at [249, 74] on span "عميلنا العزيز : نعتذر عن قبول طلب الموافقة رقم : ( 84467268 ) وذلك لعدم وجود مب…" at bounding box center [251, 77] width 252 height 10
drag, startPoint x: 245, startPoint y: 73, endPoint x: 261, endPoint y: 73, distance: 15.5
click at [261, 73] on span "عميلنا العزيز : نعتذر عن قبول طلب الموافقة رقم : ( 84467268 ) وذلك لعدم وجود مب…" at bounding box center [251, 77] width 252 height 10
copy span "84467268"
click at [78, 66] on div "Basem 3 [DATE] Basem : عزيزي المراجع الخدمة توجد عليها مطالبه من شركة التامين -…" at bounding box center [67, 53] width 98 height 26
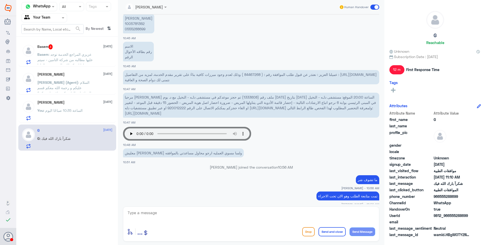
click at [85, 53] on span ": عزيزي المراجع الخدمة توجد عليها مطالبه من شركة التامين - سيتم تحويلها لمركز ا…" at bounding box center [64, 62] width 55 height 20
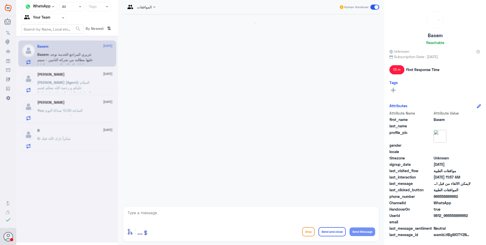
scroll to position [302, 0]
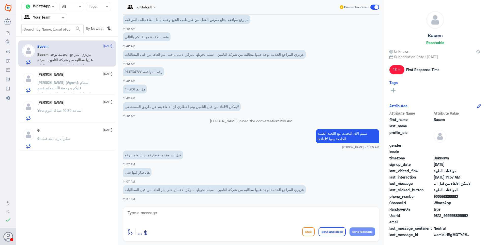
click at [135, 156] on p "قبل اسبوع تم اخطاركم بذلك وتم الرفع" at bounding box center [153, 154] width 60 height 9
drag, startPoint x: 140, startPoint y: 174, endPoint x: 130, endPoint y: 172, distance: 10.1
click at [130, 172] on p "هل صار فيها شي" at bounding box center [137, 172] width 28 height 9
drag, startPoint x: 130, startPoint y: 172, endPoint x: 133, endPoint y: 173, distance: 3.3
click at [131, 173] on p "هل صار فيها شي" at bounding box center [137, 172] width 28 height 9
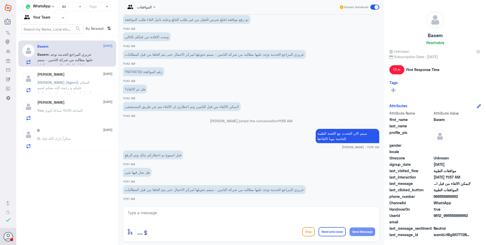
click at [292, 189] on p "عزيزي المراجع الخدمة توجد عليها مطالبه من شركة التامين - سيتم تحويلها لمركز الا…" at bounding box center [214, 189] width 183 height 9
drag, startPoint x: 297, startPoint y: 192, endPoint x: 239, endPoint y: 190, distance: 57.7
click at [239, 190] on p "عزيزي المراجع الخدمة توجد عليها مطالبه من شركة التامين - سيتم تحويلها لمركز الا…" at bounding box center [214, 189] width 183 height 9
click at [294, 190] on p "عزيزي المراجع الخدمة توجد عليها مطالبه من شركة التامين - سيتم تحويلها لمركز الا…" at bounding box center [214, 189] width 183 height 9
click at [66, 81] on span "[PERSON_NAME] (Agent) : السلام عليكم و رحمة الله معكم قسم الموافقات الطبية كيف …" at bounding box center [64, 87] width 54 height 15
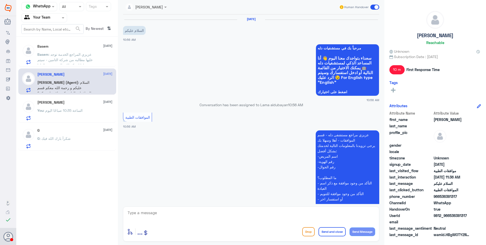
scroll to position [405, 0]
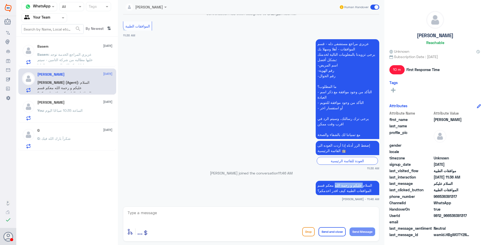
drag, startPoint x: 362, startPoint y: 185, endPoint x: 329, endPoint y: 185, distance: 33.3
click at [329, 185] on p "السلام عليكم و رحمة الله معكم قسم الموافقات الطبية كيف اقدر اخدمكم؟" at bounding box center [348, 187] width 64 height 14
drag, startPoint x: 338, startPoint y: 190, endPoint x: 347, endPoint y: 192, distance: 9.5
click at [339, 191] on p "السلام عليكم و رحمة الله معكم قسم الموافقات الطبية كيف اقدر اخدمكم؟" at bounding box center [348, 187] width 64 height 14
click at [87, 117] on div "You : الساعة 10:35 صباحًا [DATE]" at bounding box center [74, 114] width 75 height 11
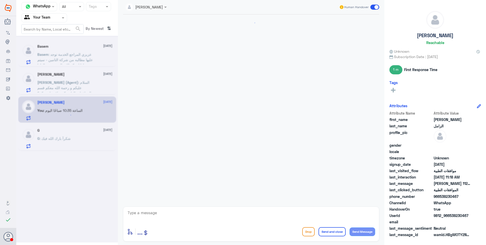
scroll to position [157, 0]
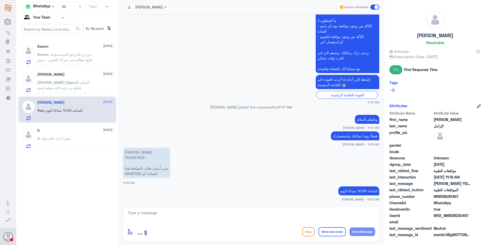
drag, startPoint x: 154, startPoint y: 215, endPoint x: 173, endPoint y: 218, distance: 19.2
click at [165, 217] on textarea at bounding box center [251, 215] width 248 height 12
type textarea "k"
type textarea "نشكر تواصلكم مع مستشفيات دلة."
drag, startPoint x: 334, startPoint y: 231, endPoint x: 373, endPoint y: 203, distance: 48.6
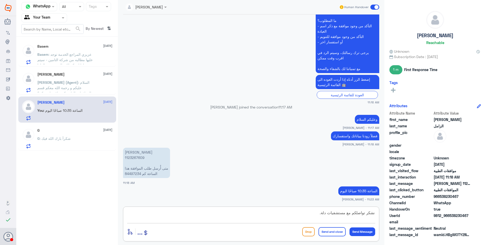
click at [334, 231] on button "Send and close" at bounding box center [332, 231] width 27 height 9
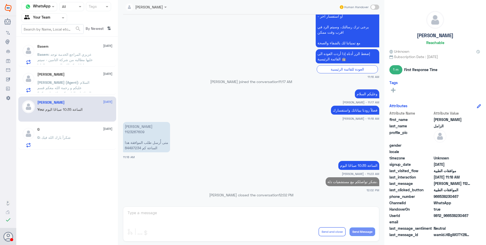
click at [69, 131] on div "G [DATE] G : شكرآ [DEMOGRAPHIC_DATA] فيك" at bounding box center [74, 137] width 75 height 20
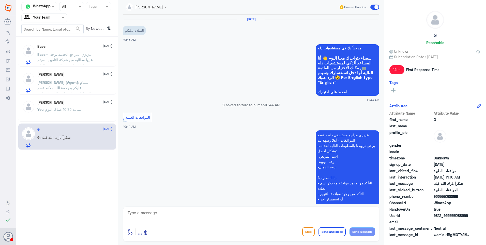
scroll to position [350, 0]
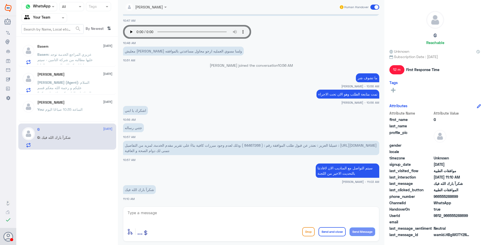
click at [71, 109] on span ": الساعة 10:35 صباحًا اليوم" at bounding box center [62, 109] width 39 height 4
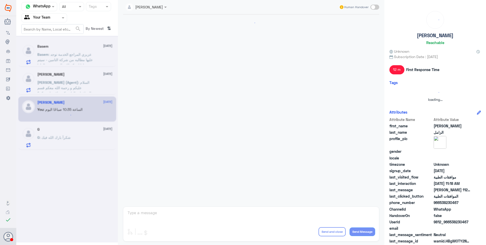
click at [76, 77] on div at bounding box center [67, 139] width 102 height 206
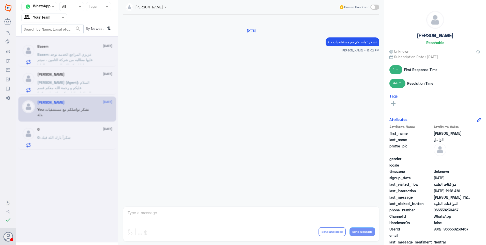
scroll to position [199, 0]
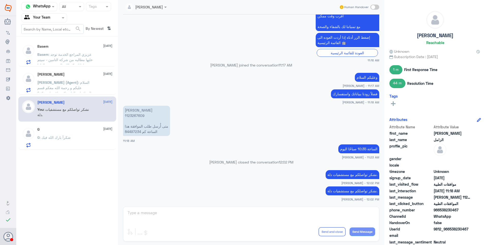
click at [79, 56] on span ": عزيزي المراجع الخدمة توجد عليها مطالبه من شركة التامين - سيتم تحويلها لمركز ا…" at bounding box center [64, 62] width 55 height 20
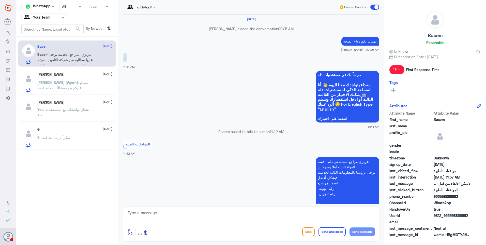
scroll to position [302, 0]
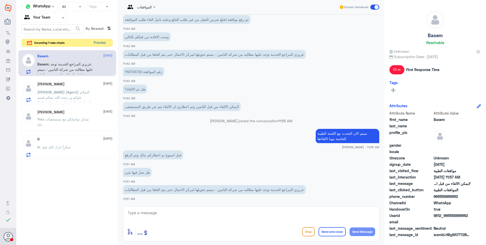
click at [99, 43] on button "Preview" at bounding box center [100, 43] width 16 height 8
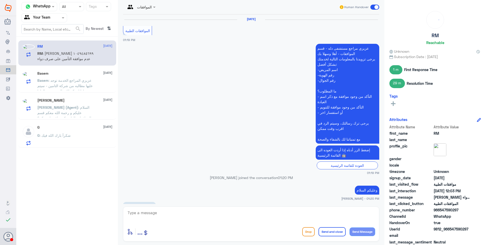
scroll to position [562, 0]
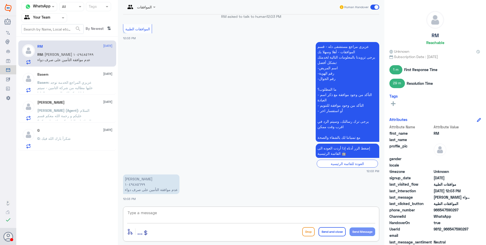
drag, startPoint x: 137, startPoint y: 215, endPoint x: 160, endPoint y: 213, distance: 22.7
click at [138, 215] on textarea at bounding box center [251, 215] width 248 height 12
drag, startPoint x: 158, startPoint y: 211, endPoint x: 130, endPoint y: 209, distance: 28.5
click at [130, 209] on textarea "1049485699" at bounding box center [251, 215] width 248 height 12
click at [136, 213] on textarea "1049485699" at bounding box center [251, 215] width 248 height 12
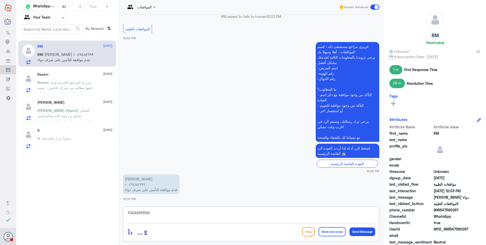
click at [136, 213] on textarea "1049485699" at bounding box center [251, 215] width 248 height 12
type textarea "م"
type textarea "تمت الموافقة"
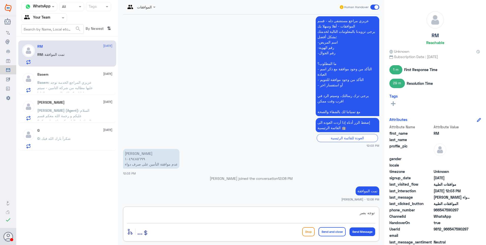
scroll to position [578, 0]
type textarea "توجه بصرف الدواء"
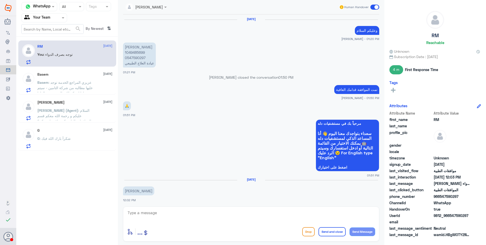
scroll to position [444, 0]
